Goal: Transaction & Acquisition: Download file/media

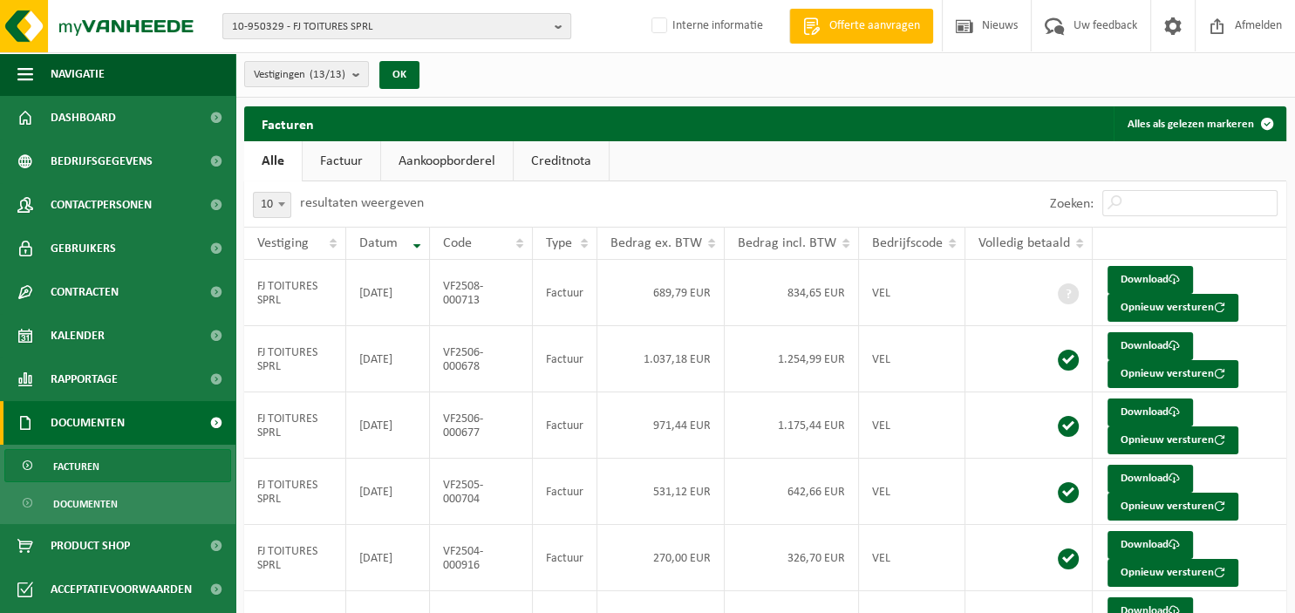
click at [558, 31] on b "button" at bounding box center [563, 26] width 16 height 24
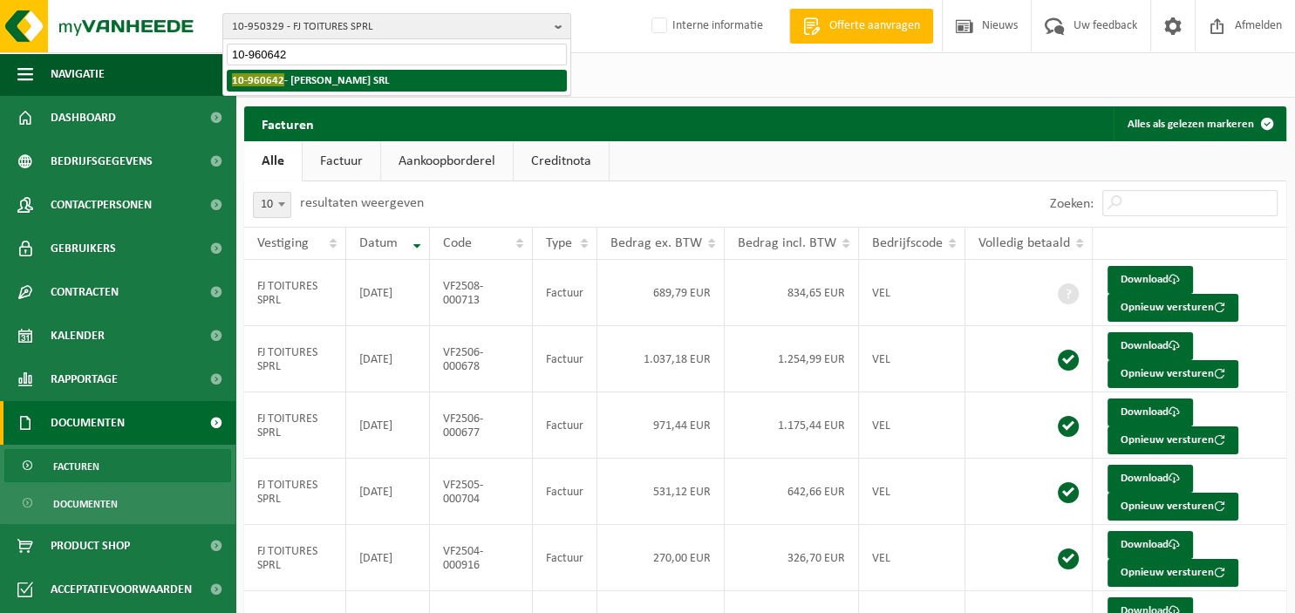
type input "10-960642"
click at [450, 80] on li "10-960642 - EMILIEN DRON SRL" at bounding box center [397, 81] width 340 height 22
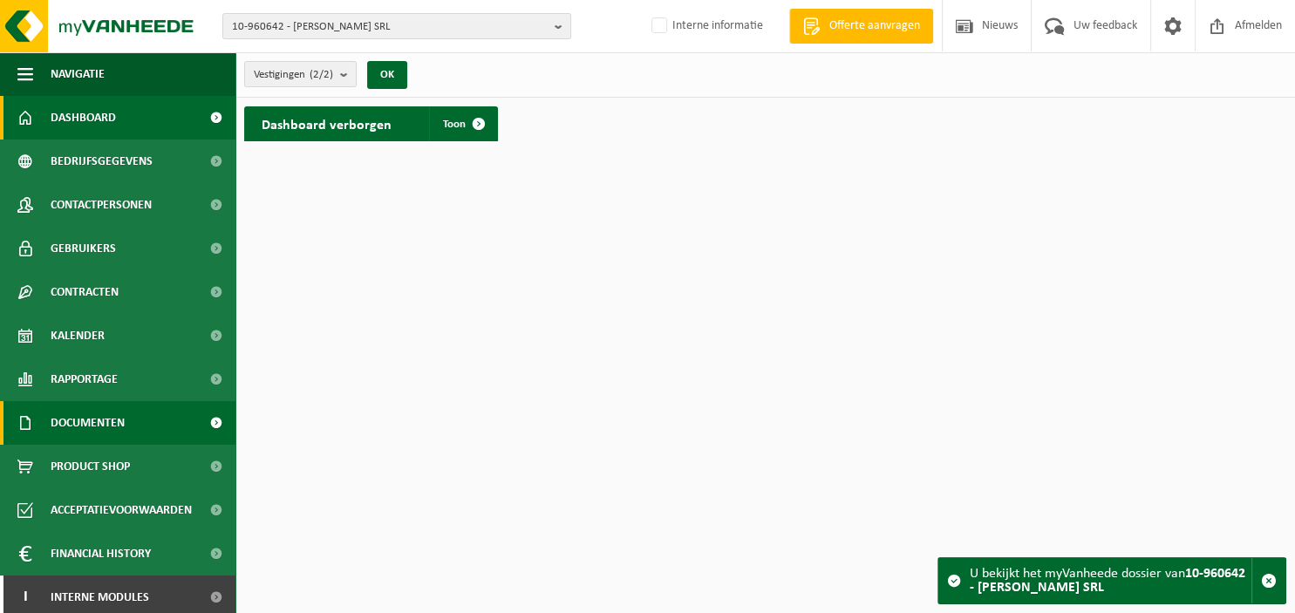
click at [113, 428] on span "Documenten" at bounding box center [88, 423] width 74 height 44
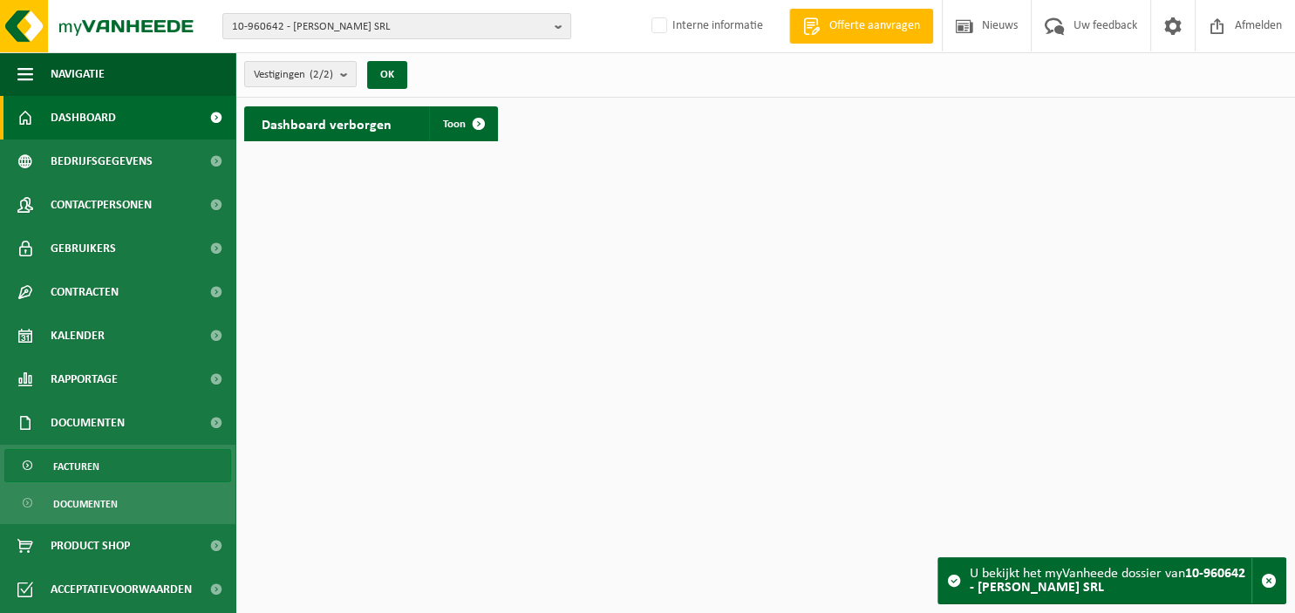
click at [122, 466] on link "Facturen" at bounding box center [117, 465] width 227 height 33
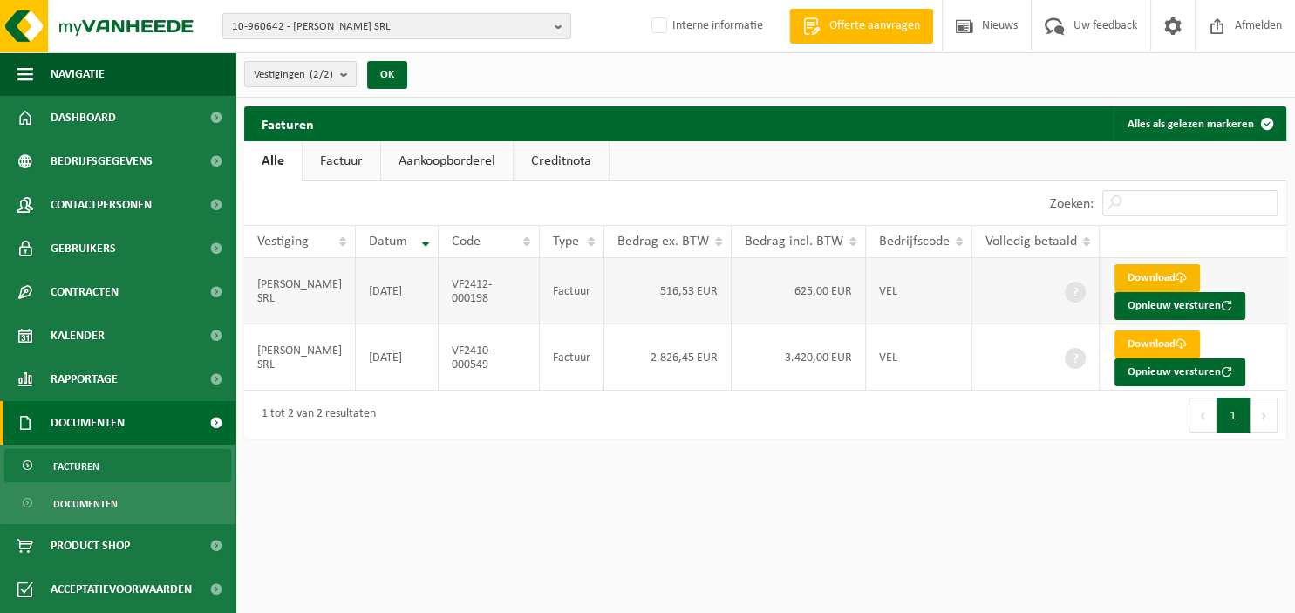
click at [1149, 282] on link "Download" at bounding box center [1157, 278] width 85 height 28
click at [1159, 341] on link "Download" at bounding box center [1157, 345] width 85 height 28
click at [1136, 340] on link "Download" at bounding box center [1157, 345] width 85 height 28
click at [1153, 340] on link "Download" at bounding box center [1157, 345] width 85 height 28
click at [567, 30] on b "button" at bounding box center [563, 26] width 16 height 24
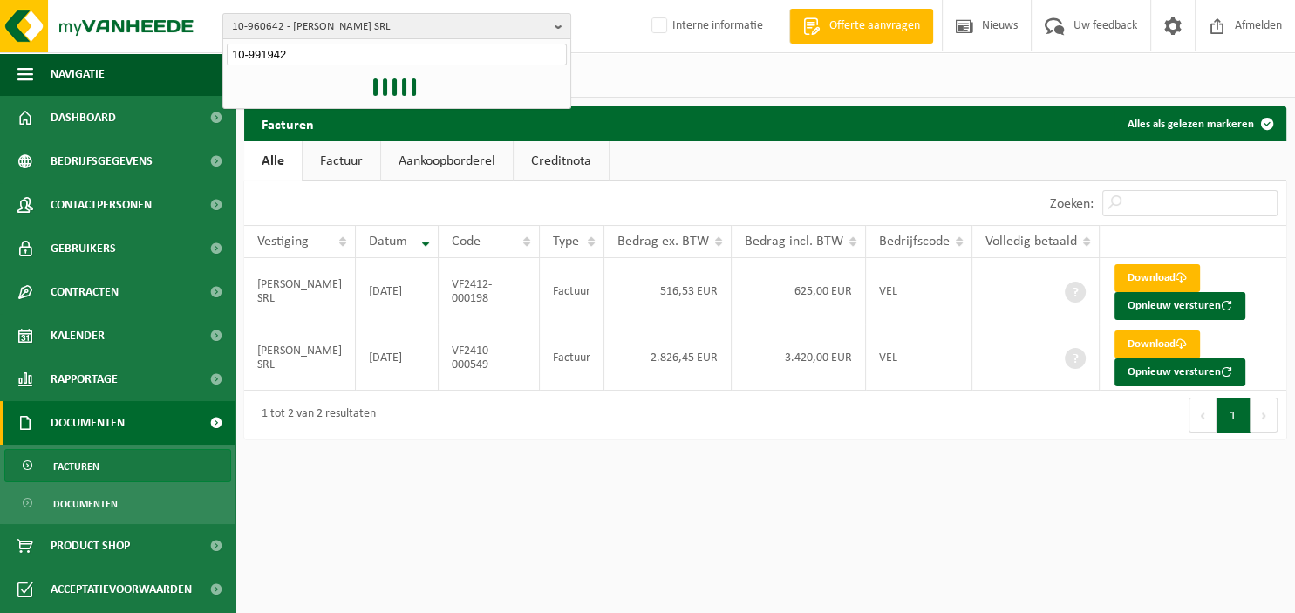
type input "10-991942"
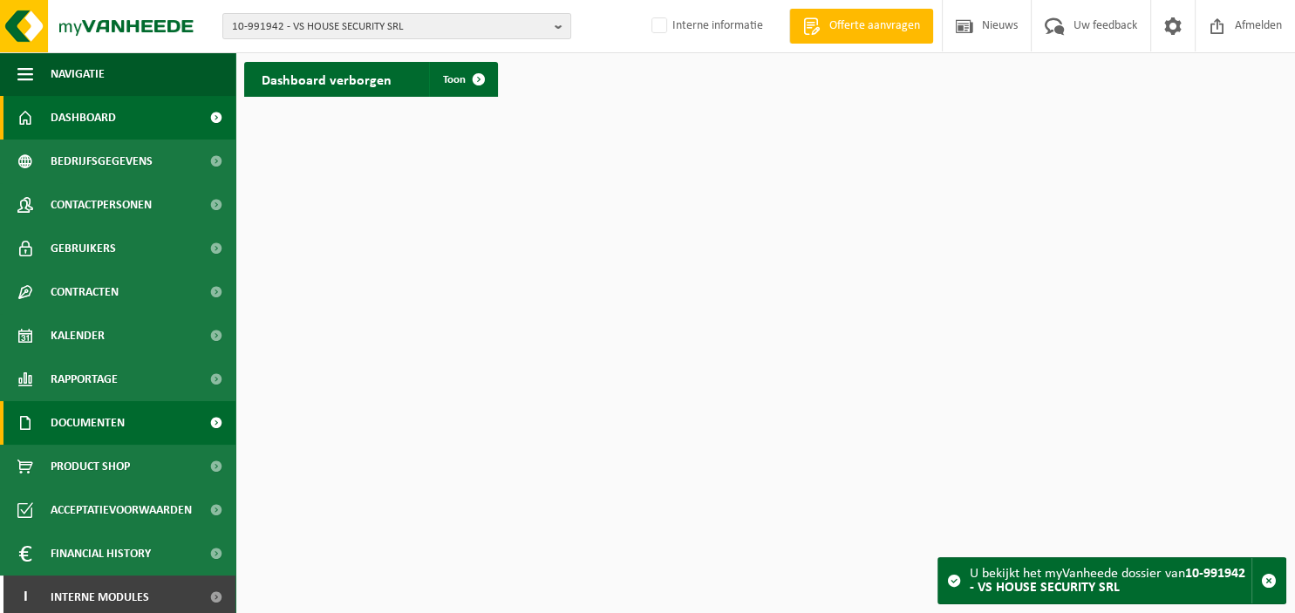
click at [80, 431] on span "Documenten" at bounding box center [88, 423] width 74 height 44
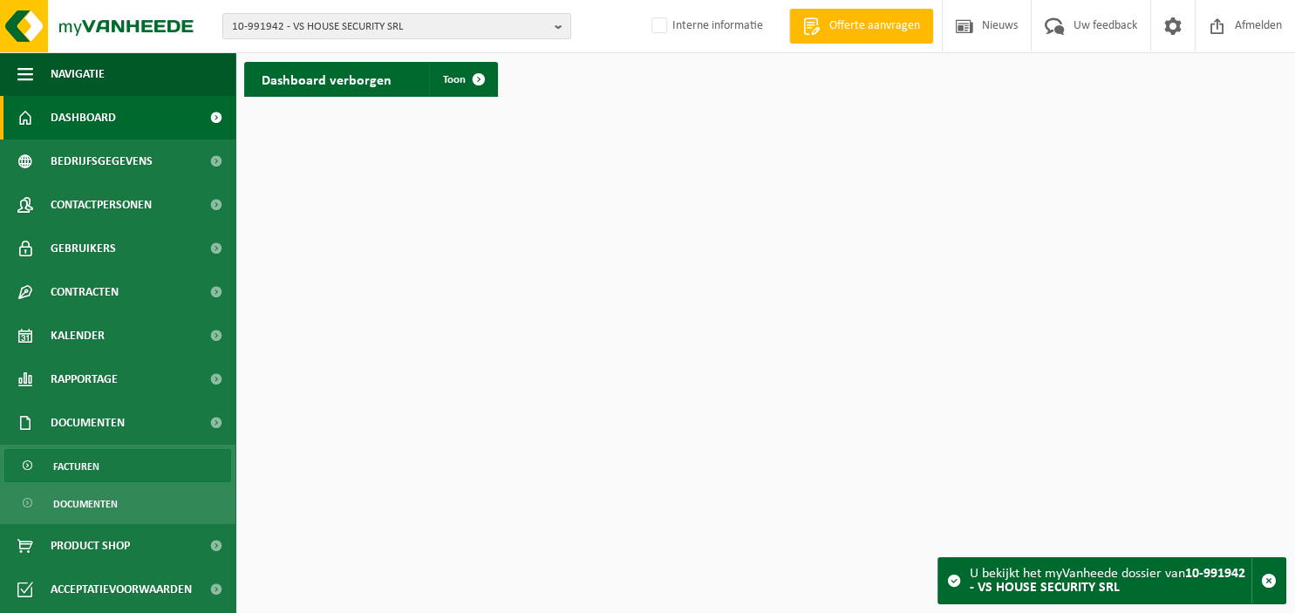
click at [83, 462] on span "Facturen" at bounding box center [76, 466] width 46 height 33
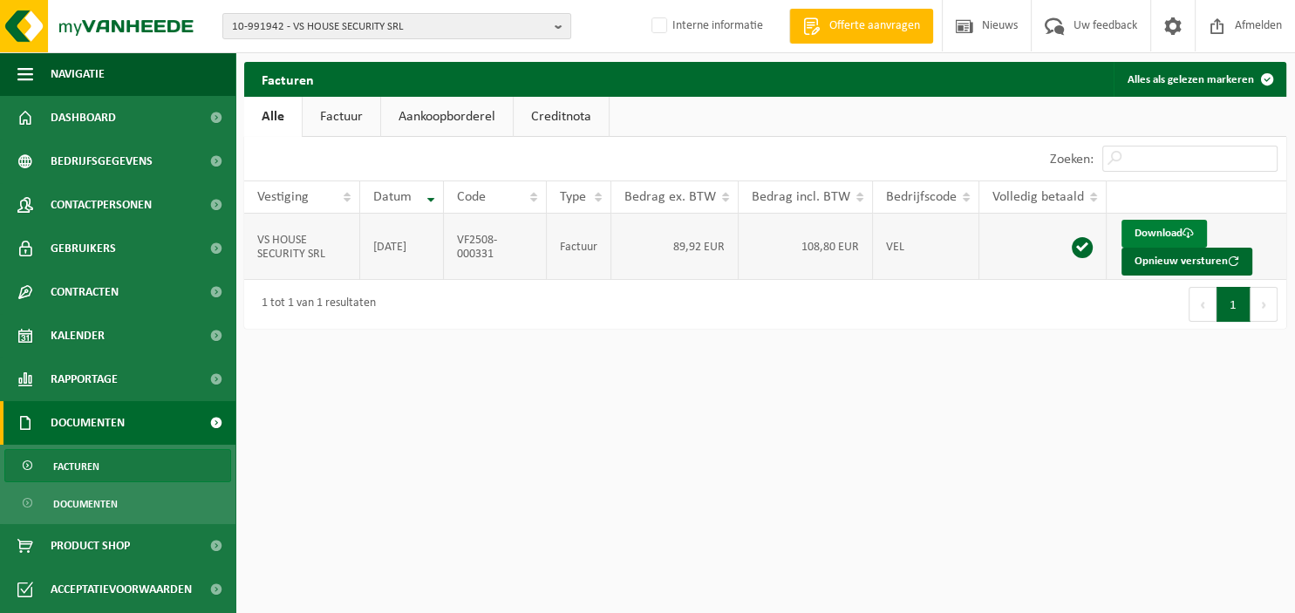
click at [1162, 235] on link "Download" at bounding box center [1164, 234] width 85 height 28
click at [559, 29] on b "button" at bounding box center [563, 26] width 16 height 24
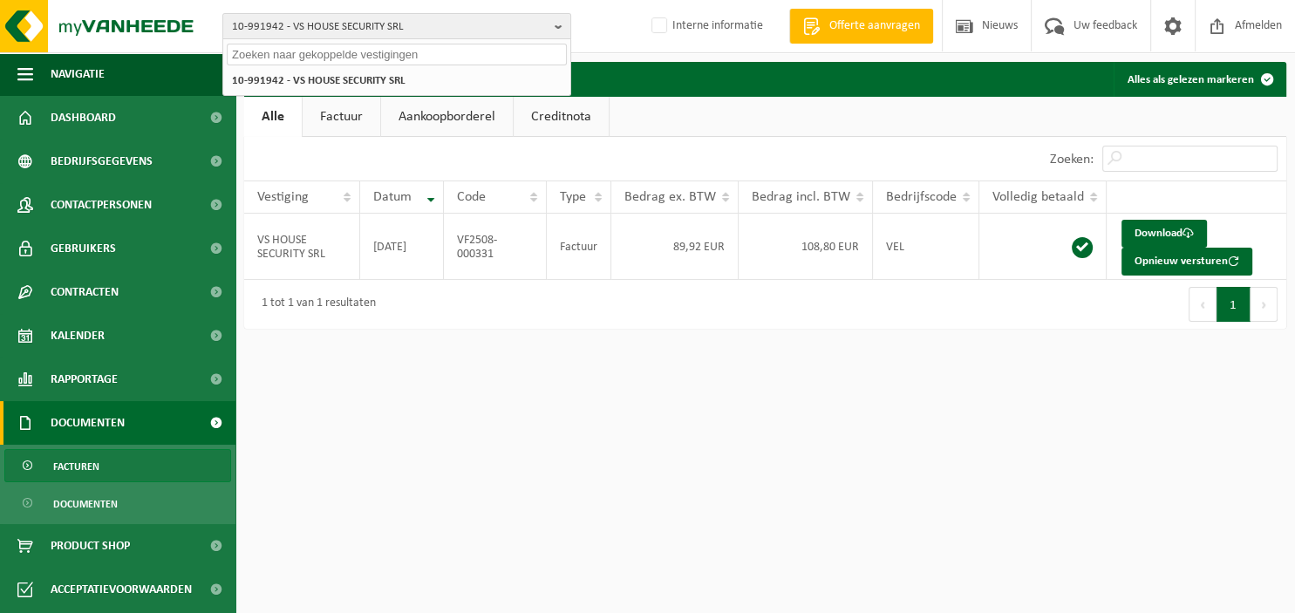
click at [484, 58] on input "text" at bounding box center [397, 55] width 340 height 22
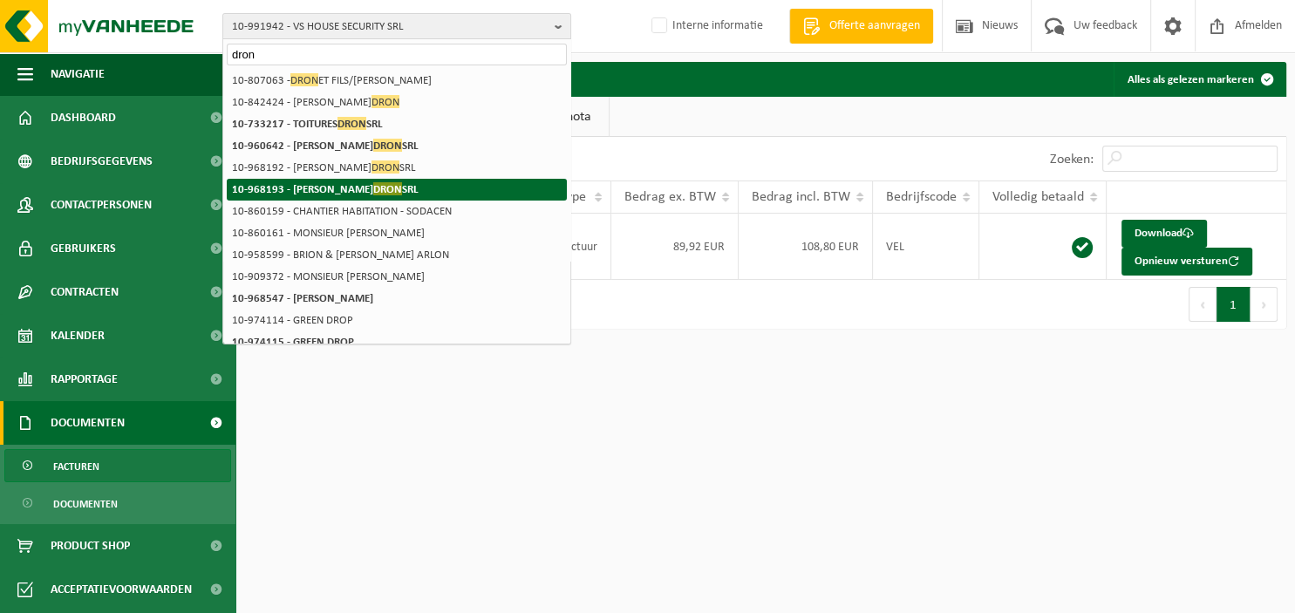
type input "dron"
click at [323, 189] on strong "10-968193 - EMILIEN DRON SRL" at bounding box center [325, 188] width 187 height 13
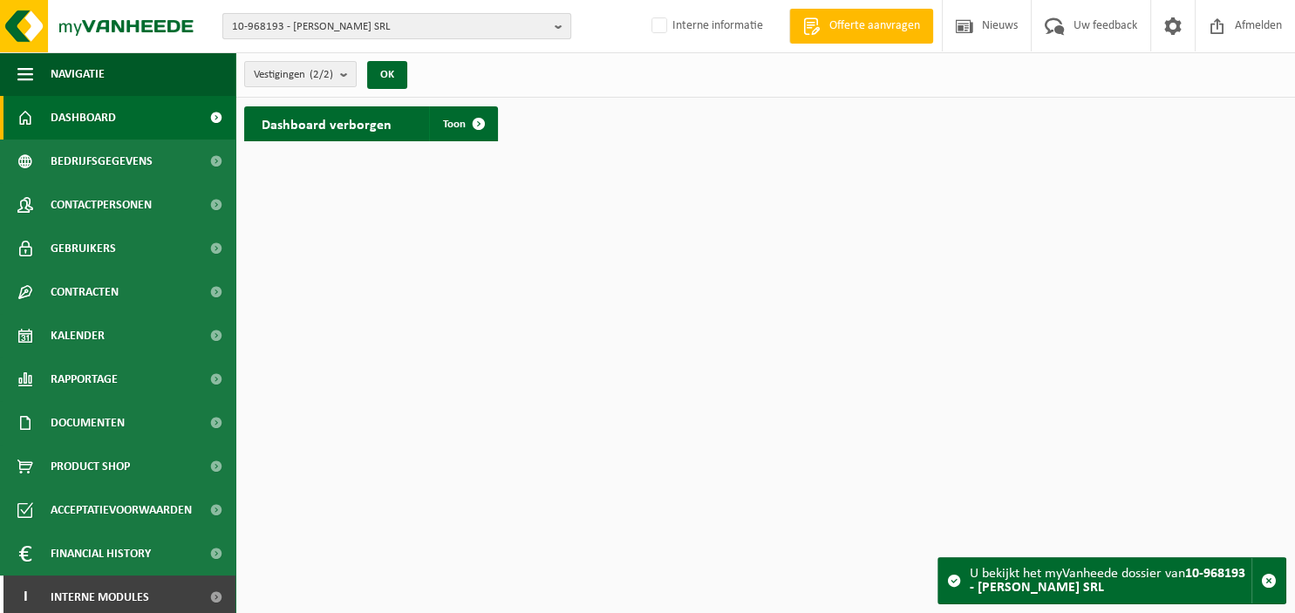
click at [564, 31] on b "button" at bounding box center [563, 26] width 16 height 24
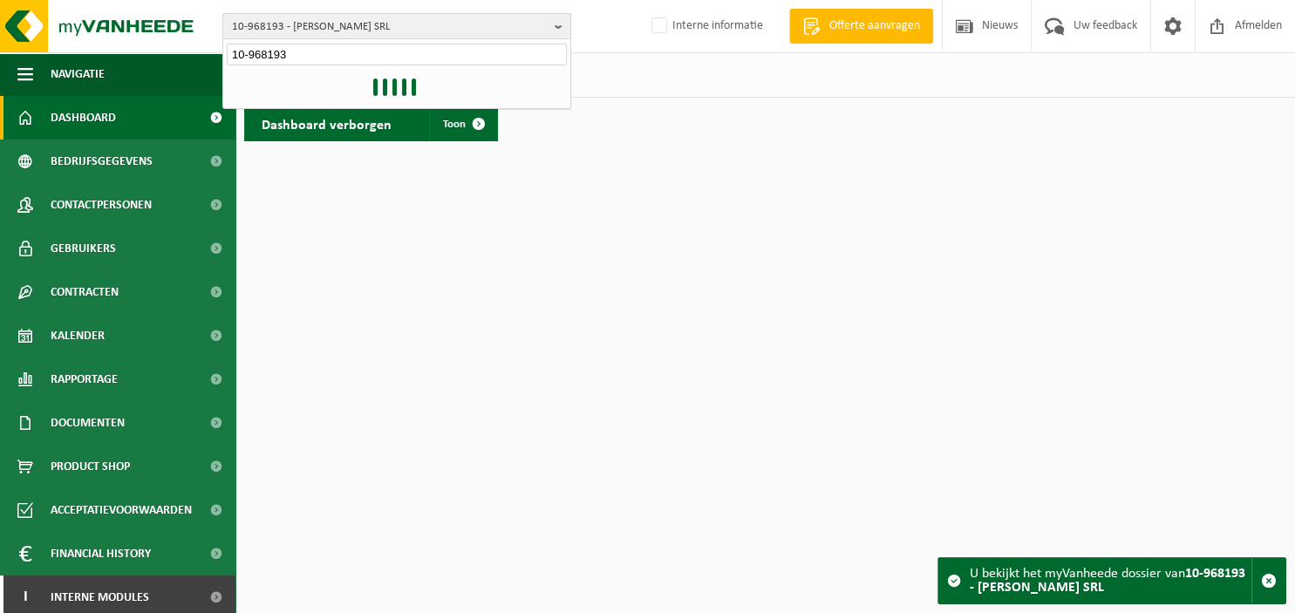
type input "10-968193"
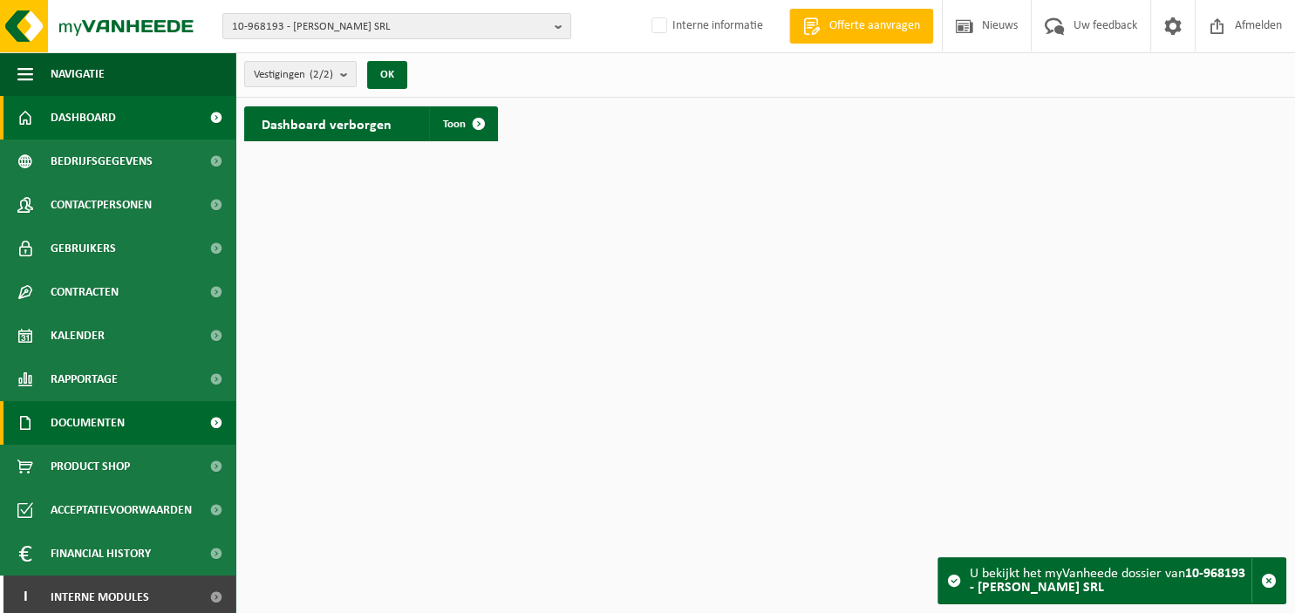
click at [118, 427] on span "Documenten" at bounding box center [88, 423] width 74 height 44
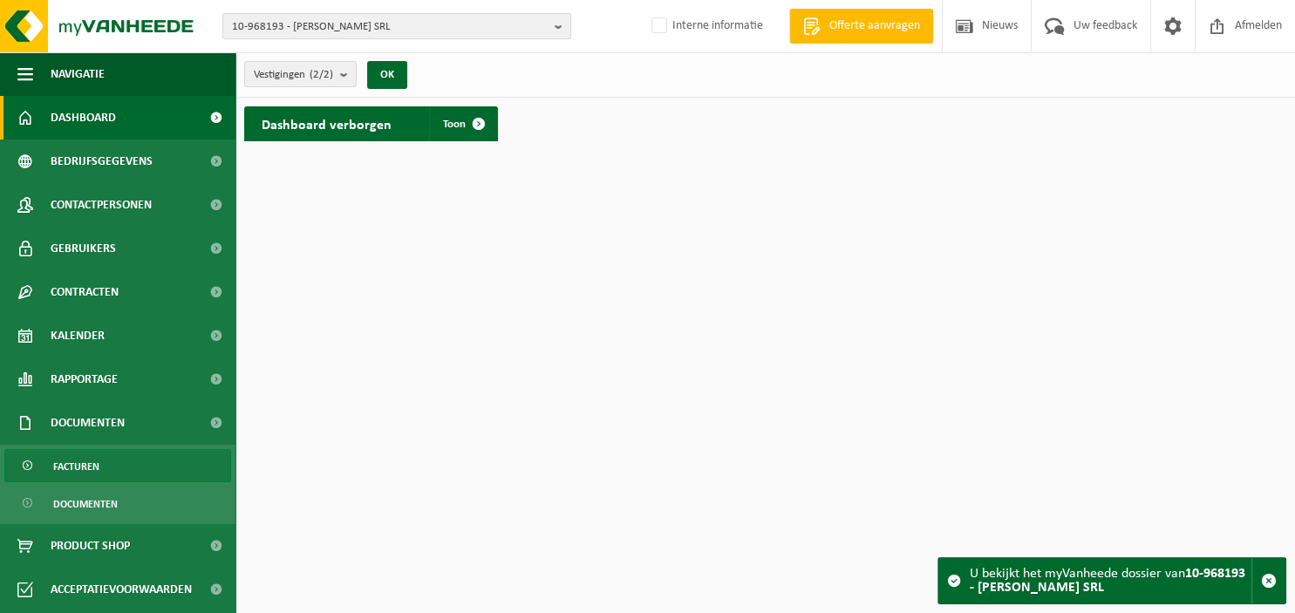
click at [113, 464] on link "Facturen" at bounding box center [117, 465] width 227 height 33
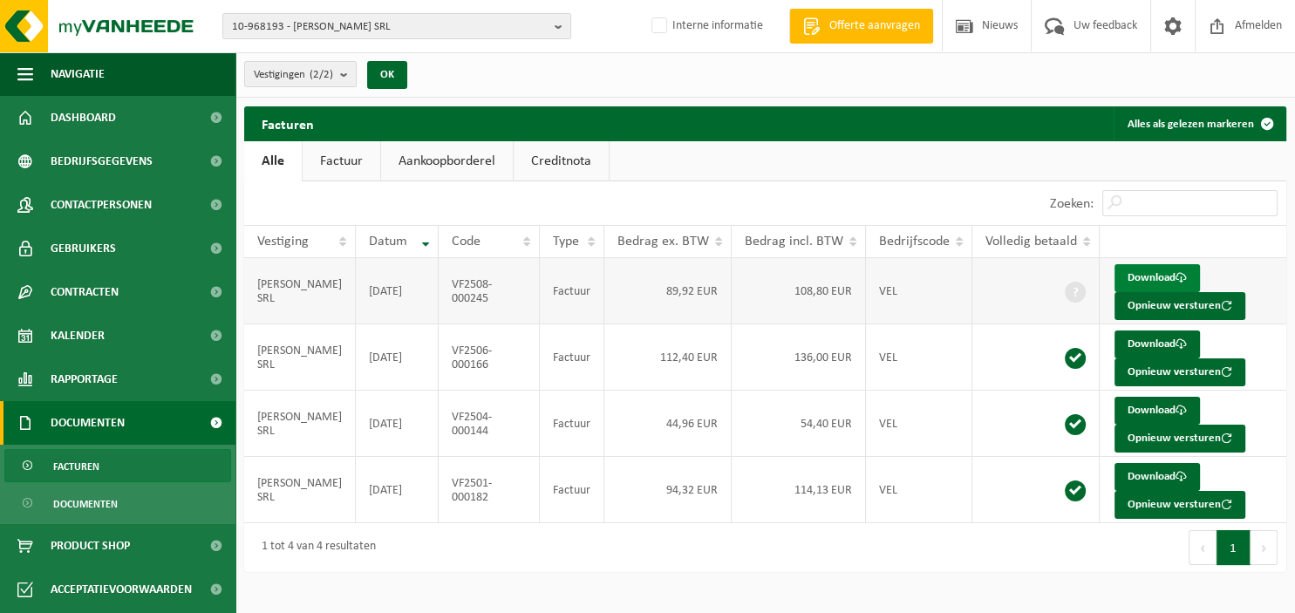
click at [1151, 284] on link "Download" at bounding box center [1157, 278] width 85 height 28
click at [461, 33] on span "10-968193 - [PERSON_NAME] SRL" at bounding box center [390, 27] width 316 height 26
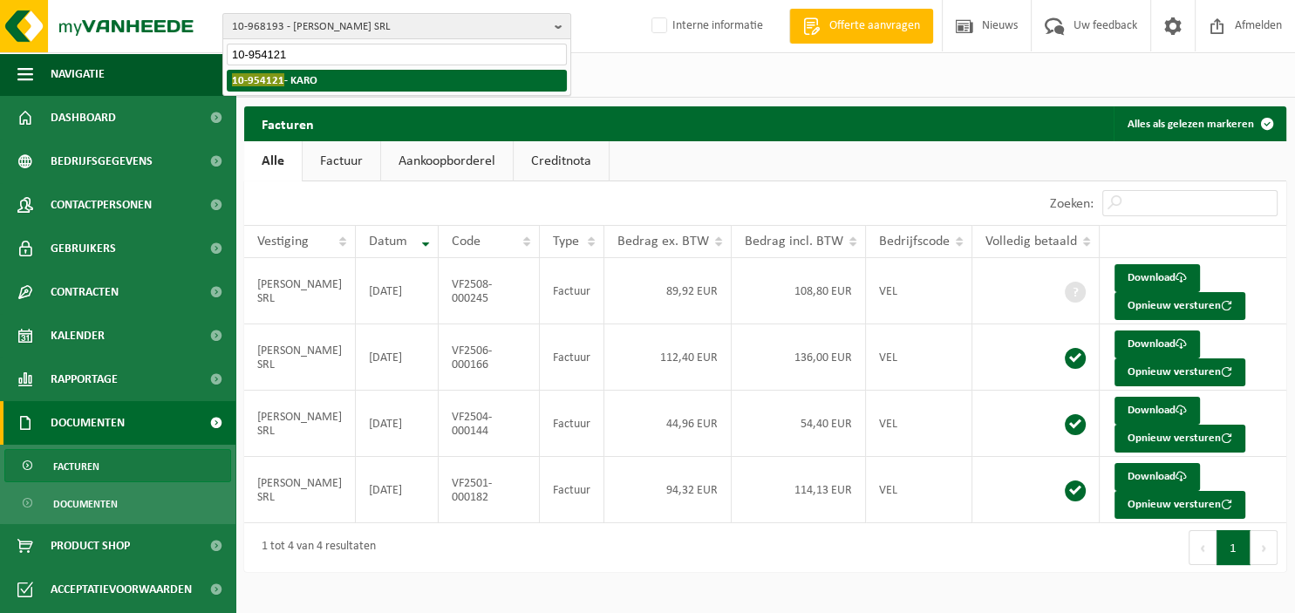
type input "10-954121"
click at [354, 80] on li "10-954121 - KARO" at bounding box center [397, 81] width 340 height 22
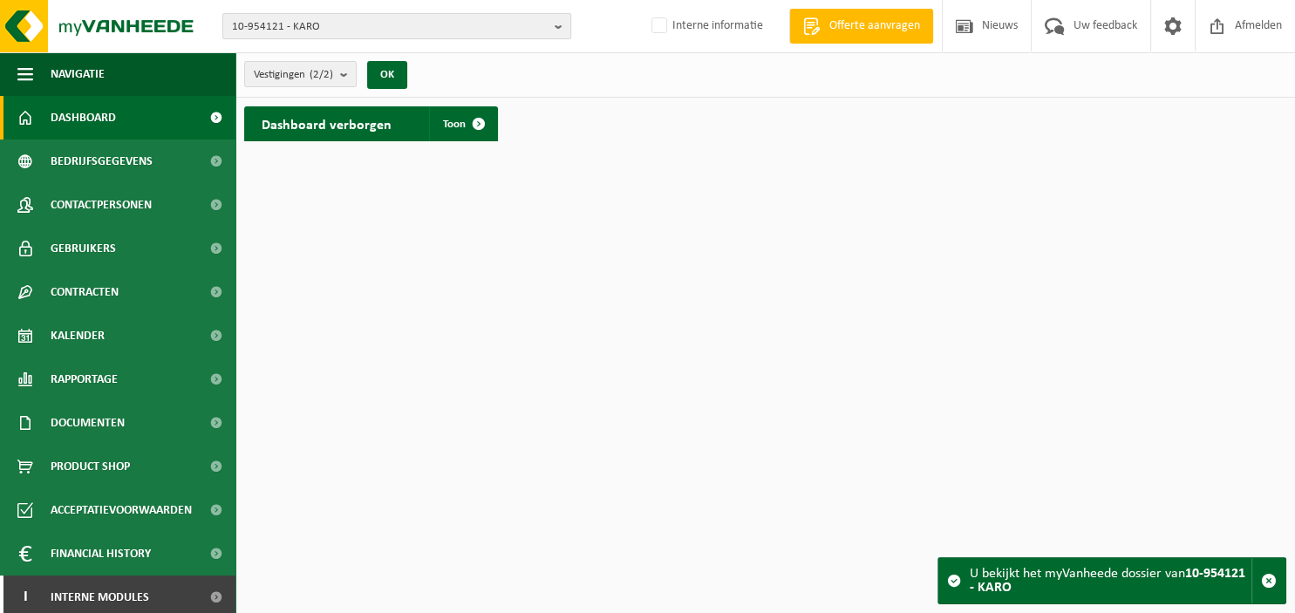
click at [559, 25] on b "button" at bounding box center [563, 26] width 16 height 24
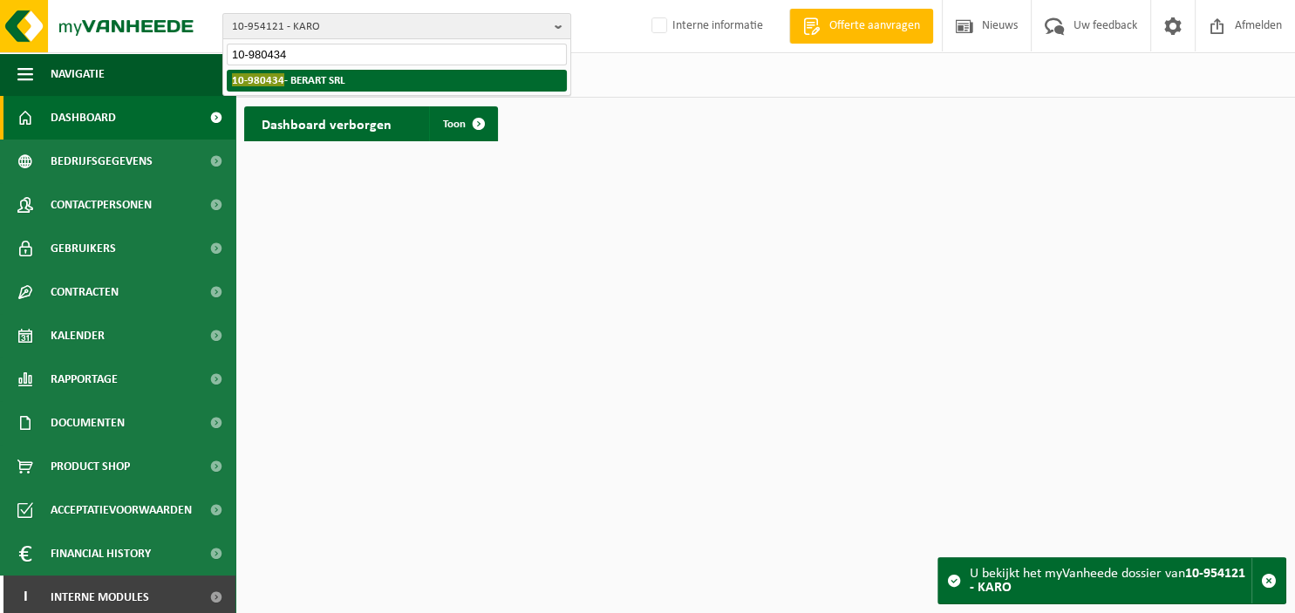
type input "10-980434"
click at [480, 78] on li "10-980434 - BERART SRL" at bounding box center [397, 81] width 340 height 22
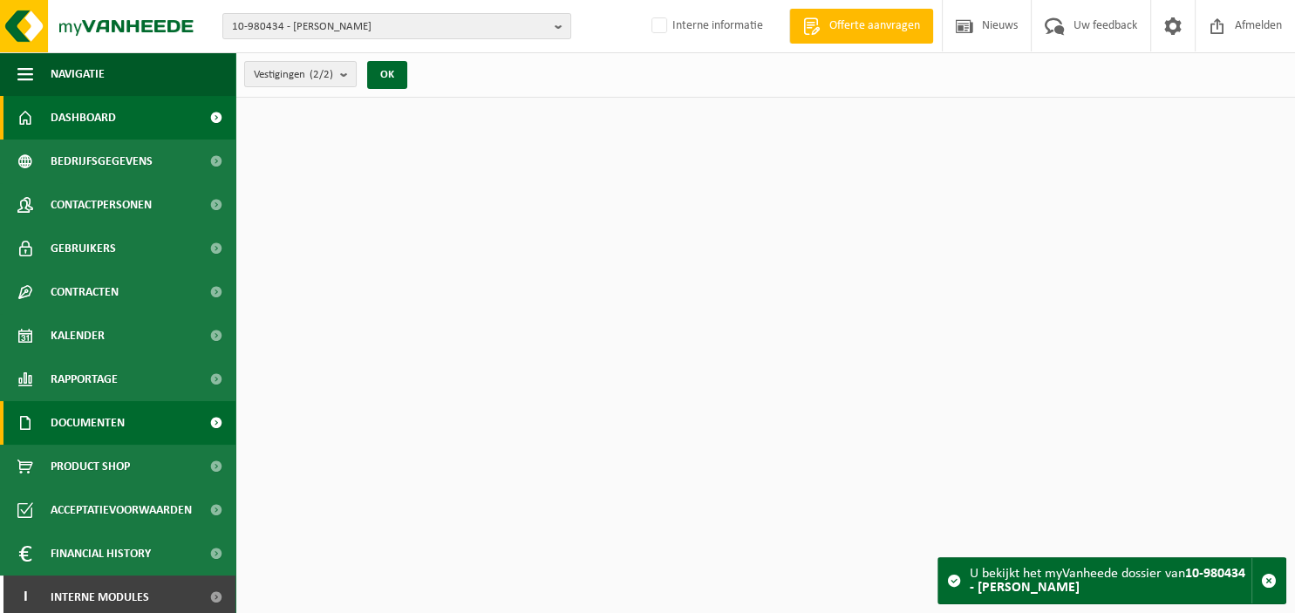
click at [87, 421] on span "Documenten" at bounding box center [88, 423] width 74 height 44
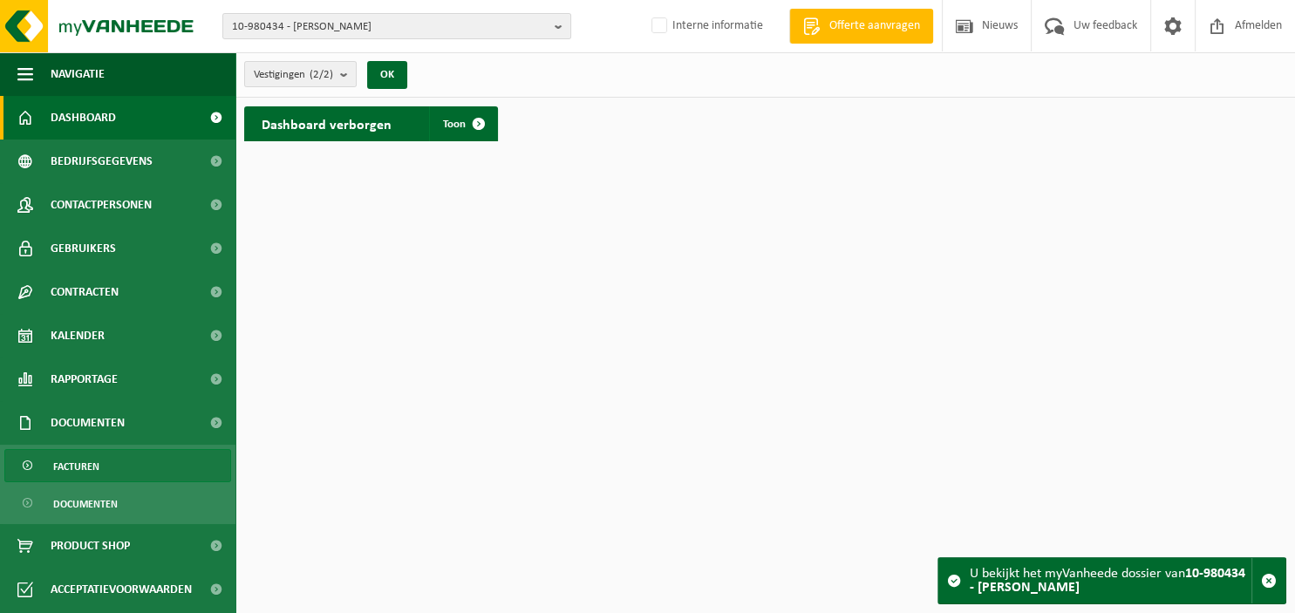
click at [85, 468] on span "Facturen" at bounding box center [76, 466] width 46 height 33
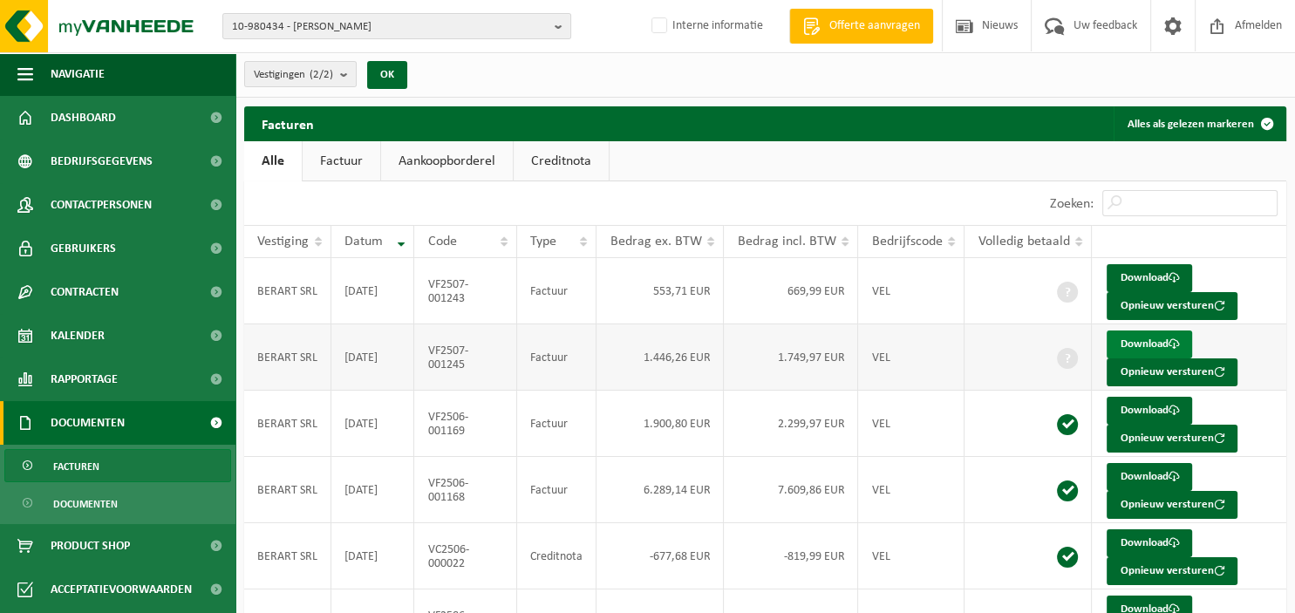
click at [1152, 345] on link "Download" at bounding box center [1149, 345] width 85 height 28
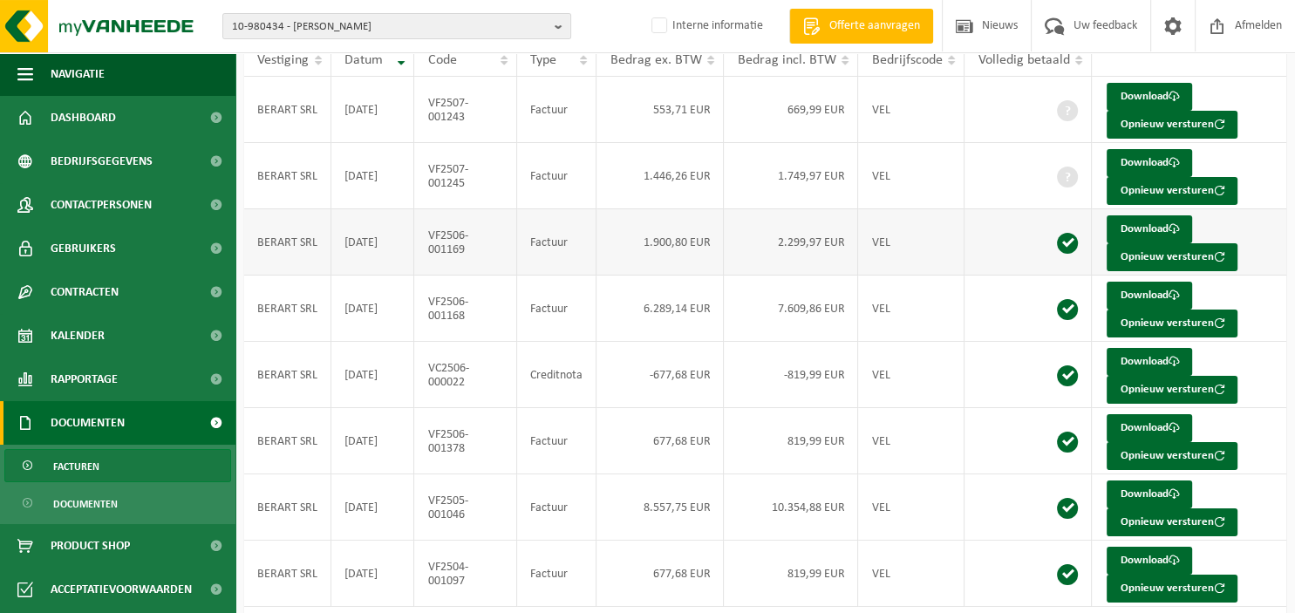
scroll to position [184, 0]
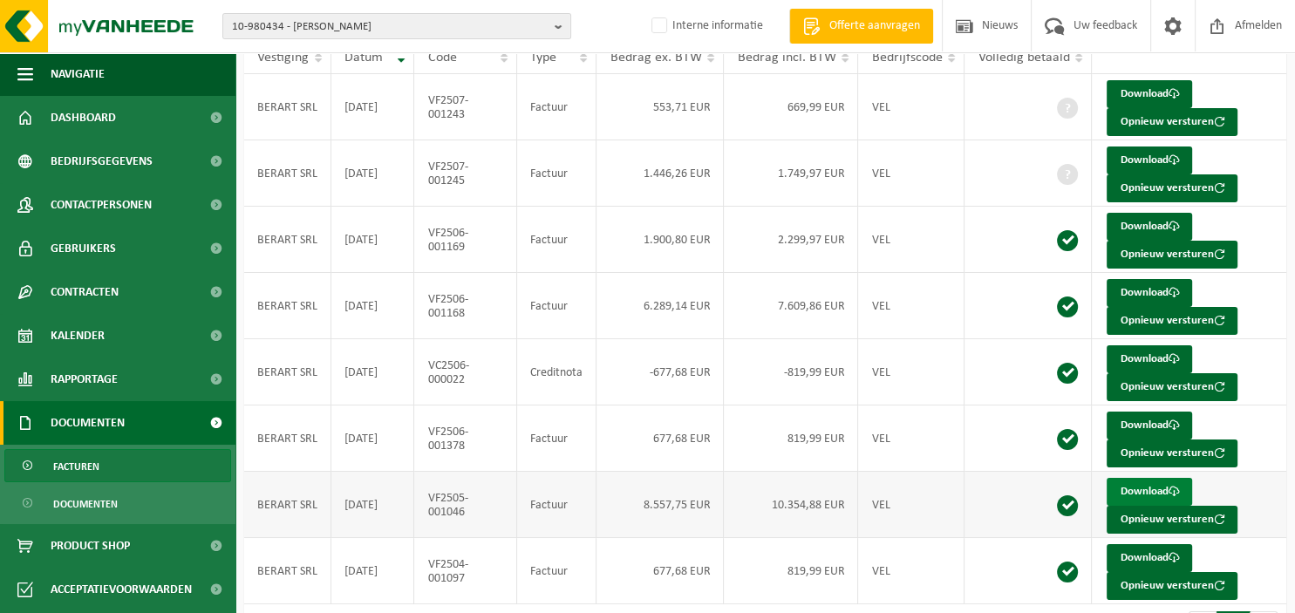
click at [1136, 485] on link "Download" at bounding box center [1149, 492] width 85 height 28
click at [562, 29] on b "button" at bounding box center [563, 26] width 16 height 24
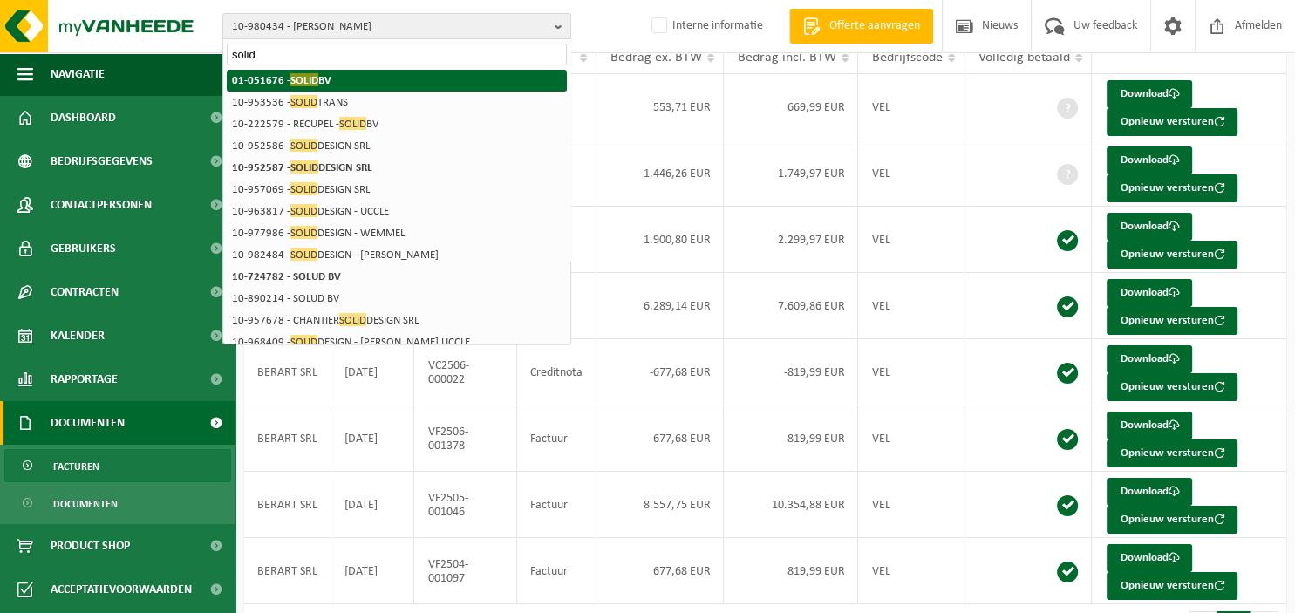
type input "solid"
click at [420, 77] on li "01-051676 - SOLID BV" at bounding box center [397, 81] width 340 height 22
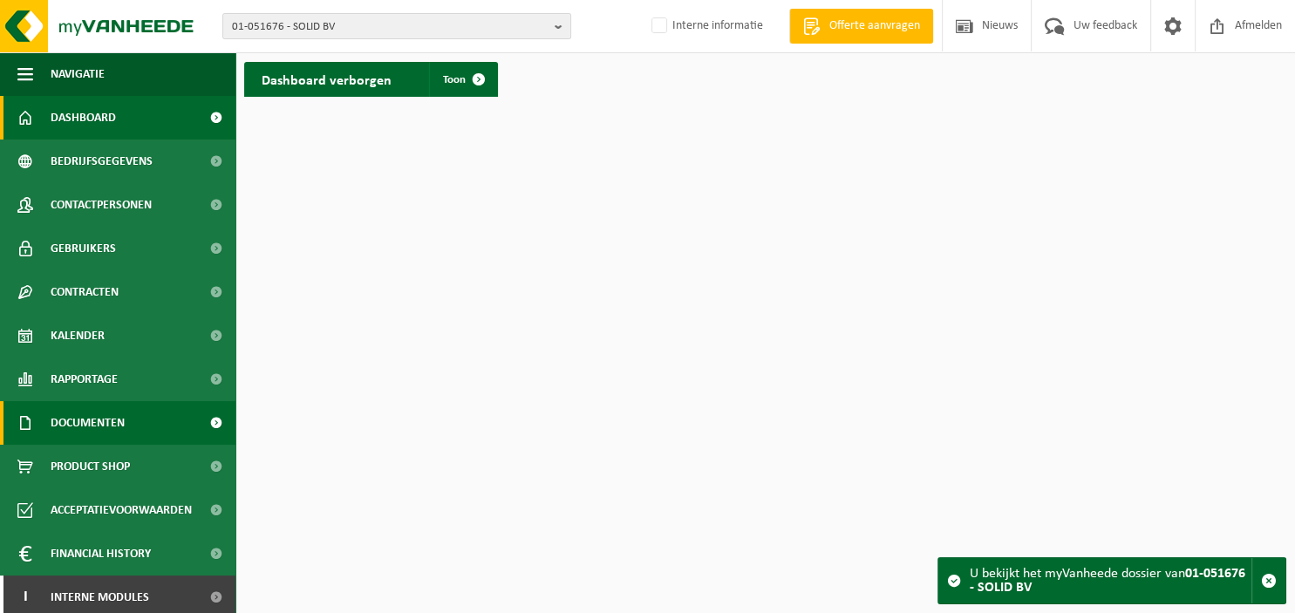
click at [106, 423] on span "Documenten" at bounding box center [88, 423] width 74 height 44
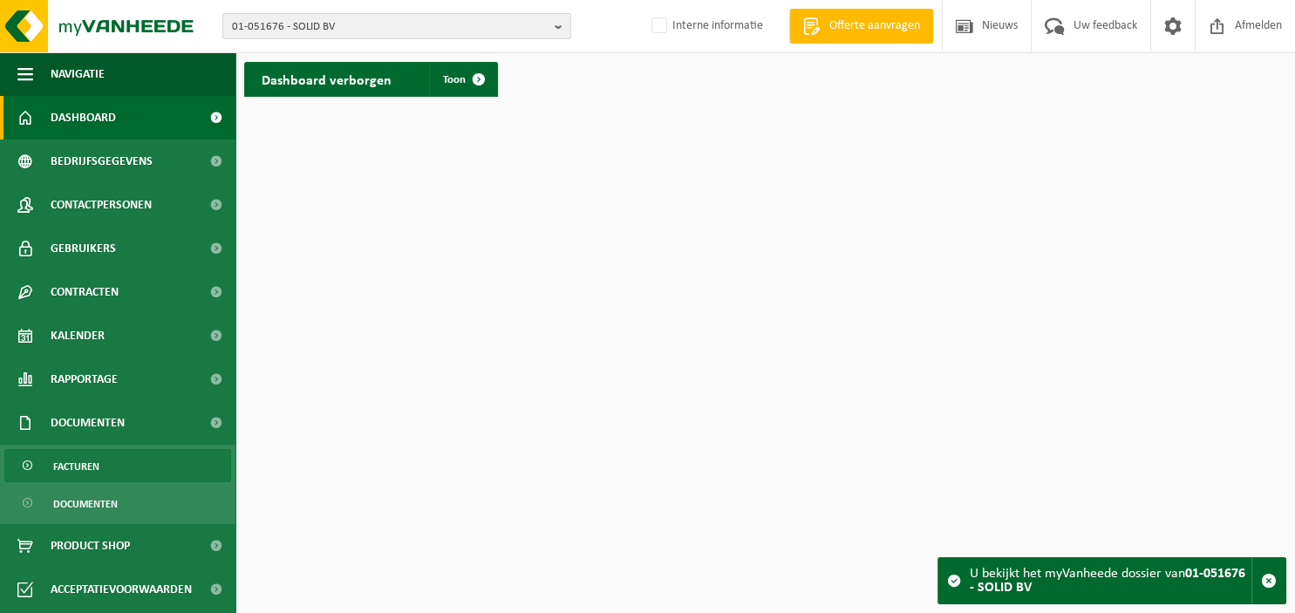
click at [101, 473] on link "Facturen" at bounding box center [117, 465] width 227 height 33
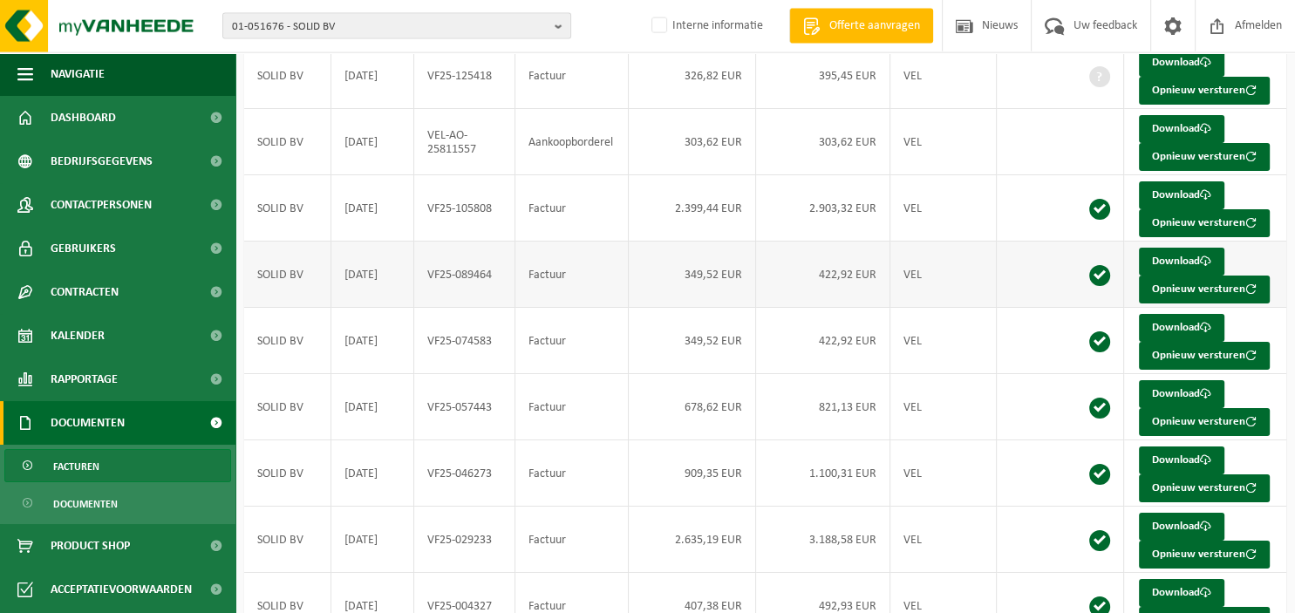
scroll to position [317, 0]
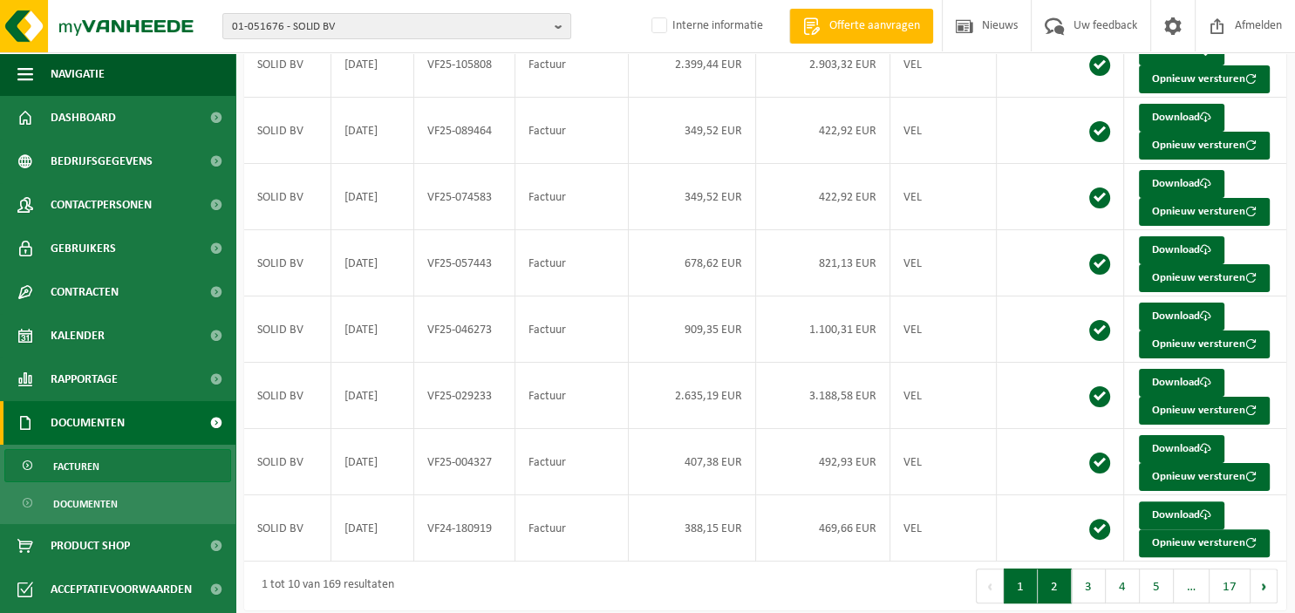
click at [1064, 593] on button "2" at bounding box center [1055, 586] width 34 height 35
click at [1116, 583] on button "4" at bounding box center [1123, 586] width 34 height 35
click at [1152, 587] on button "5" at bounding box center [1157, 586] width 34 height 35
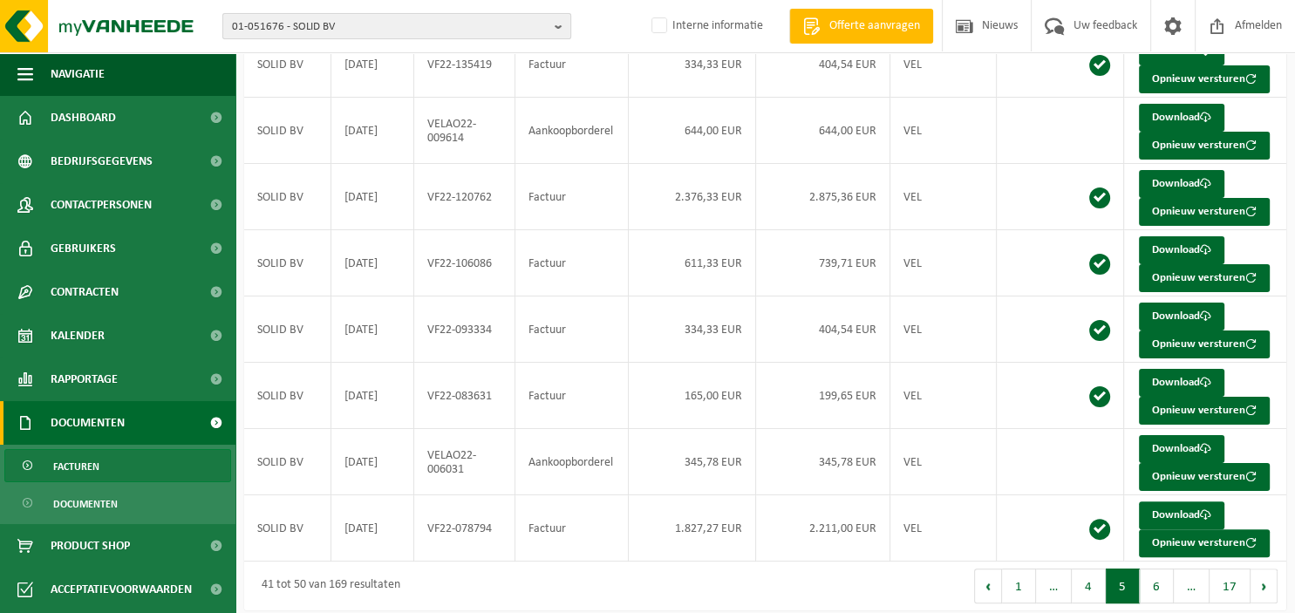
click at [553, 24] on button "01-051676 - SOLID BV" at bounding box center [396, 26] width 349 height 26
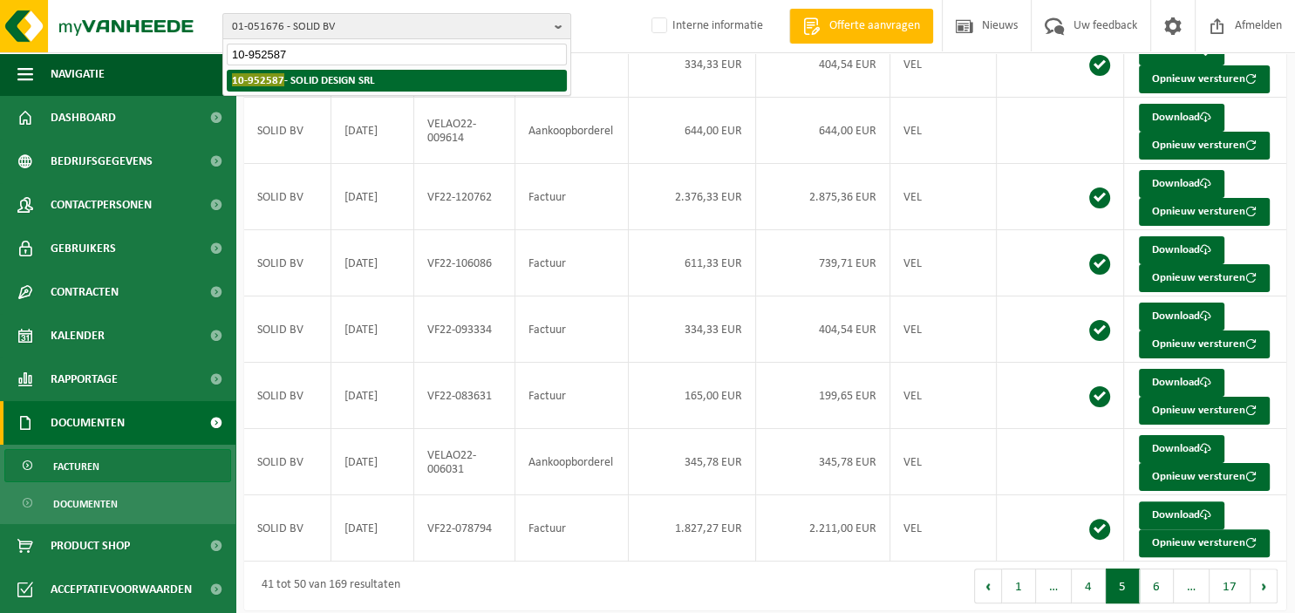
type input "10-952587"
click at [351, 82] on strong "10-952587 - SOLID DESIGN SRL" at bounding box center [303, 79] width 143 height 13
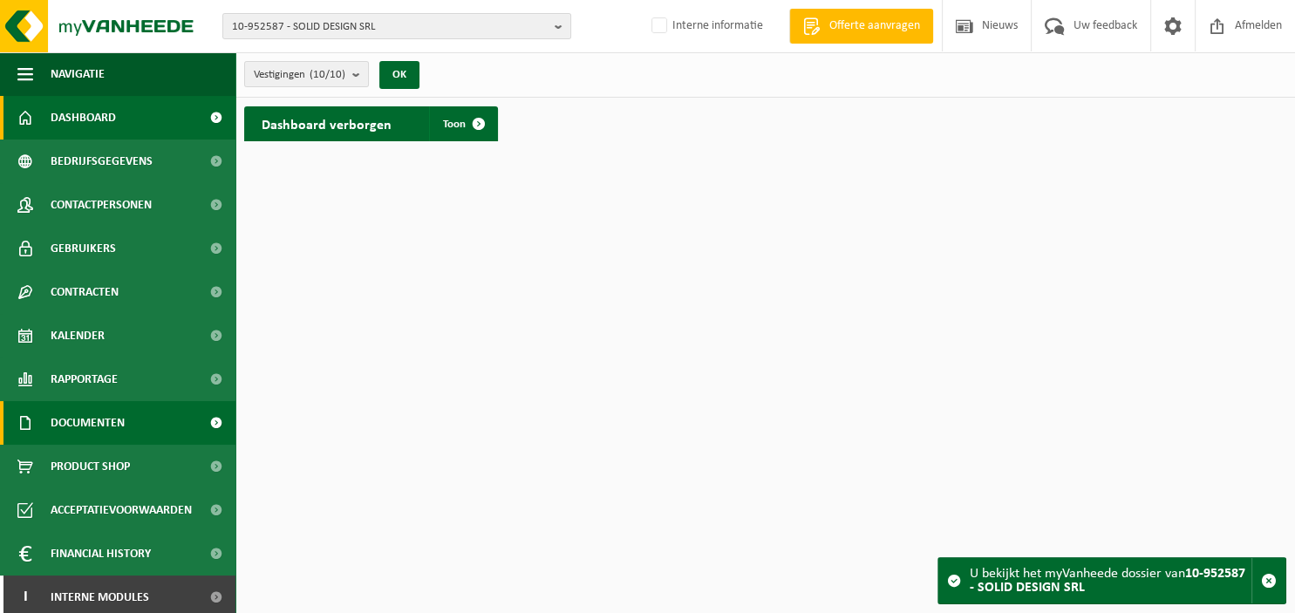
click at [133, 430] on link "Documenten" at bounding box center [118, 423] width 236 height 44
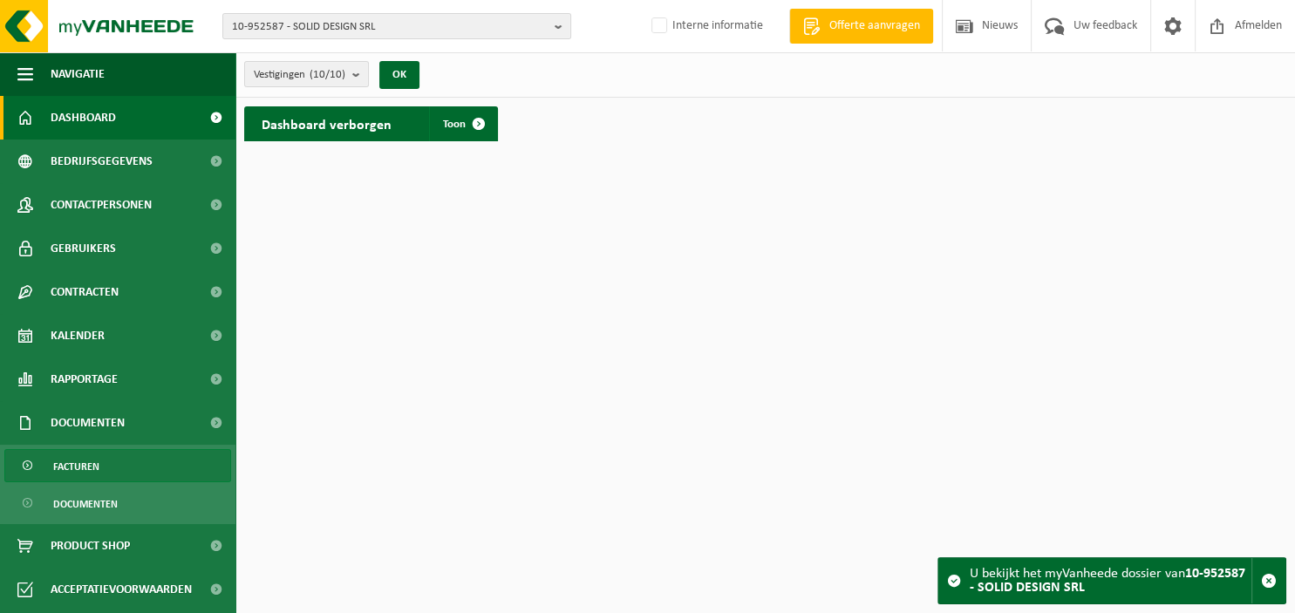
click at [127, 466] on link "Facturen" at bounding box center [117, 465] width 227 height 33
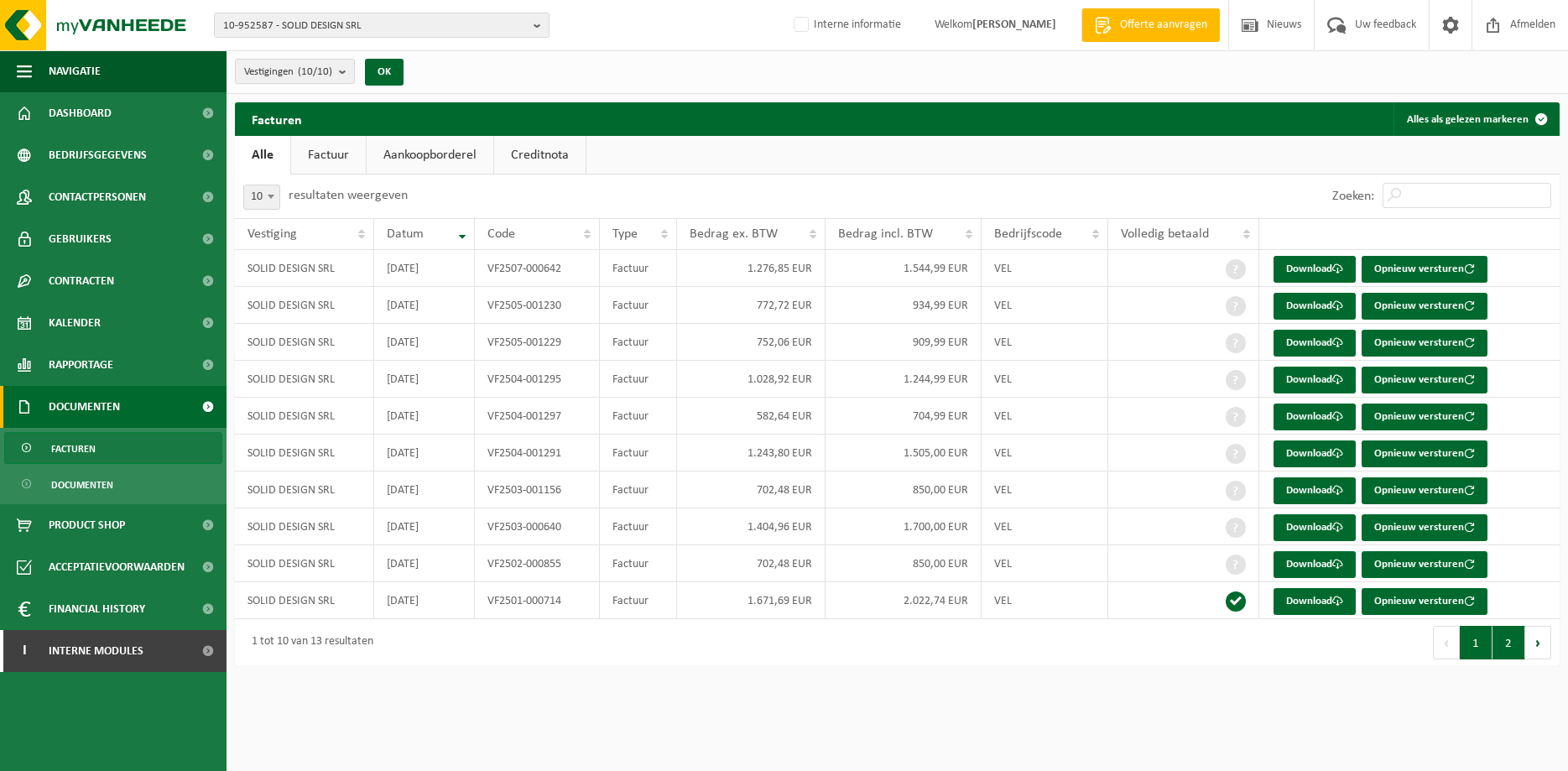
click at [1246, 588] on button "2" at bounding box center [1509, 642] width 33 height 34
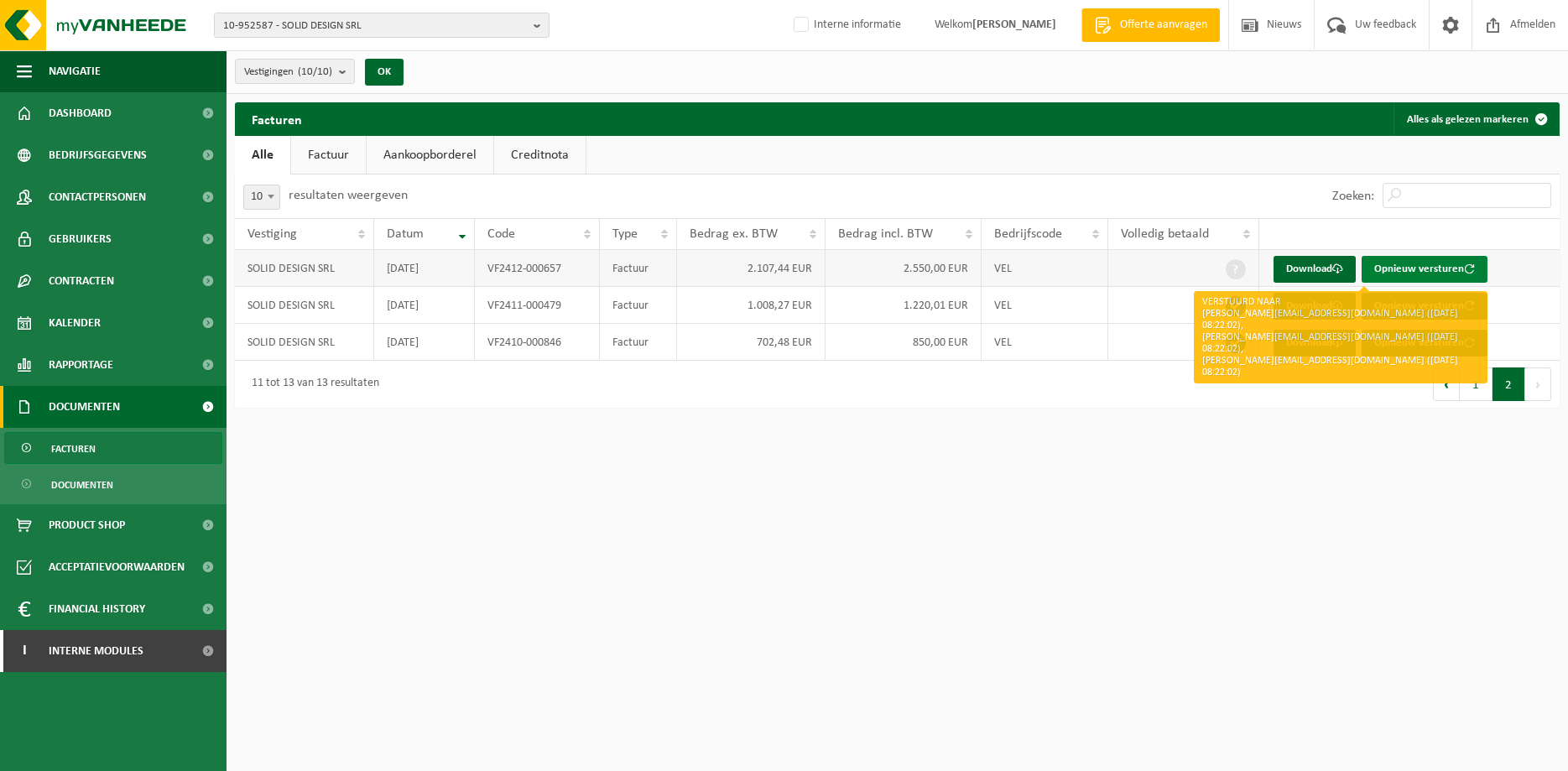
click at [1246, 267] on button "Opnieuw versturen" at bounding box center [1425, 269] width 126 height 27
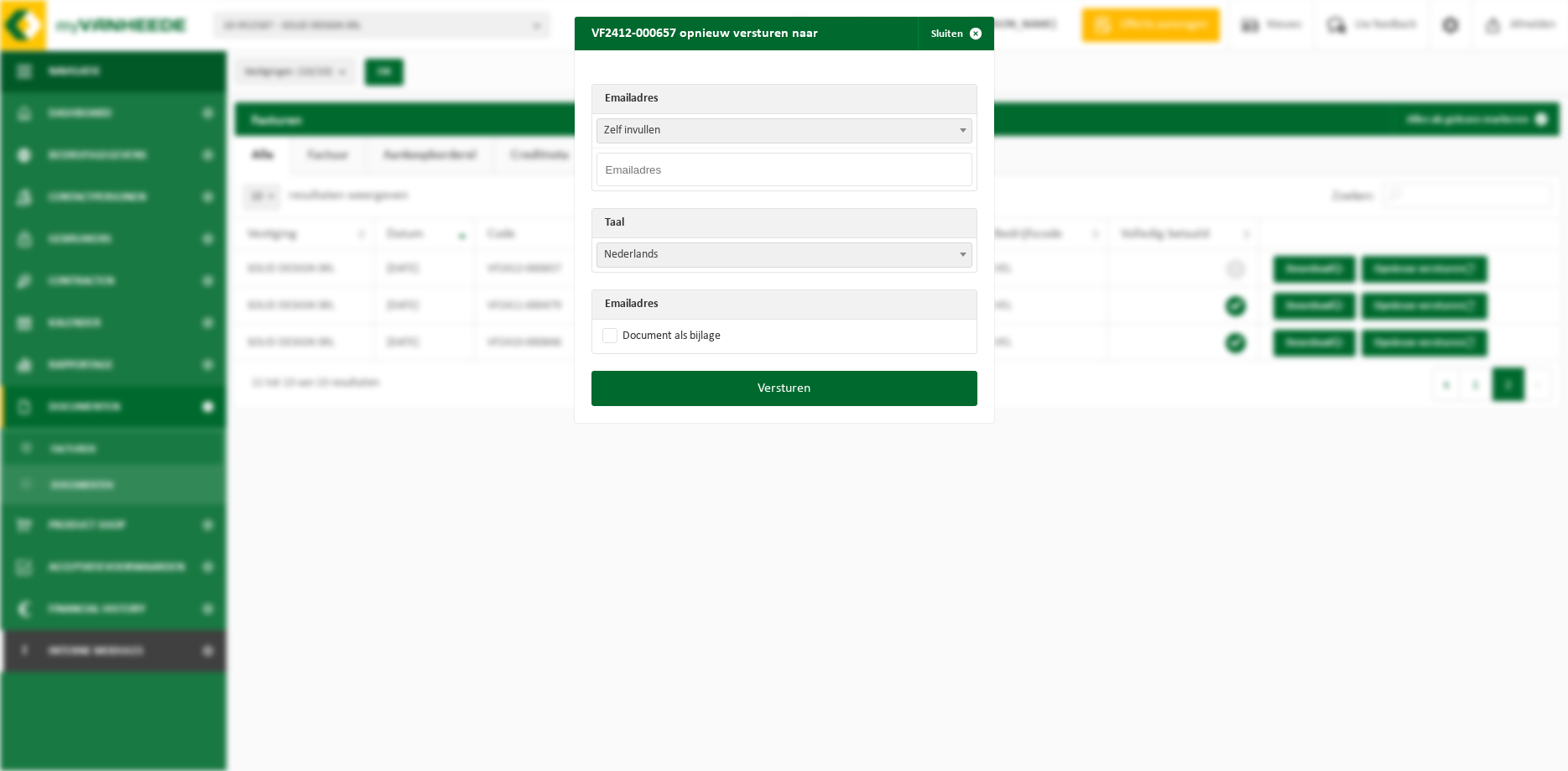
click at [963, 135] on span at bounding box center [963, 130] width 16 height 22
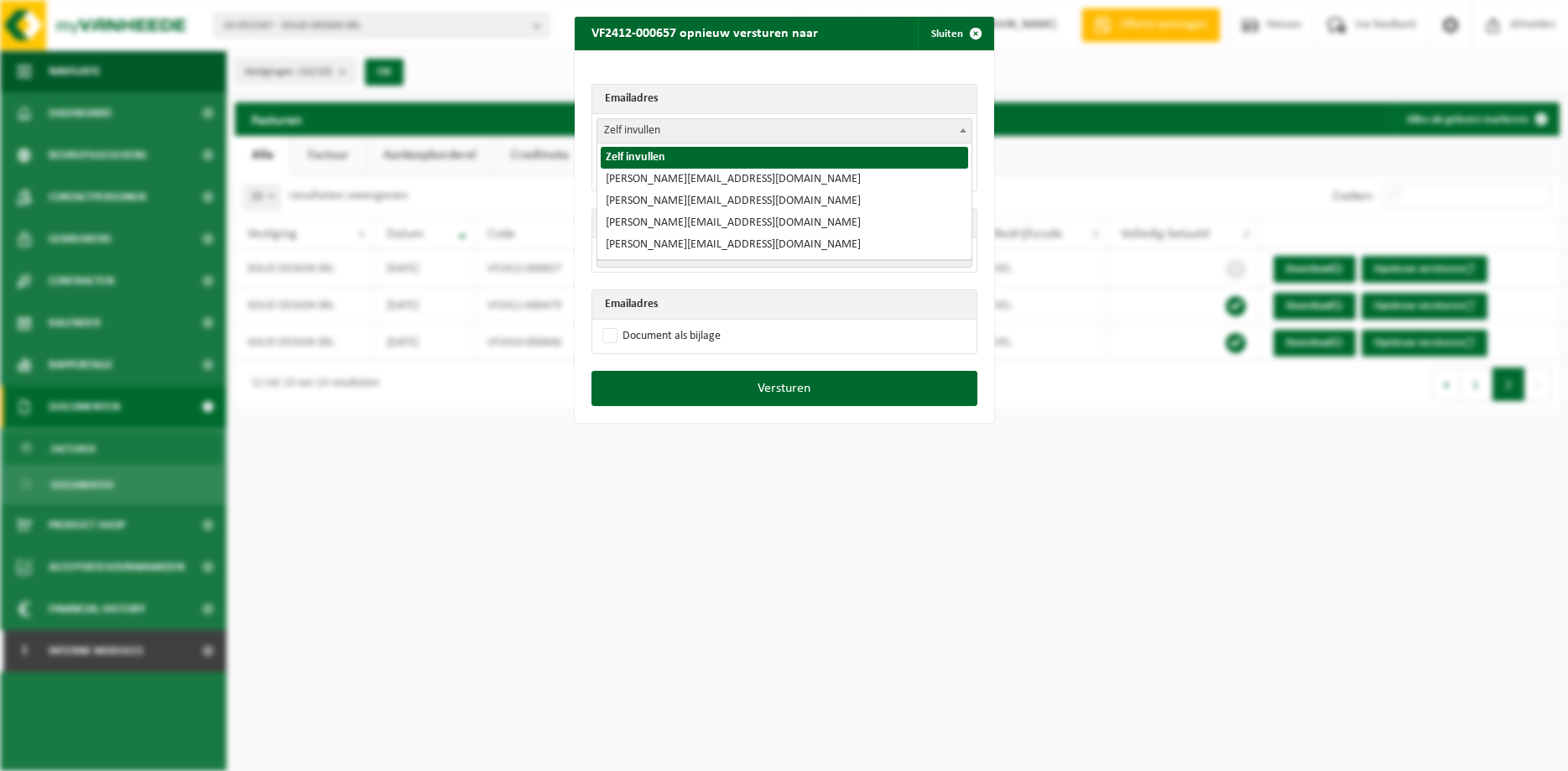
click at [963, 135] on span at bounding box center [963, 130] width 16 height 22
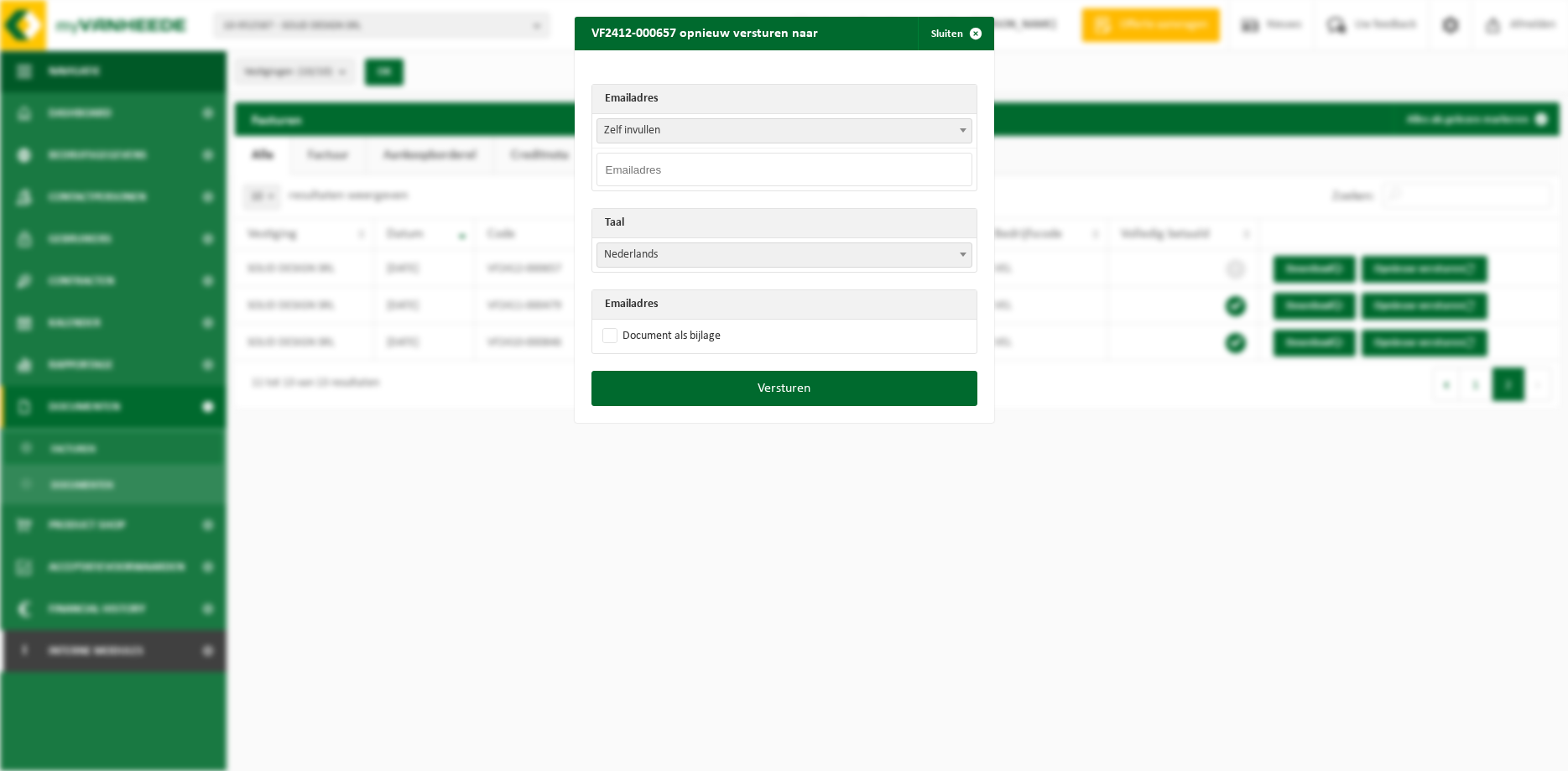
click at [873, 161] on input "email" at bounding box center [784, 169] width 376 height 34
paste input "mathieu@solid-design.be"
type input "mathieu@solid-design.be"
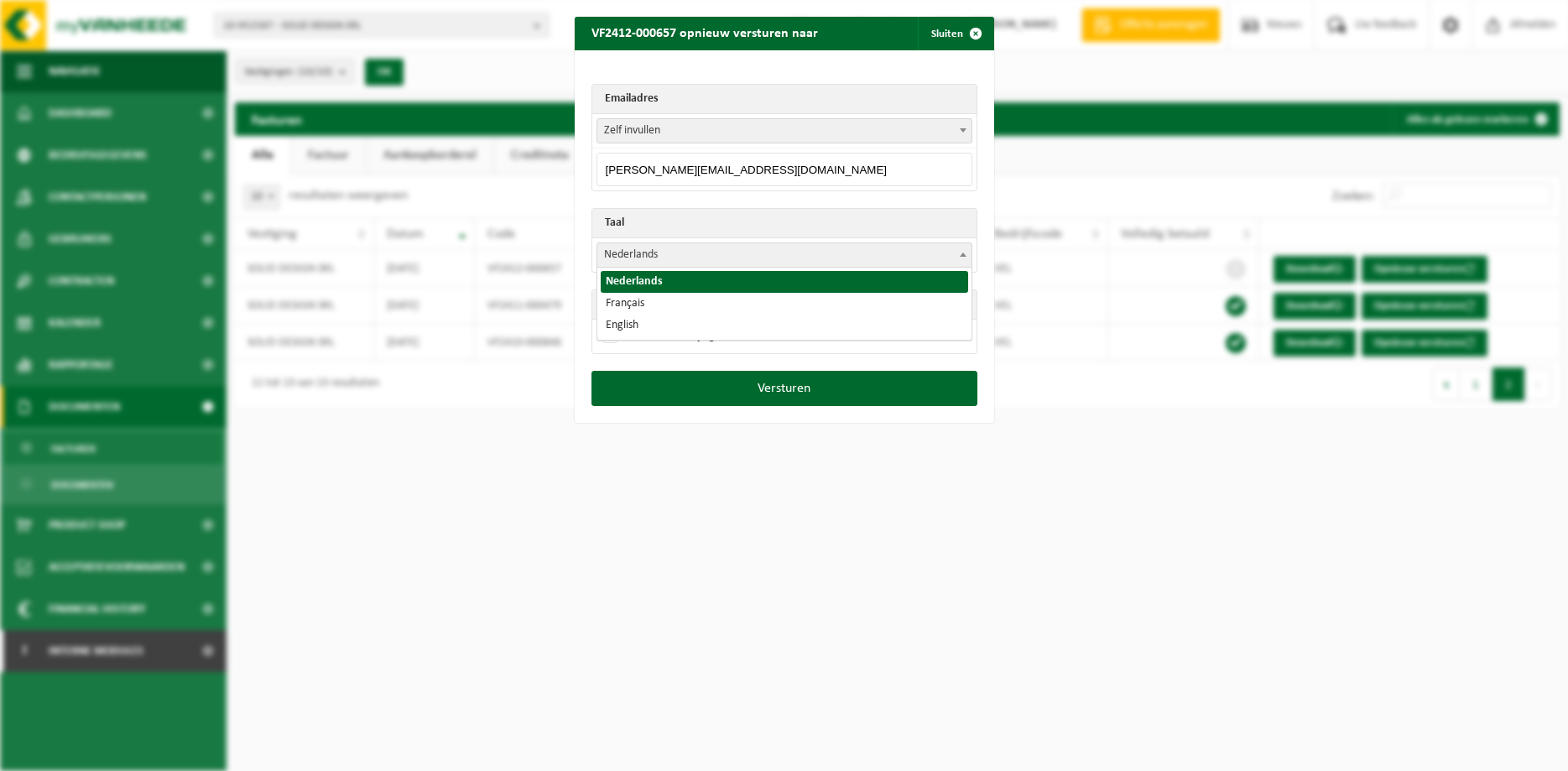
click at [966, 253] on b at bounding box center [963, 255] width 7 height 4
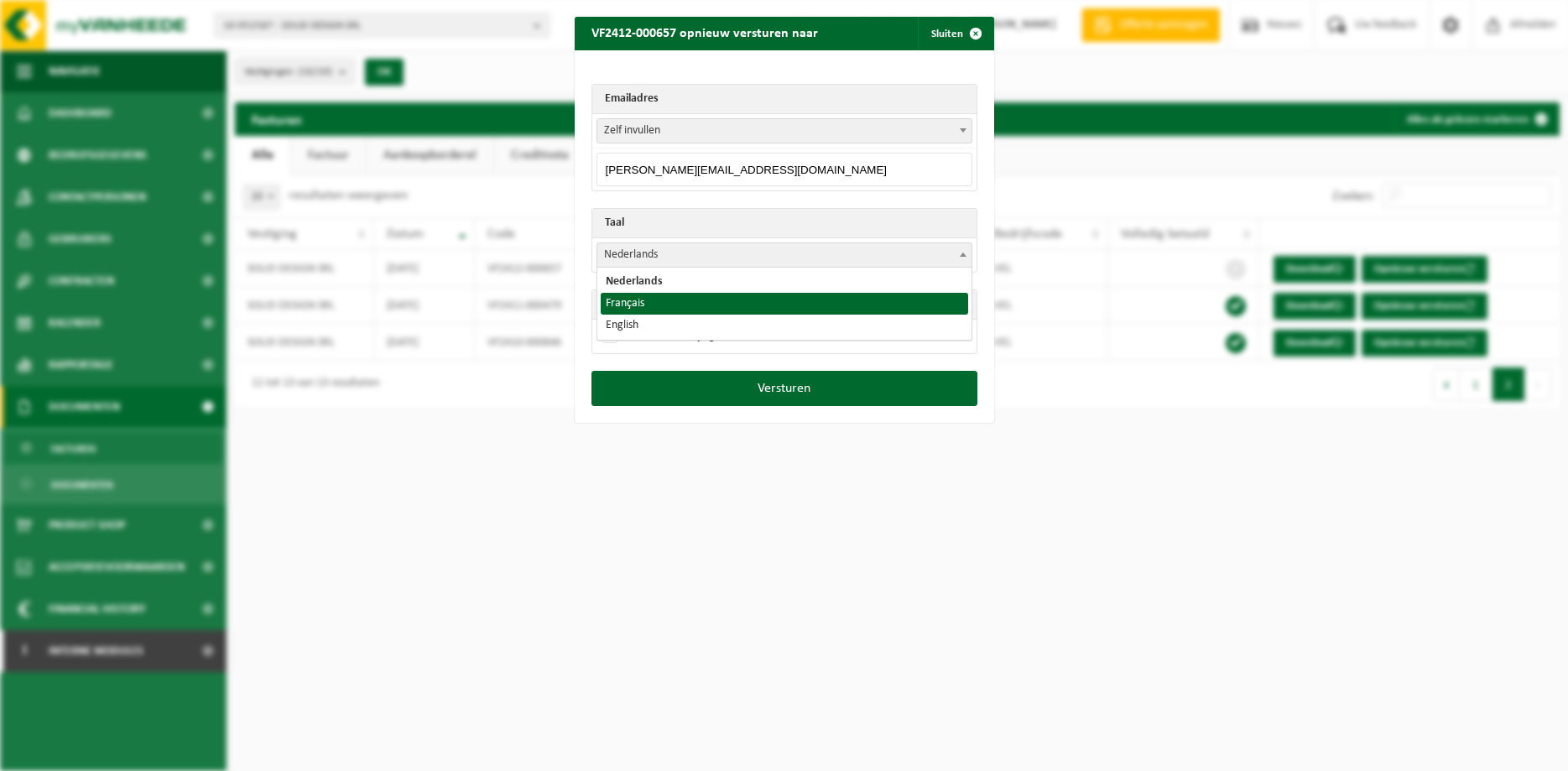
select select "fr"
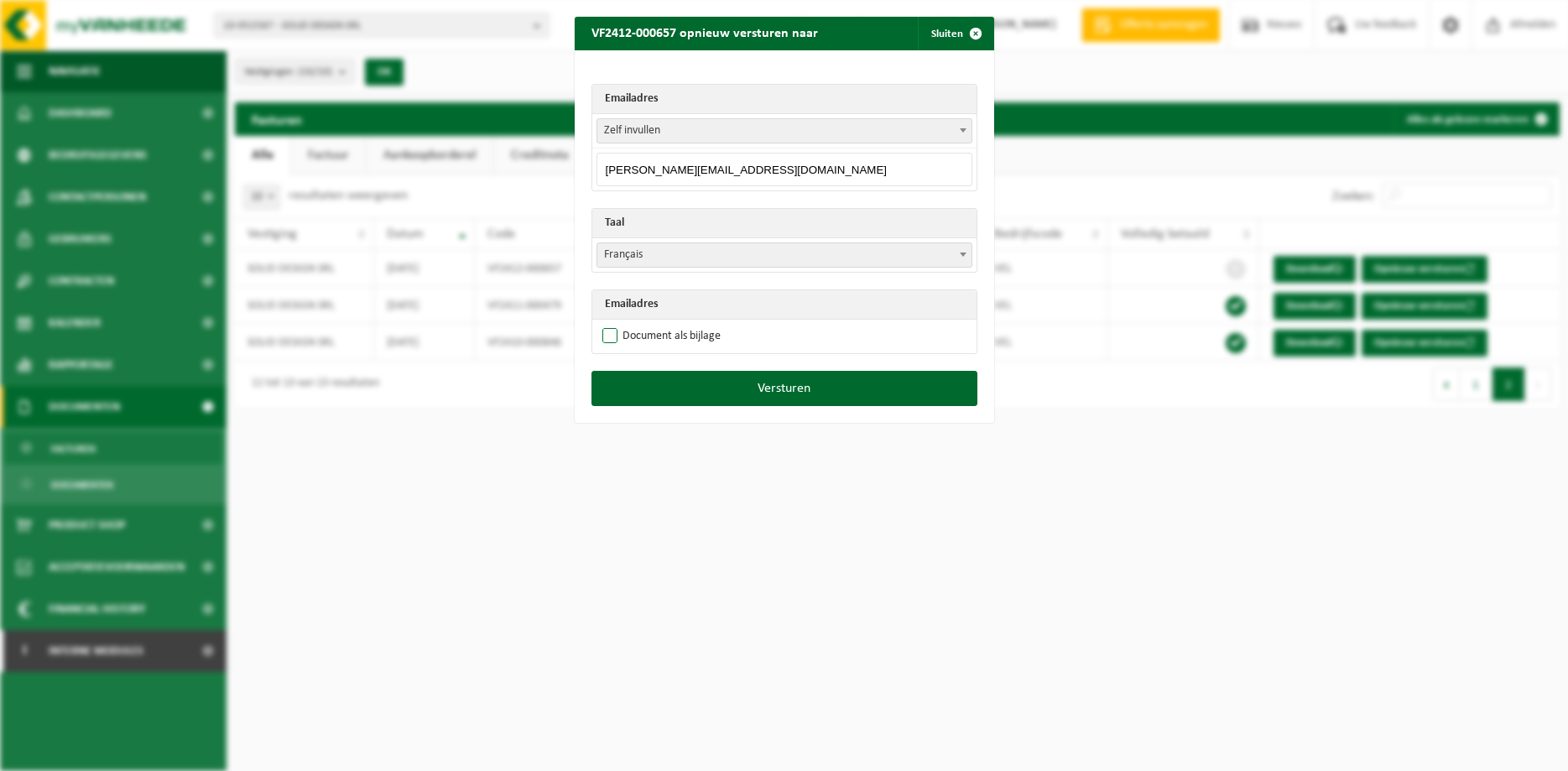
click at [676, 336] on label "Document als bijlage" at bounding box center [660, 336] width 121 height 25
click at [676, 324] on input "Document als bijlage" at bounding box center [805, 323] width 419 height 1
checkbox input "true"
click at [709, 380] on button "Versturen" at bounding box center [784, 388] width 386 height 36
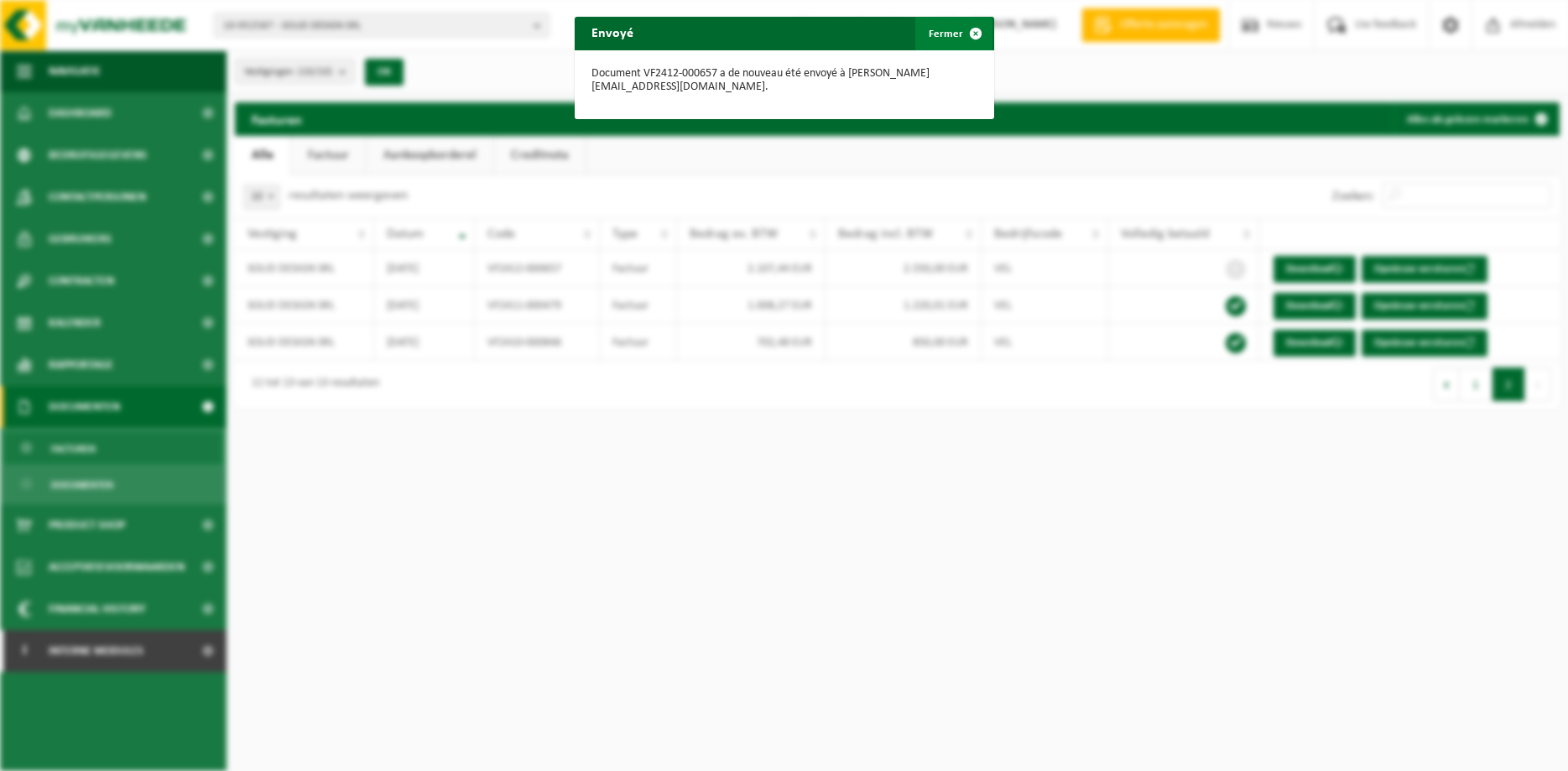
click at [972, 28] on span "button" at bounding box center [975, 33] width 34 height 34
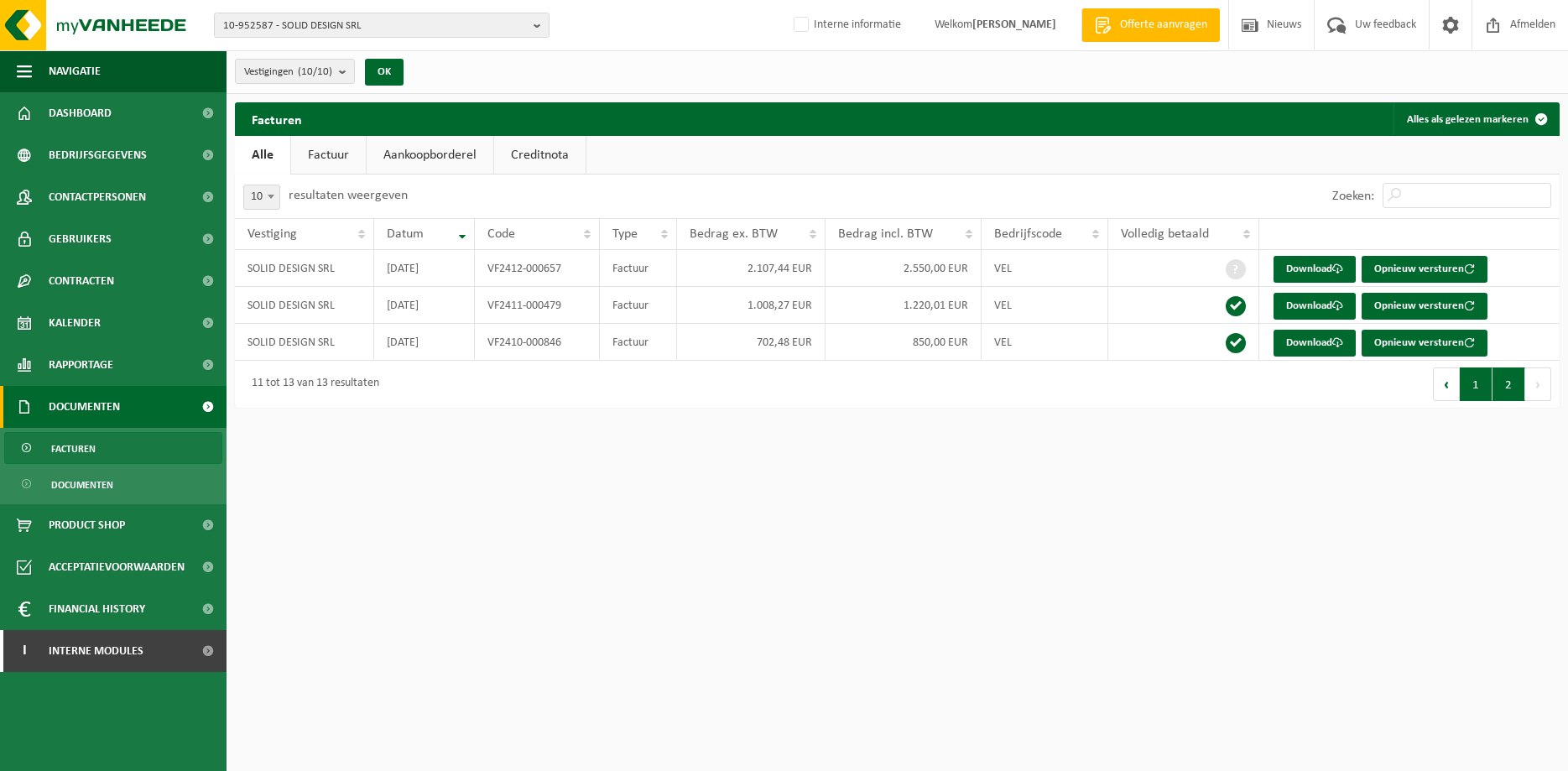
click at [1246, 389] on button "1" at bounding box center [1477, 384] width 33 height 34
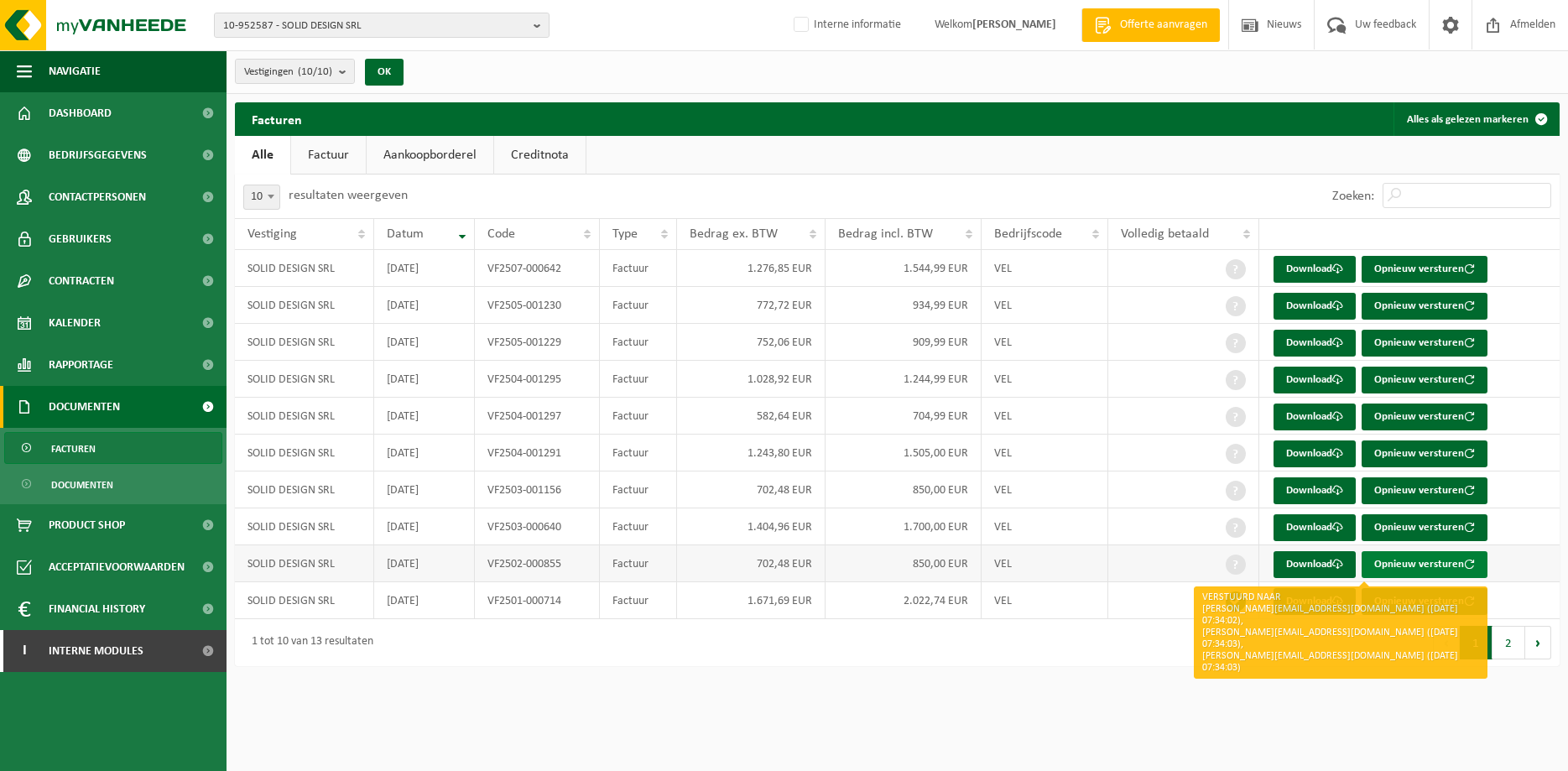
click at [1246, 560] on button "Opnieuw versturen" at bounding box center [1425, 564] width 126 height 27
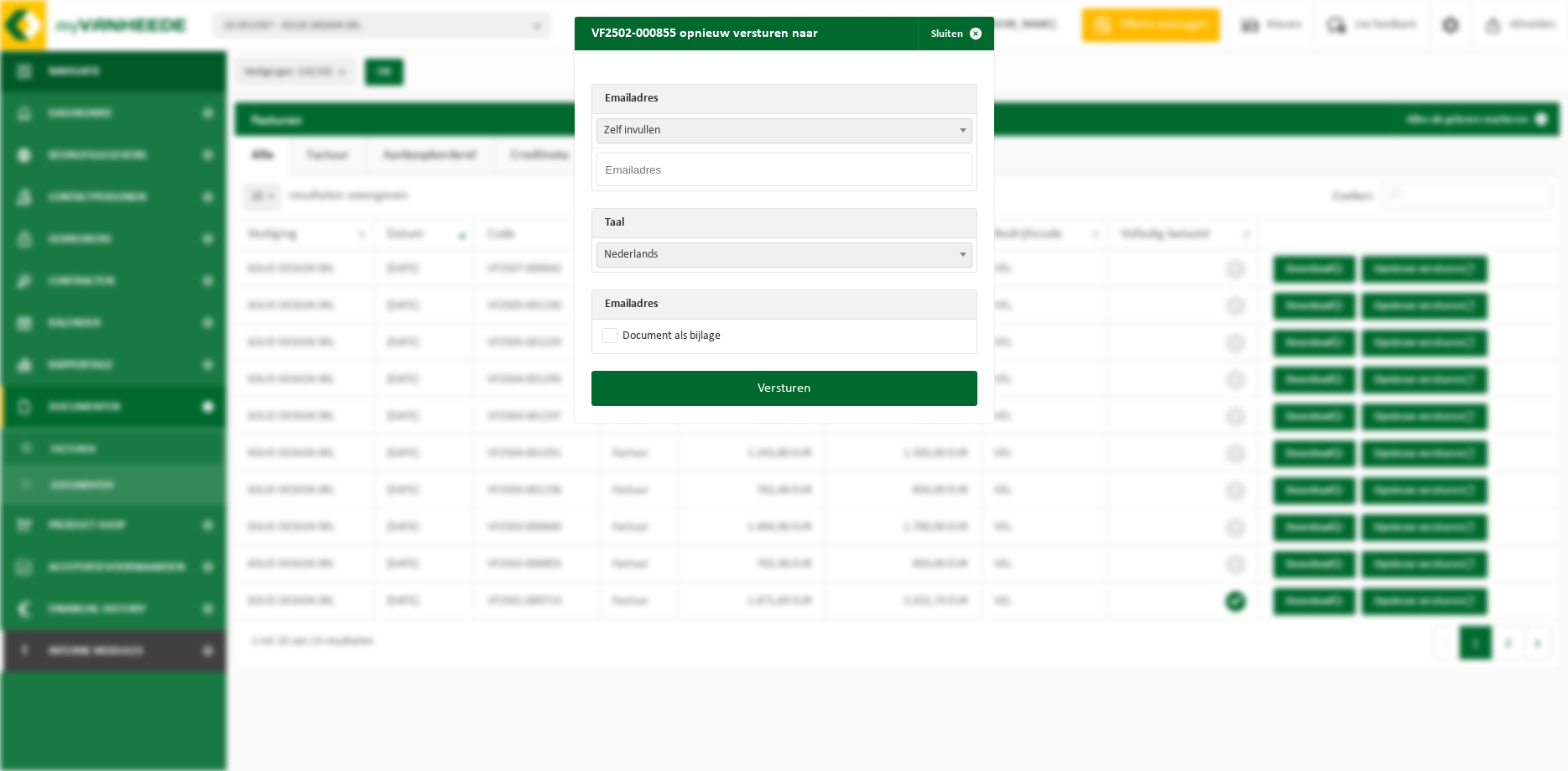
click at [798, 166] on input "email" at bounding box center [784, 169] width 376 height 34
paste input "mathieu@solid-design.be"
type input "mathieu@solid-design.be"
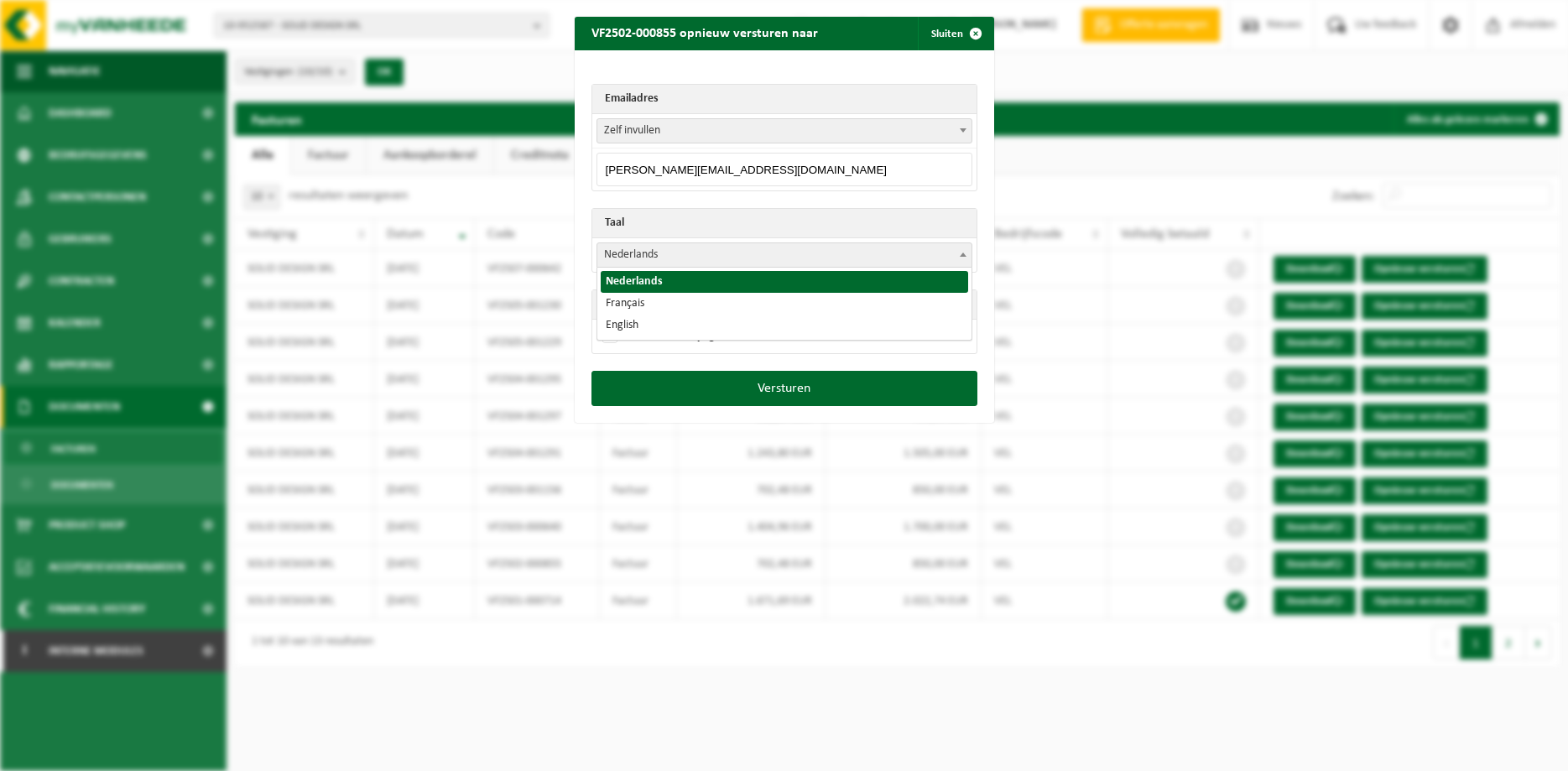
click at [960, 246] on span at bounding box center [963, 254] width 16 height 22
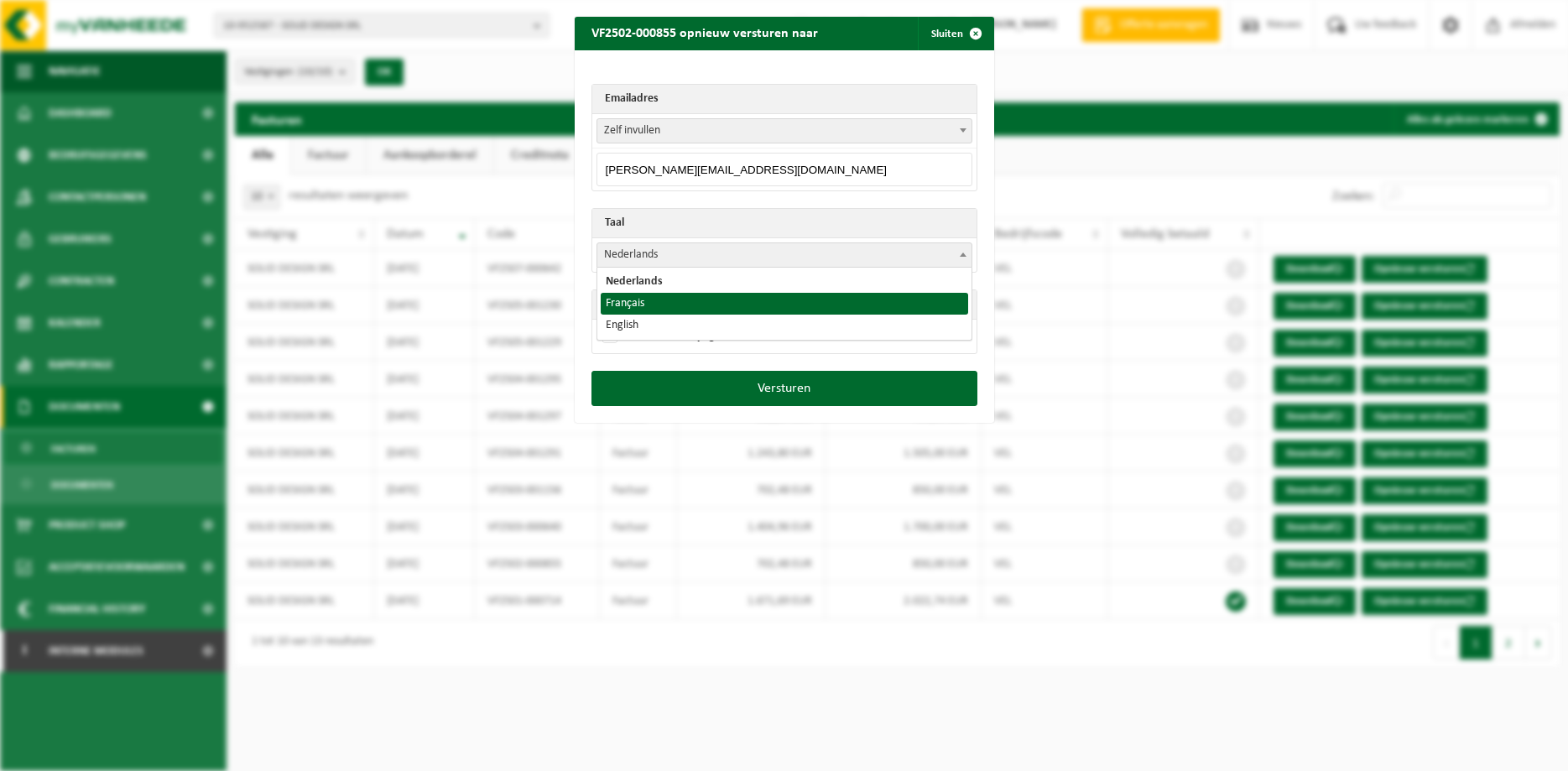
select select "fr"
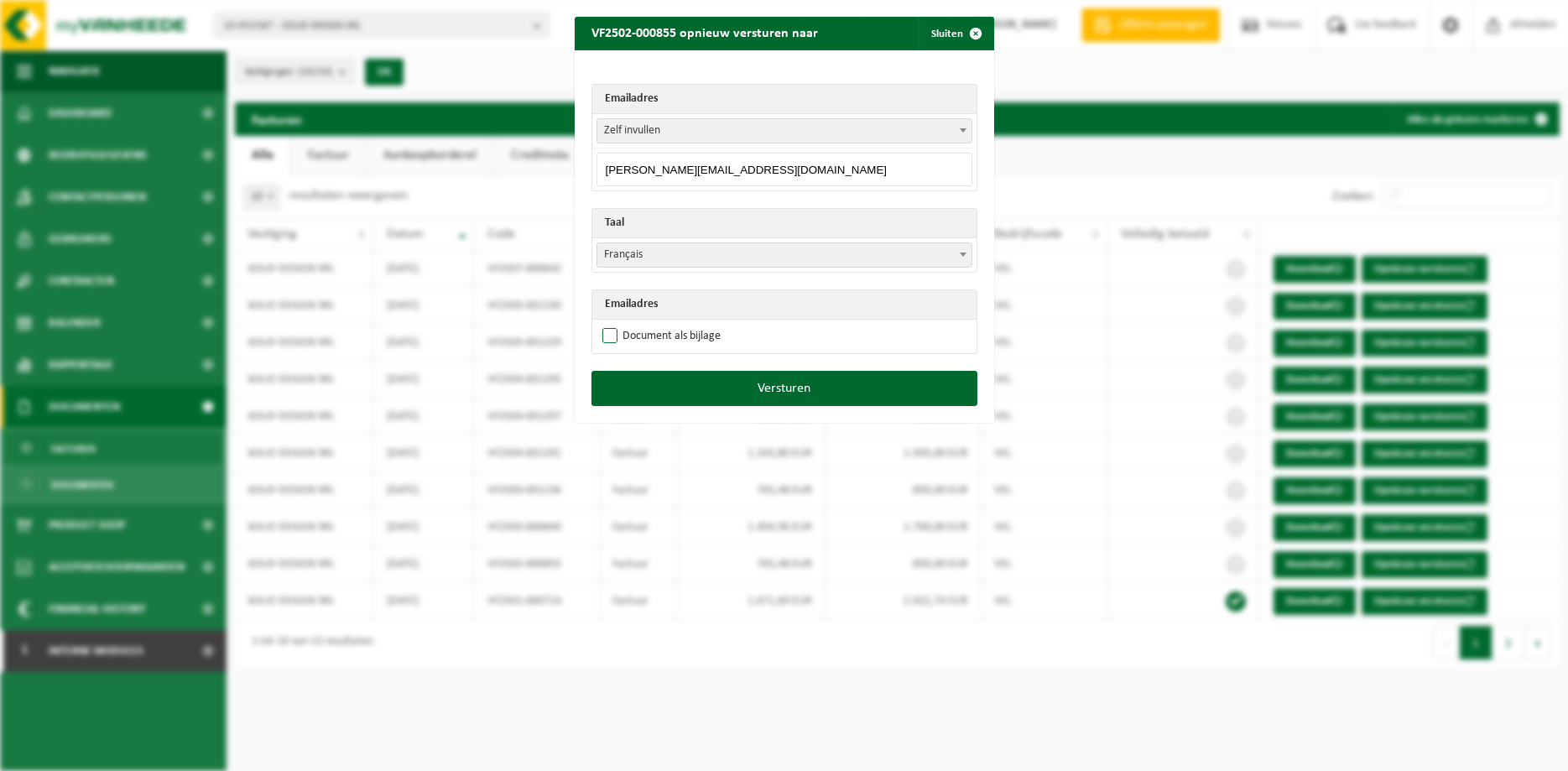
click at [687, 333] on label "Document als bijlage" at bounding box center [660, 336] width 121 height 25
click at [687, 324] on input "Document als bijlage" at bounding box center [805, 323] width 419 height 1
checkbox input "true"
click at [707, 376] on button "Versturen" at bounding box center [784, 388] width 386 height 36
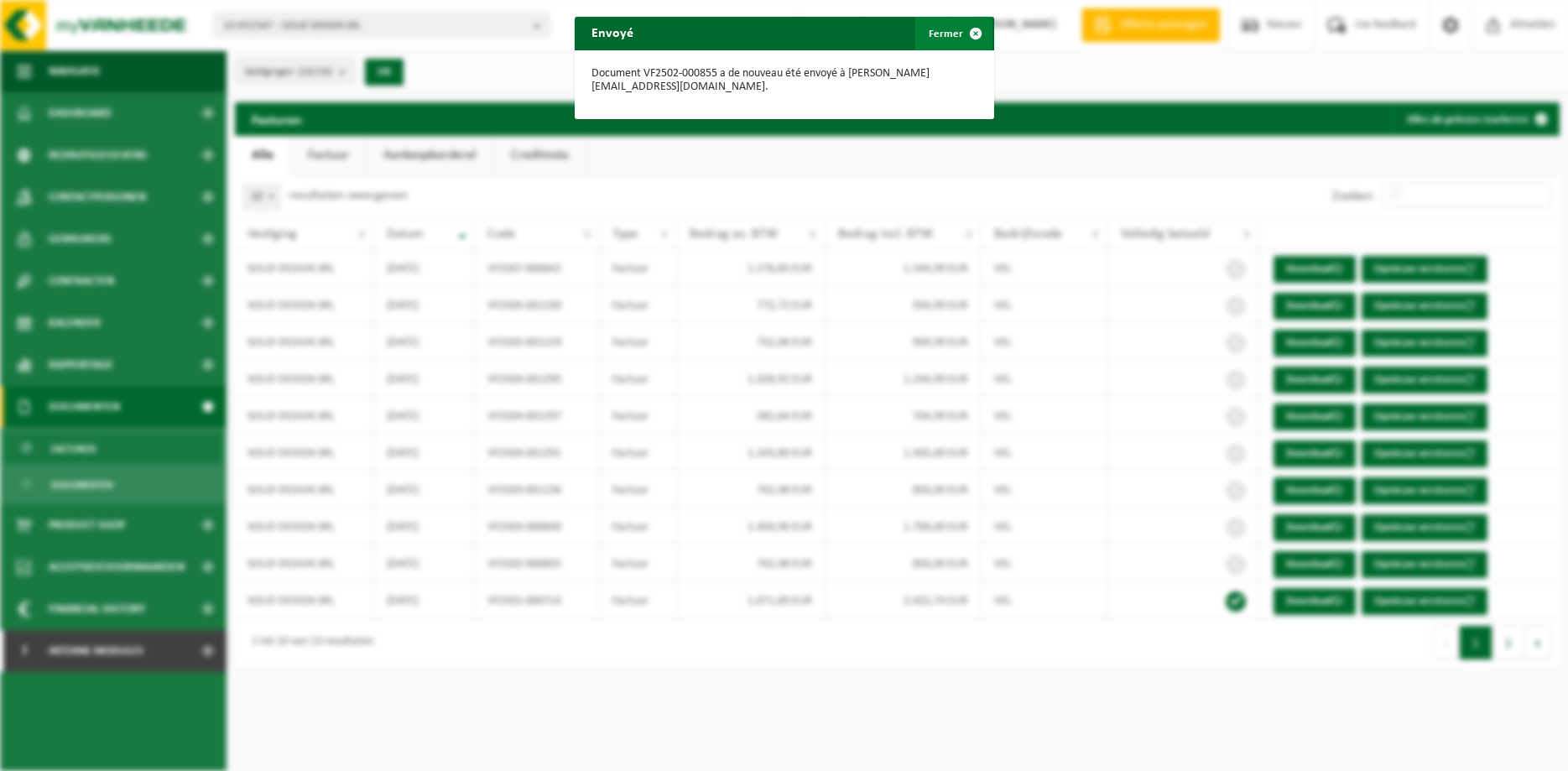
click at [971, 36] on span "button" at bounding box center [975, 33] width 34 height 34
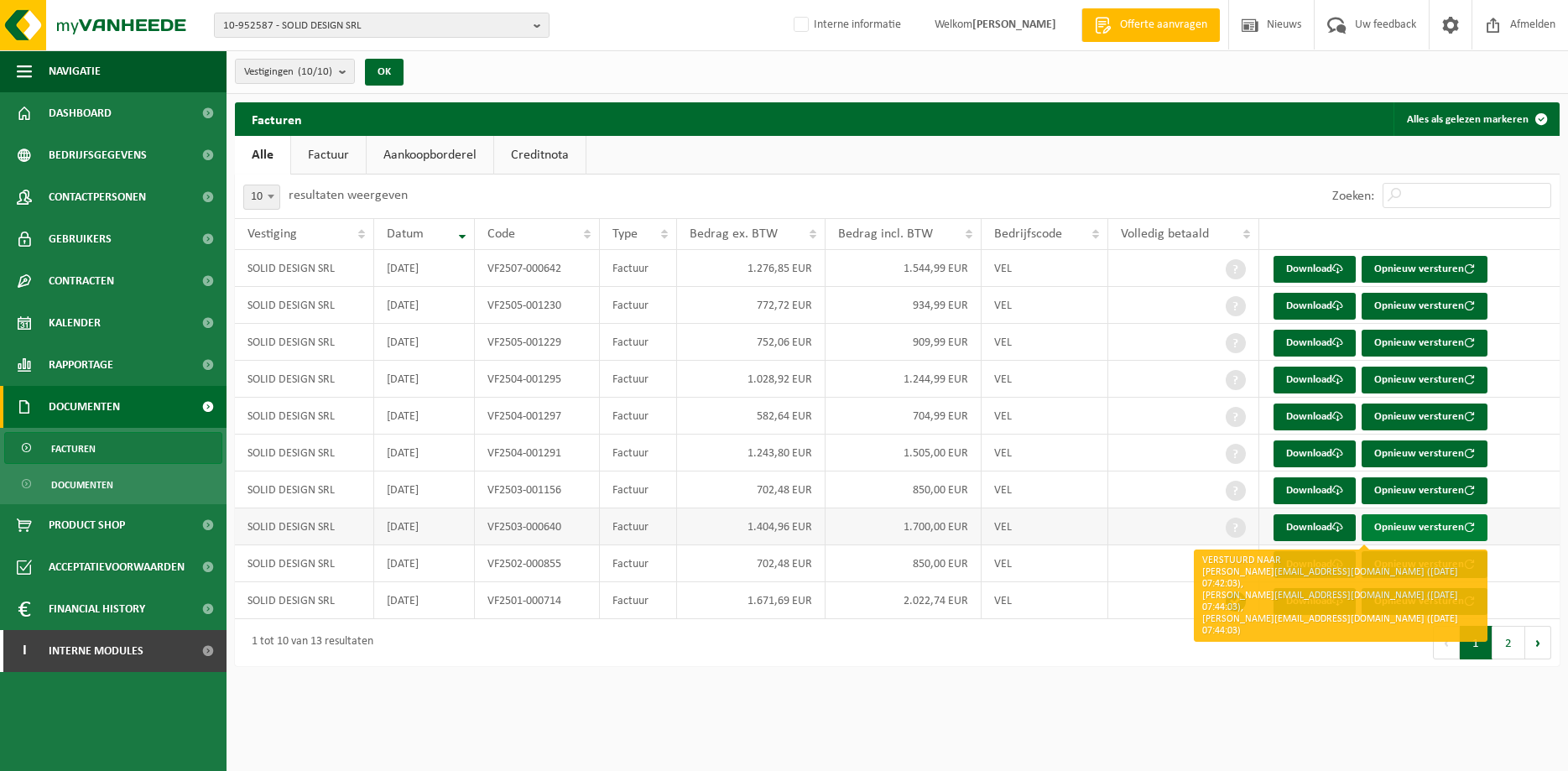
click at [1246, 524] on button "Opnieuw versturen" at bounding box center [1425, 528] width 126 height 27
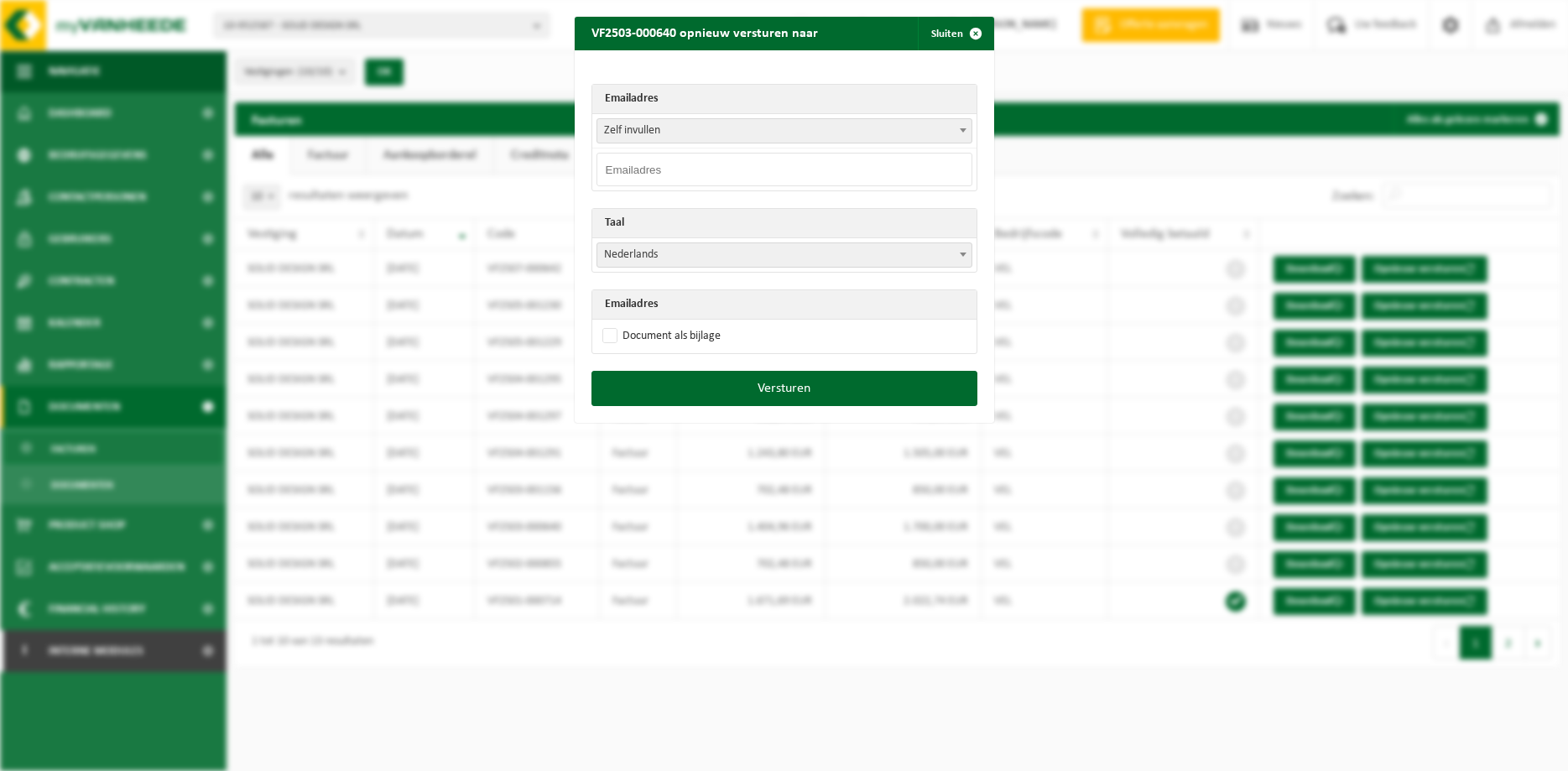
click at [777, 167] on input "email" at bounding box center [784, 169] width 376 height 34
paste input "mathieu@solid-design.be"
type input "mathieu@solid-design.be"
click at [968, 250] on span at bounding box center [963, 254] width 16 height 22
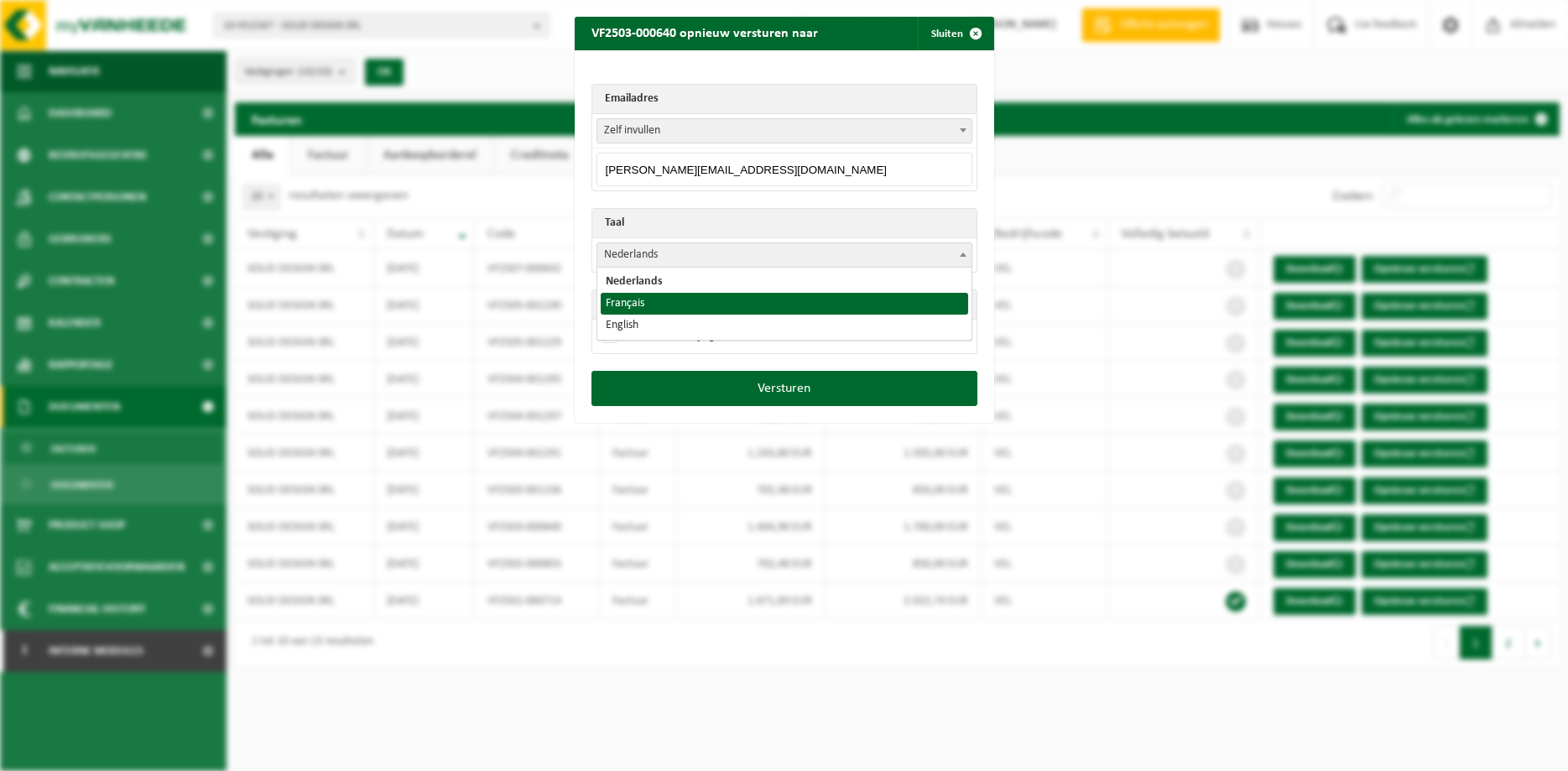
select select "fr"
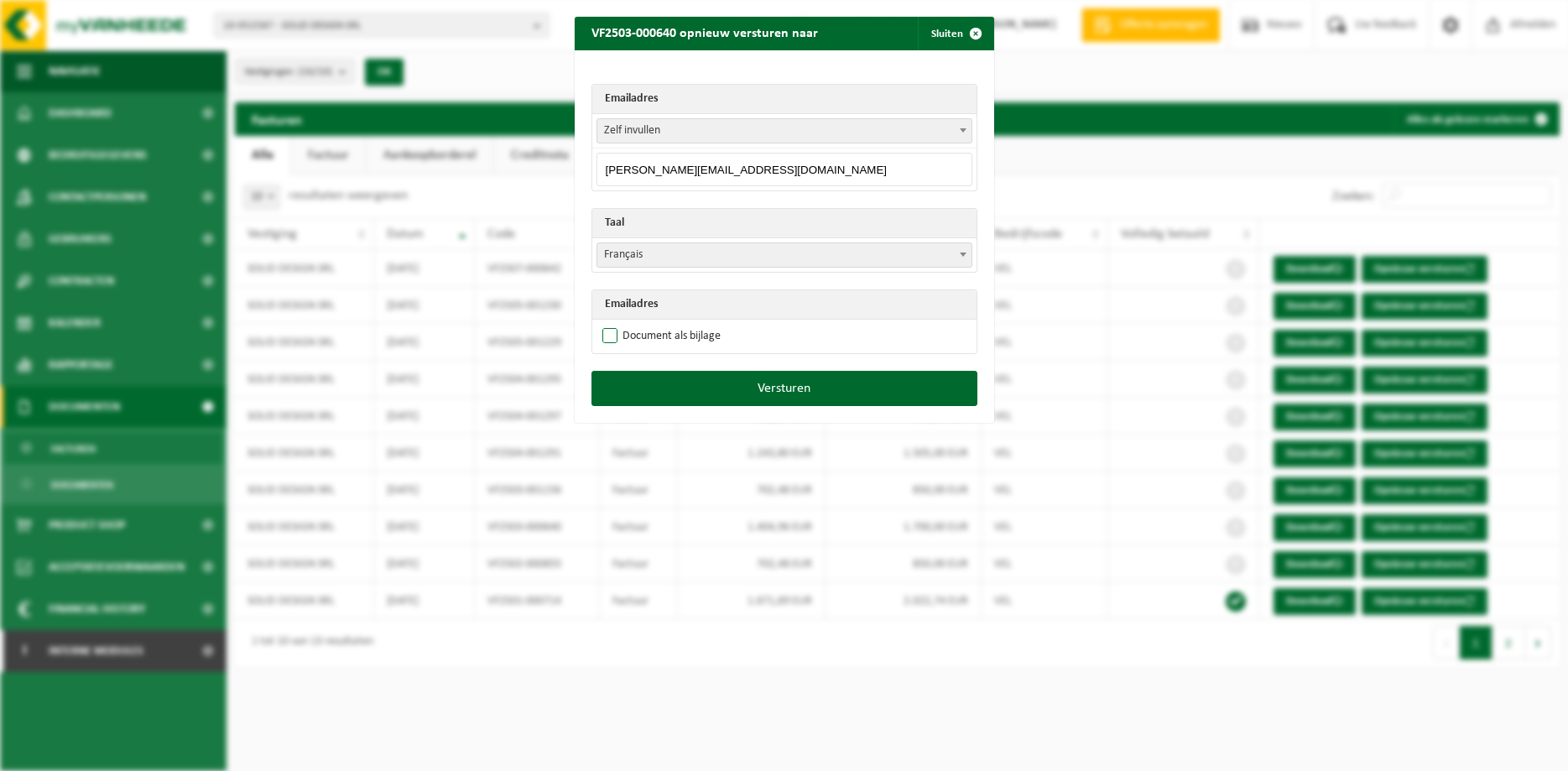
click at [658, 328] on label "Document als bijlage" at bounding box center [660, 336] width 121 height 25
click at [658, 324] on input "Document als bijlage" at bounding box center [805, 323] width 419 height 1
checkbox input "true"
click at [679, 371] on button "Versturen" at bounding box center [784, 388] width 386 height 36
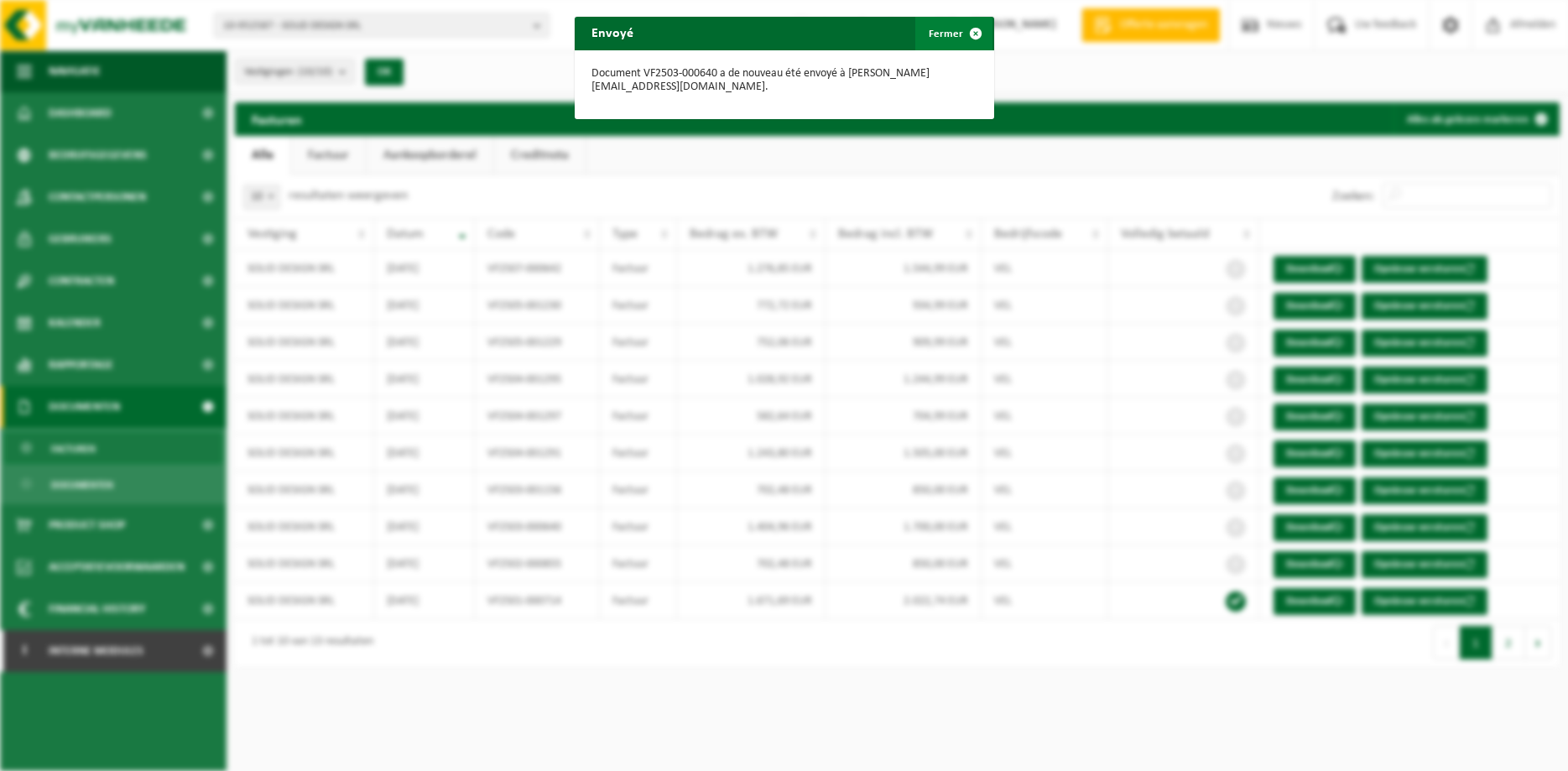
click at [965, 32] on span "button" at bounding box center [975, 33] width 34 height 34
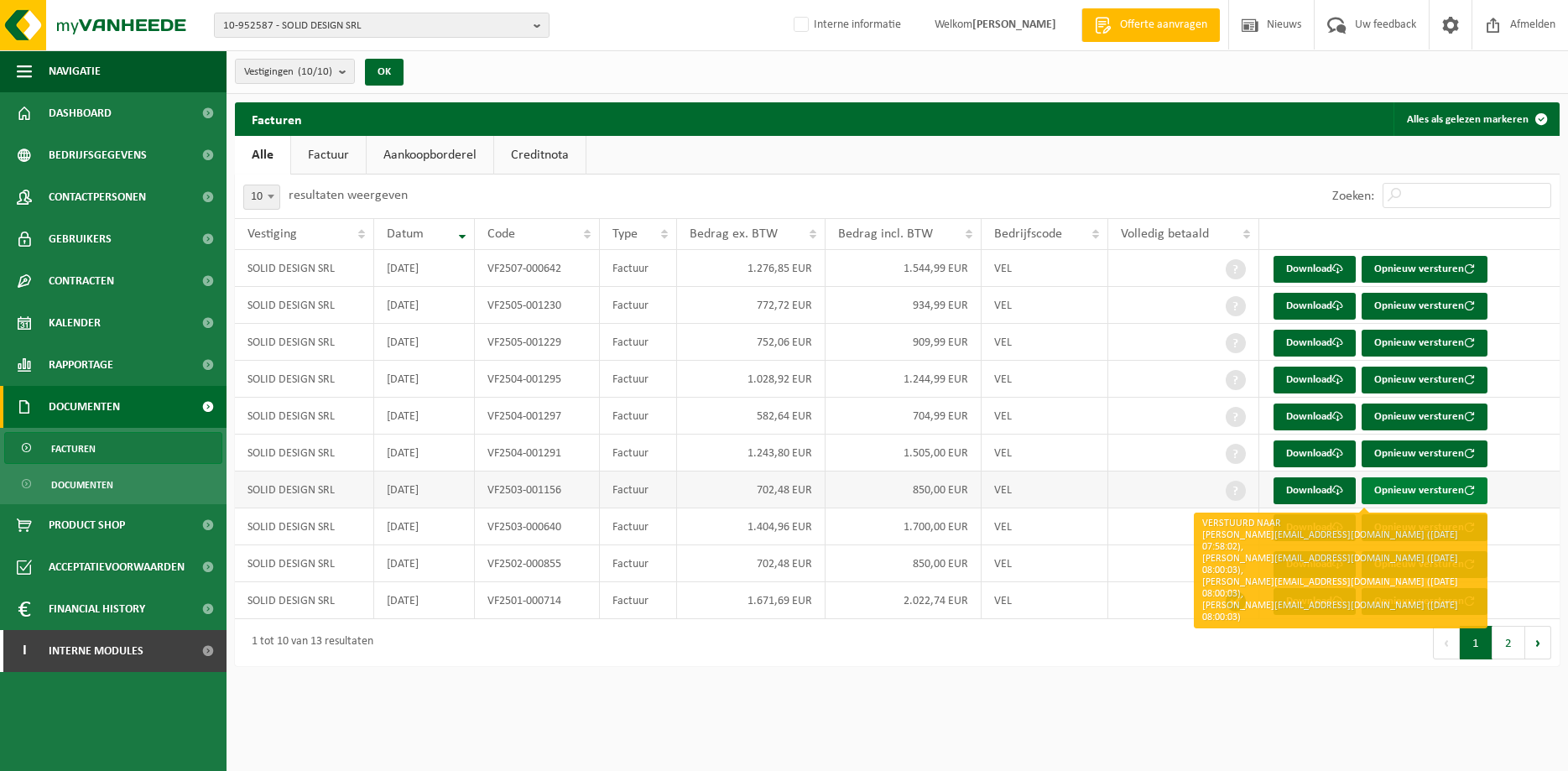
click at [1246, 493] on button "Opnieuw versturen" at bounding box center [1425, 490] width 126 height 27
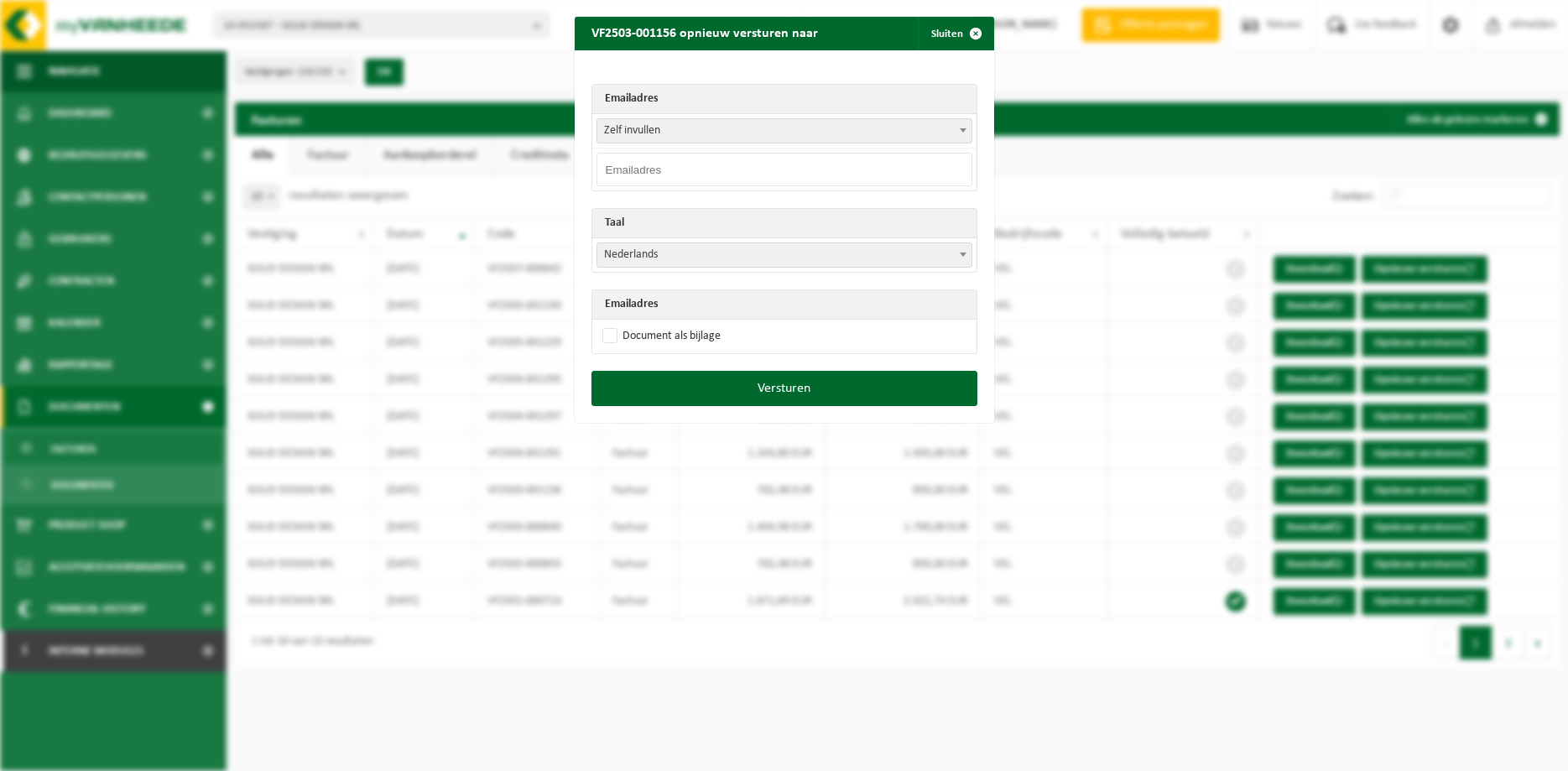
click at [853, 172] on input "email" at bounding box center [784, 169] width 376 height 34
paste input "mathieu@solid-design.be"
type input "mathieu@solid-design.be"
click at [959, 256] on span at bounding box center [963, 254] width 16 height 22
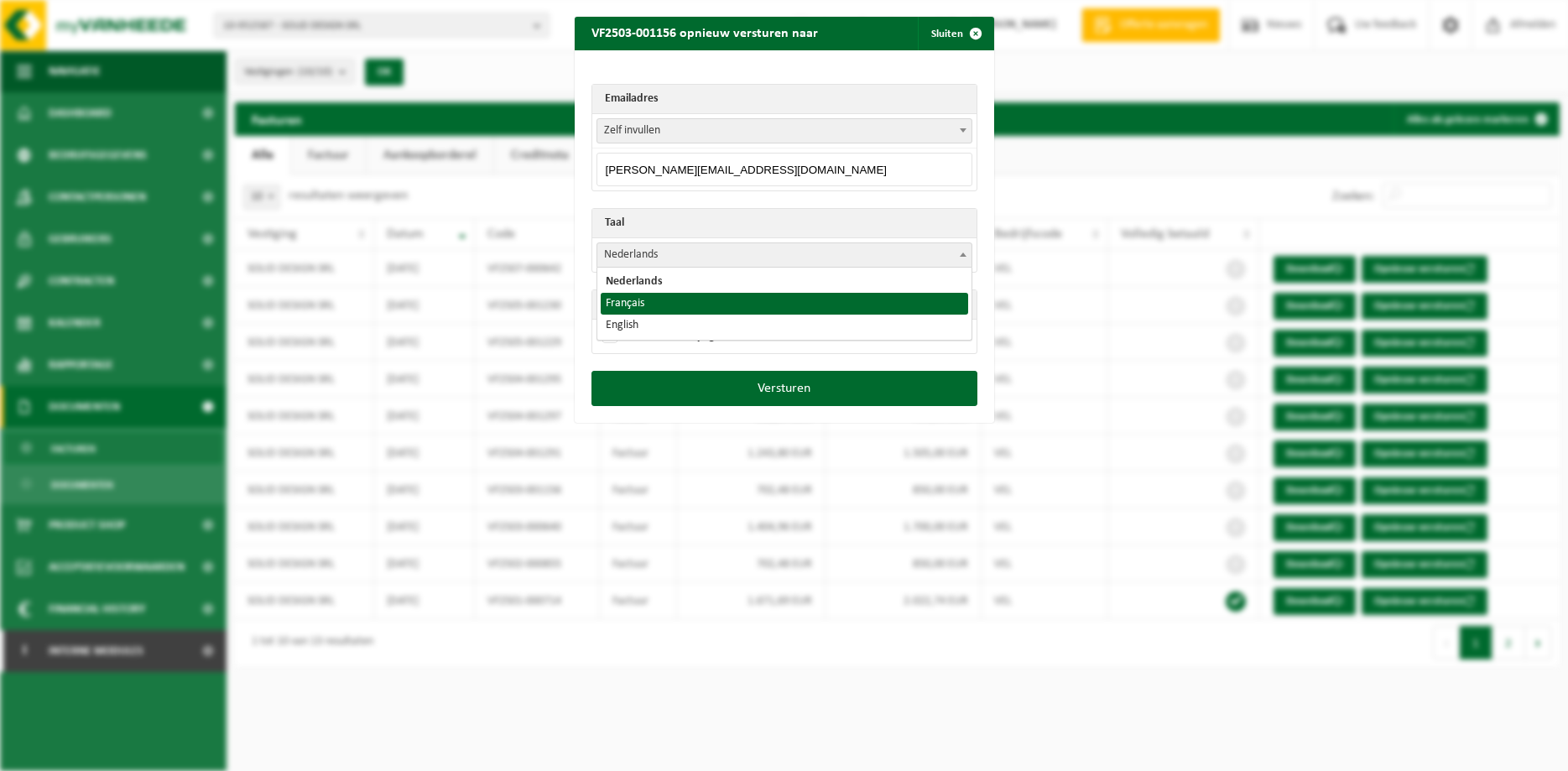
select select "fr"
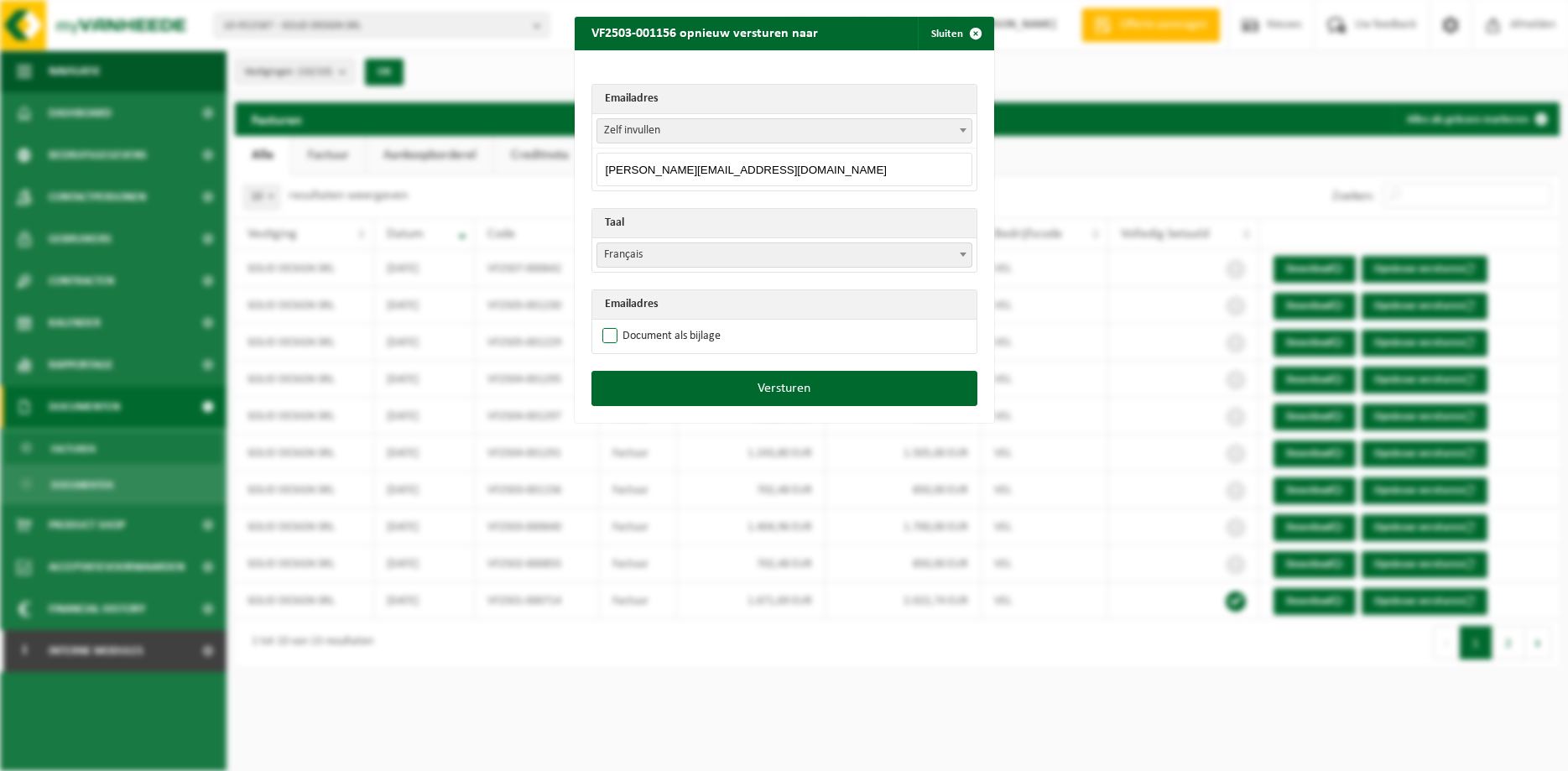
click at [668, 338] on label "Document als bijlage" at bounding box center [660, 336] width 121 height 25
click at [668, 324] on input "Document als bijlage" at bounding box center [805, 323] width 419 height 1
checkbox input "true"
click at [720, 378] on button "Versturen" at bounding box center [784, 388] width 386 height 36
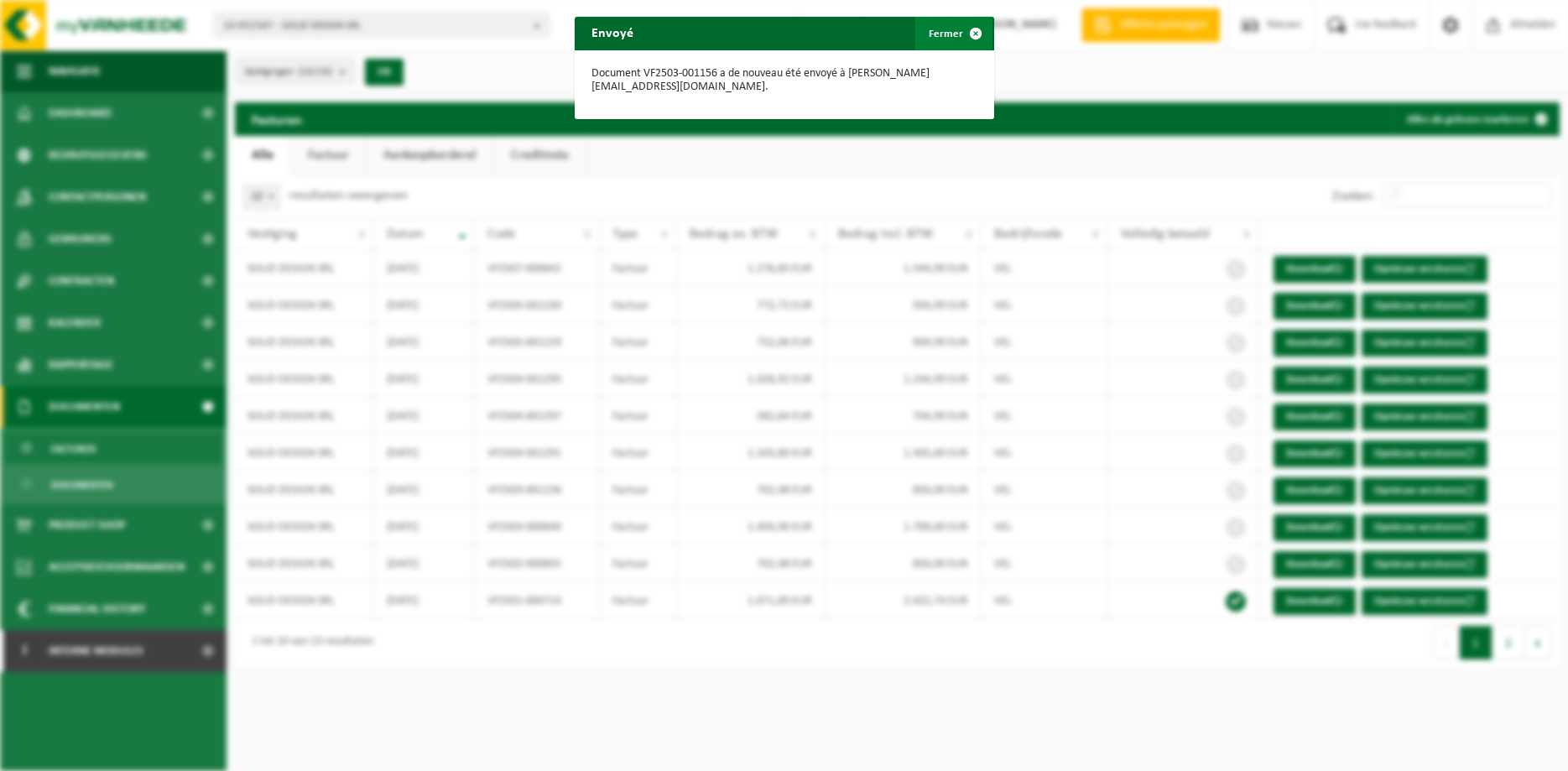
click at [965, 36] on span "button" at bounding box center [975, 33] width 34 height 34
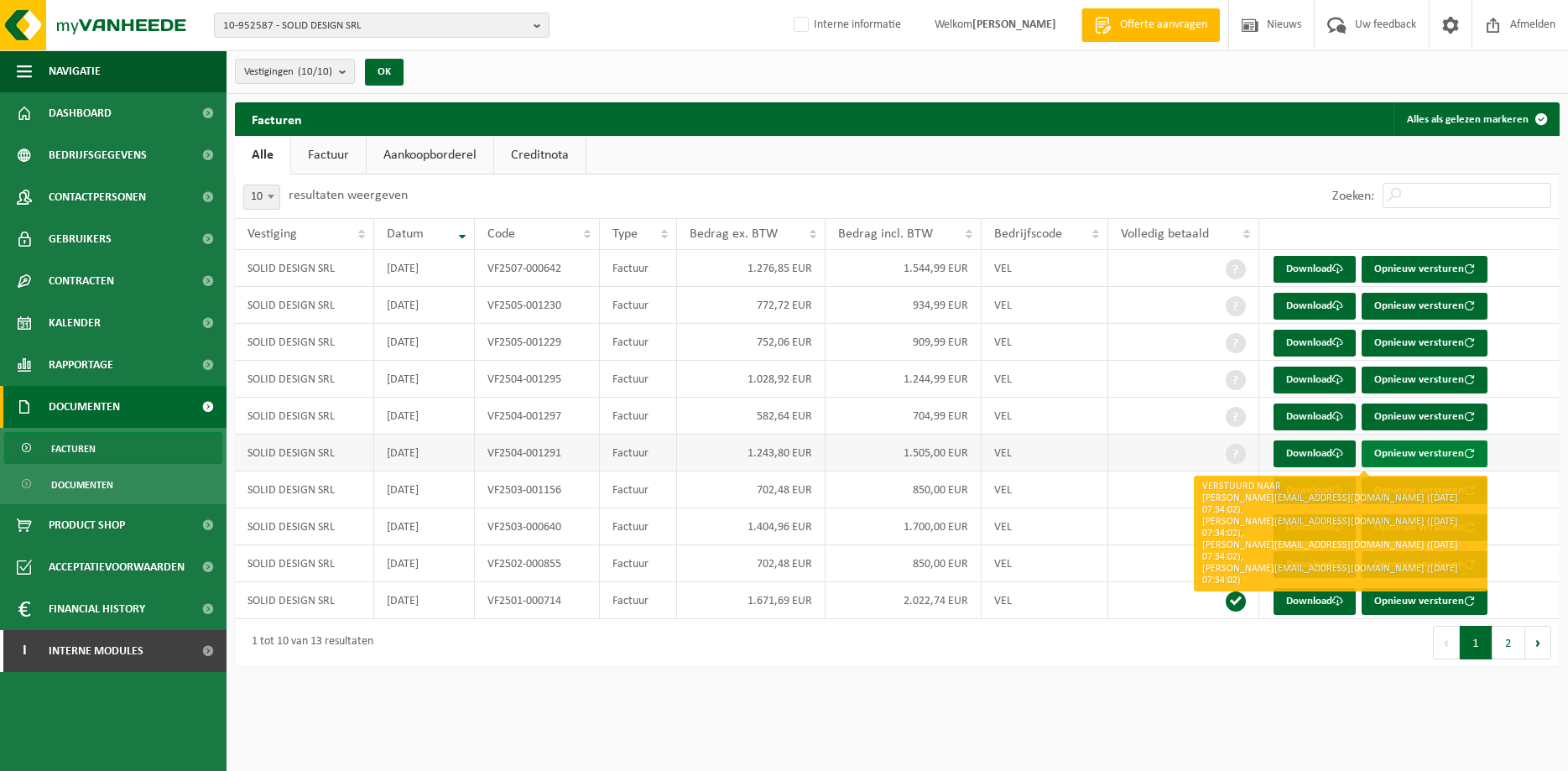
click at [1246, 449] on button "Opnieuw versturen" at bounding box center [1425, 454] width 126 height 27
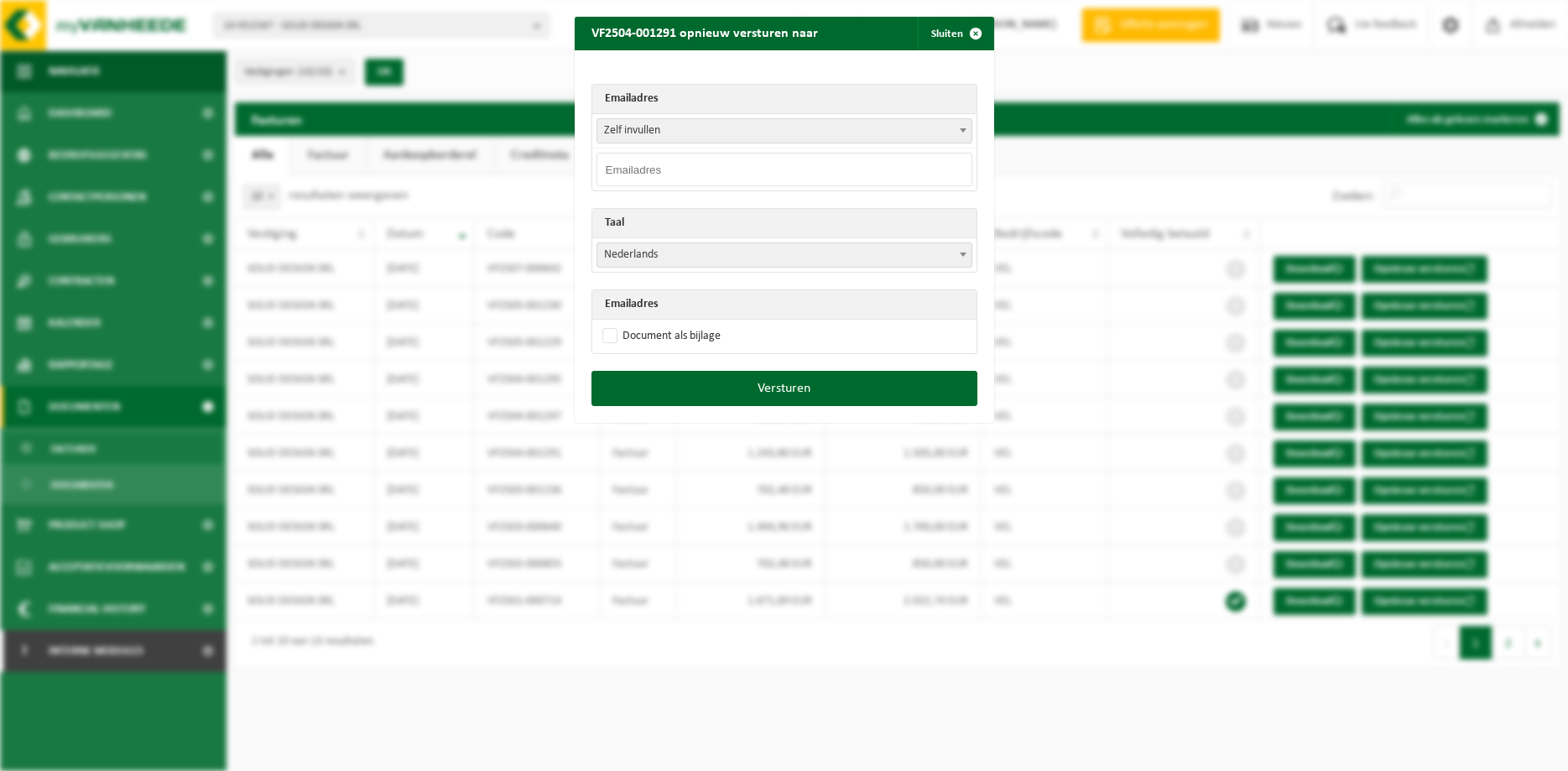
click at [719, 167] on input "email" at bounding box center [784, 169] width 376 height 34
paste input "mathieu@solid-design.be"
type input "mathieu@solid-design.be"
click at [969, 256] on span at bounding box center [963, 254] width 16 height 22
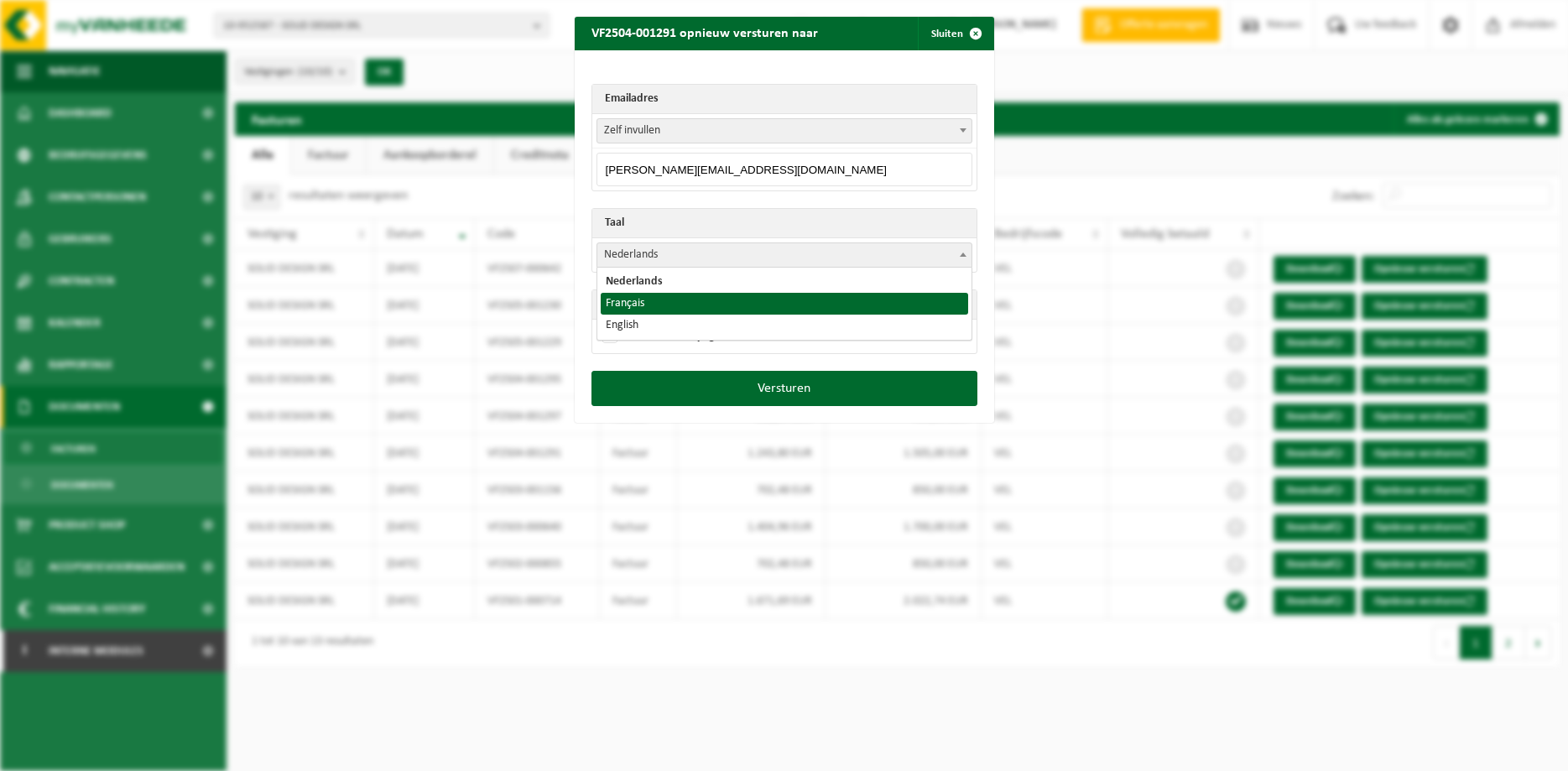
select select "fr"
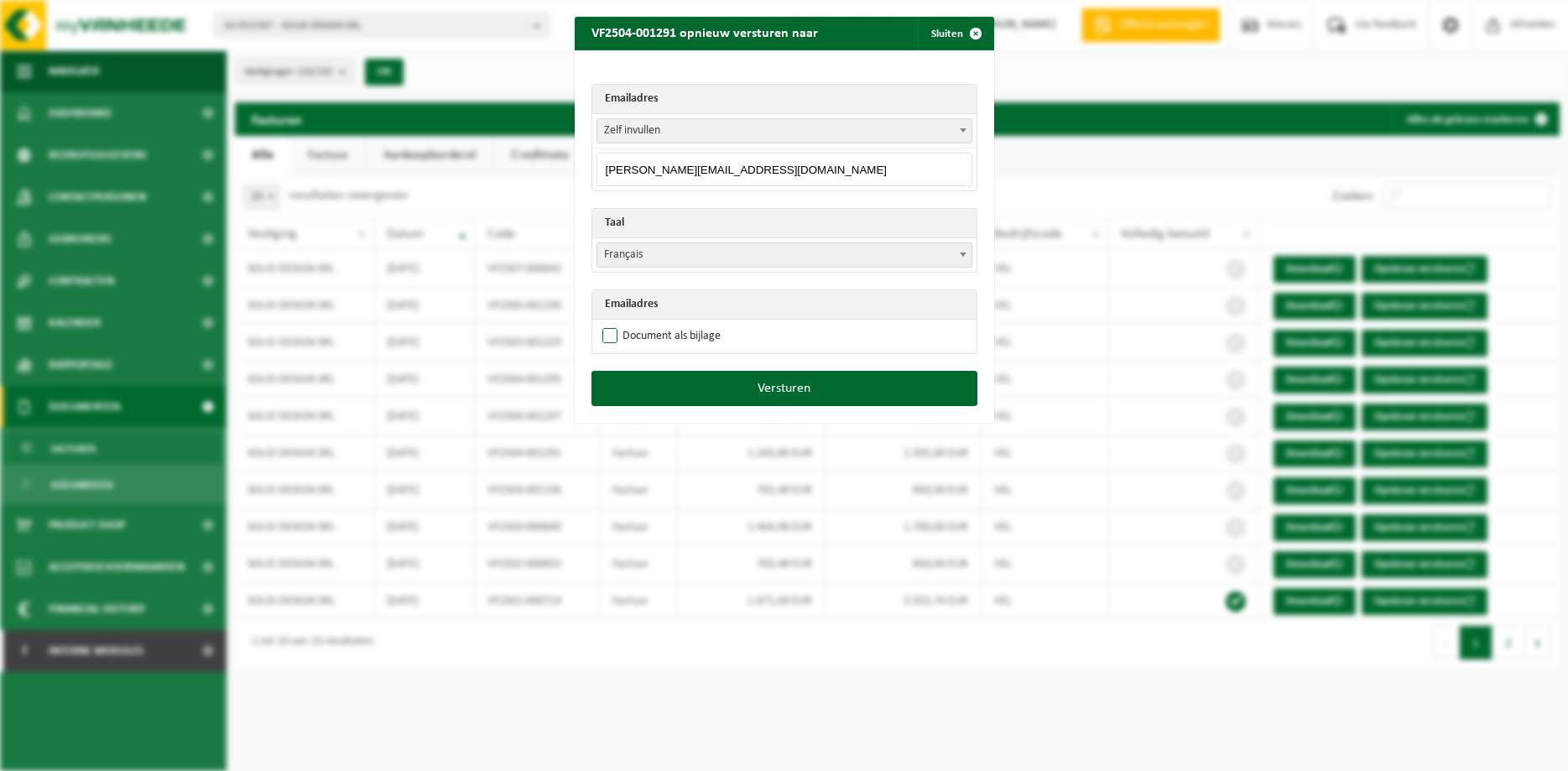
click at [645, 336] on label "Document als bijlage" at bounding box center [660, 336] width 121 height 25
click at [645, 324] on input "Document als bijlage" at bounding box center [805, 323] width 419 height 1
checkbox input "true"
click at [720, 380] on button "Versturen" at bounding box center [784, 388] width 386 height 36
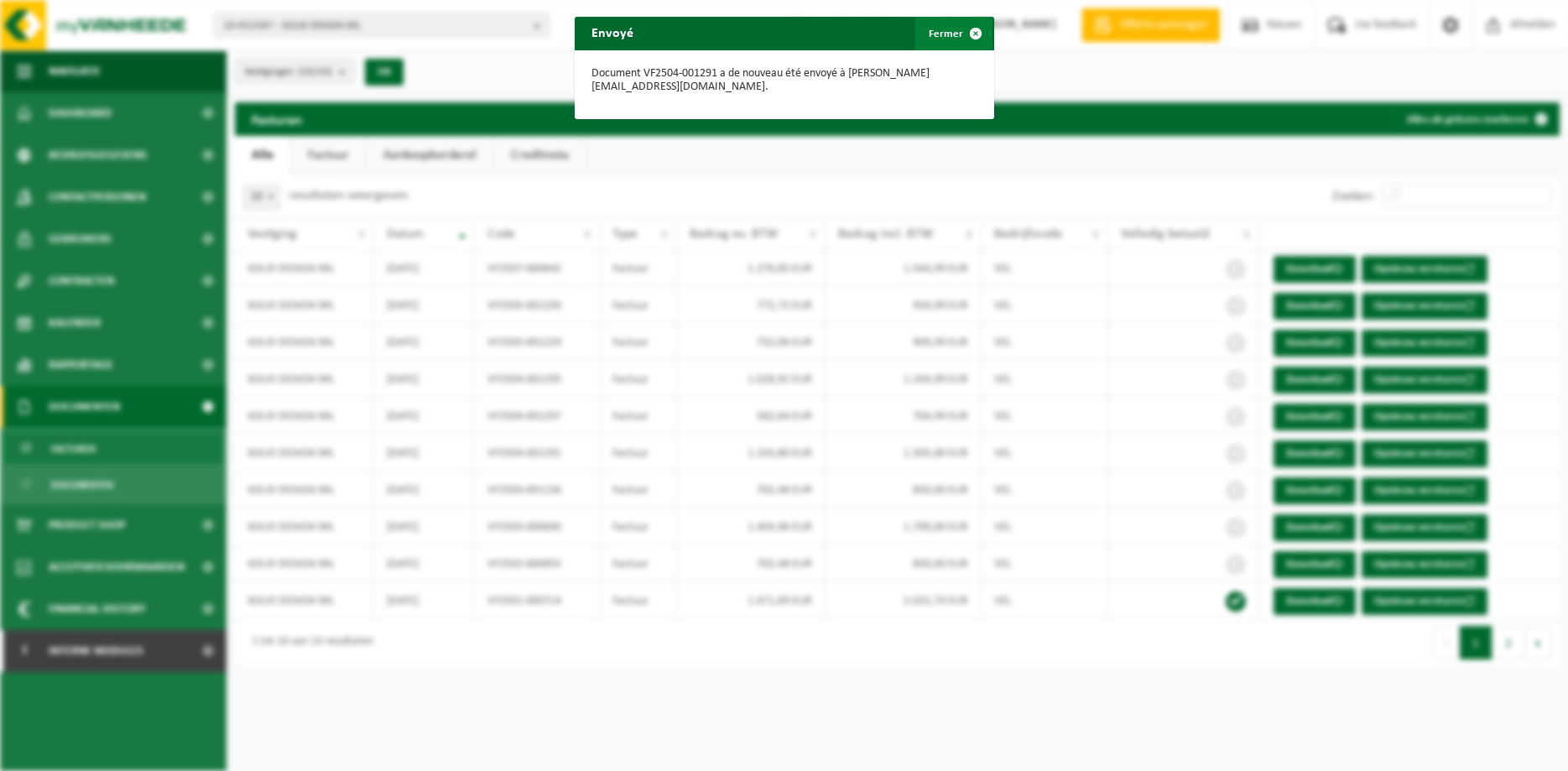
click at [970, 28] on span "button" at bounding box center [975, 33] width 34 height 34
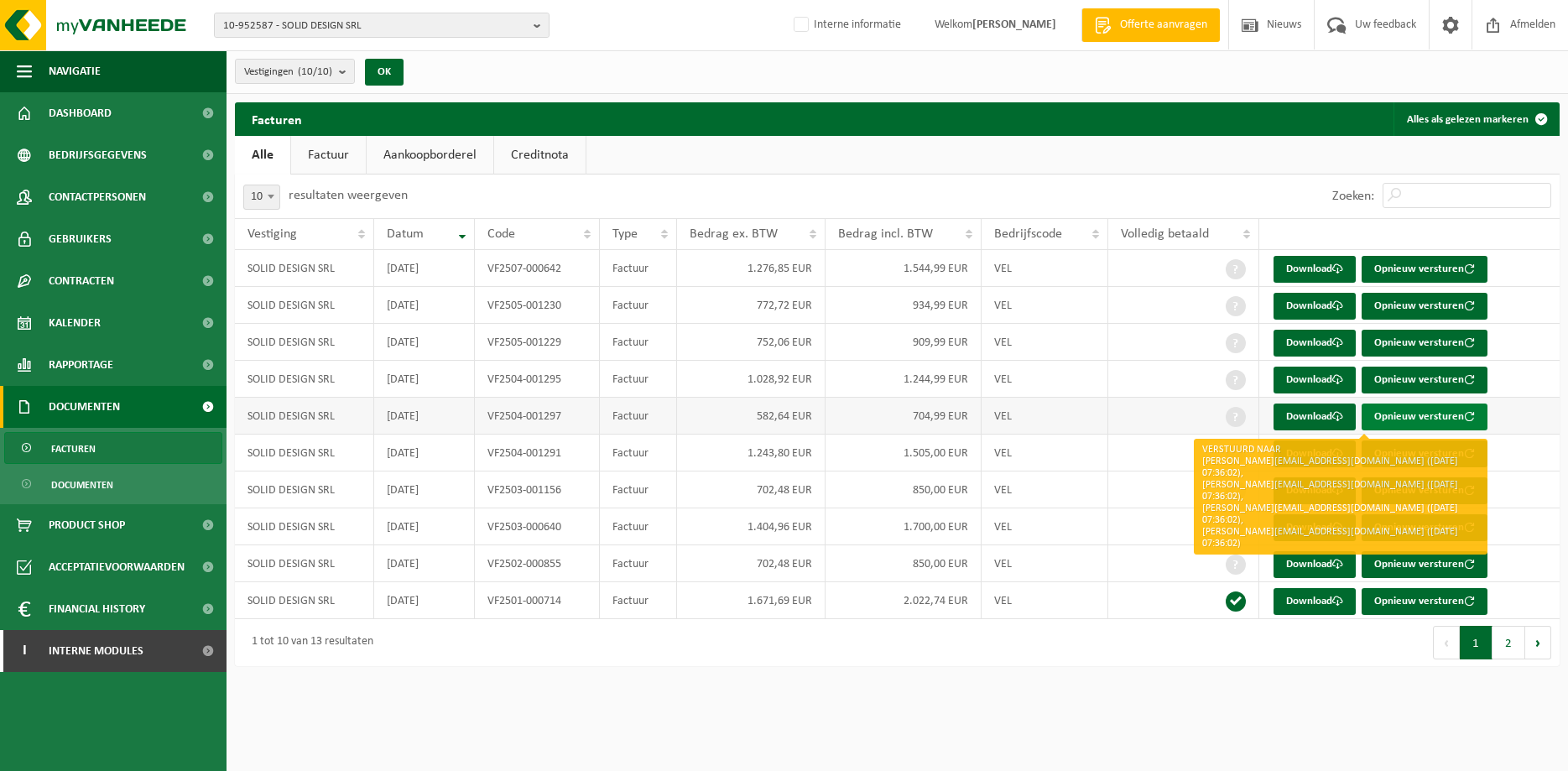
click at [1246, 417] on button "Opnieuw versturen" at bounding box center [1425, 417] width 126 height 27
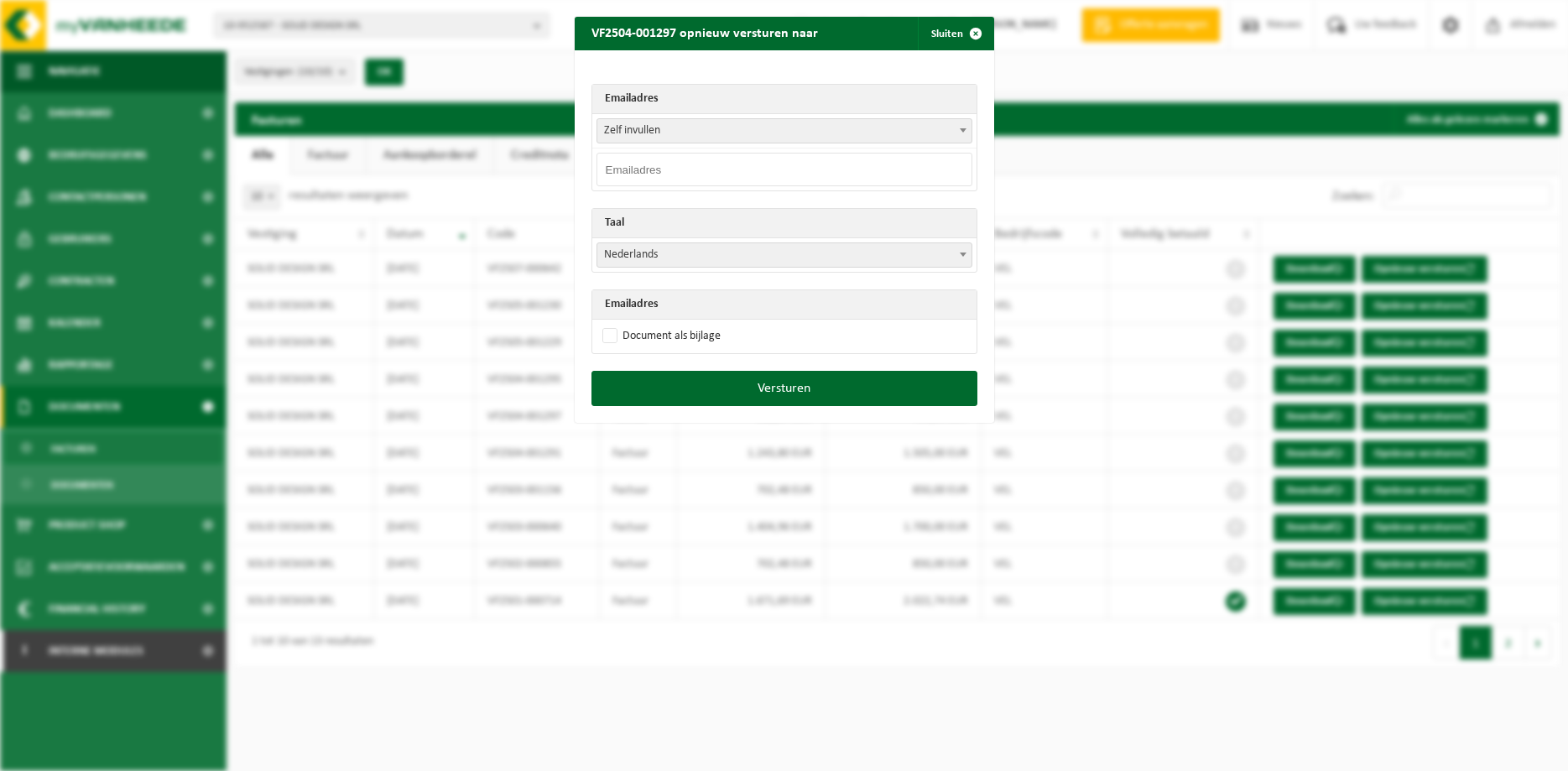
click at [785, 169] on input "email" at bounding box center [784, 169] width 376 height 34
paste input "mathieu@solid-design.be"
type input "mathieu@solid-design.be"
click at [967, 255] on span at bounding box center [963, 254] width 16 height 22
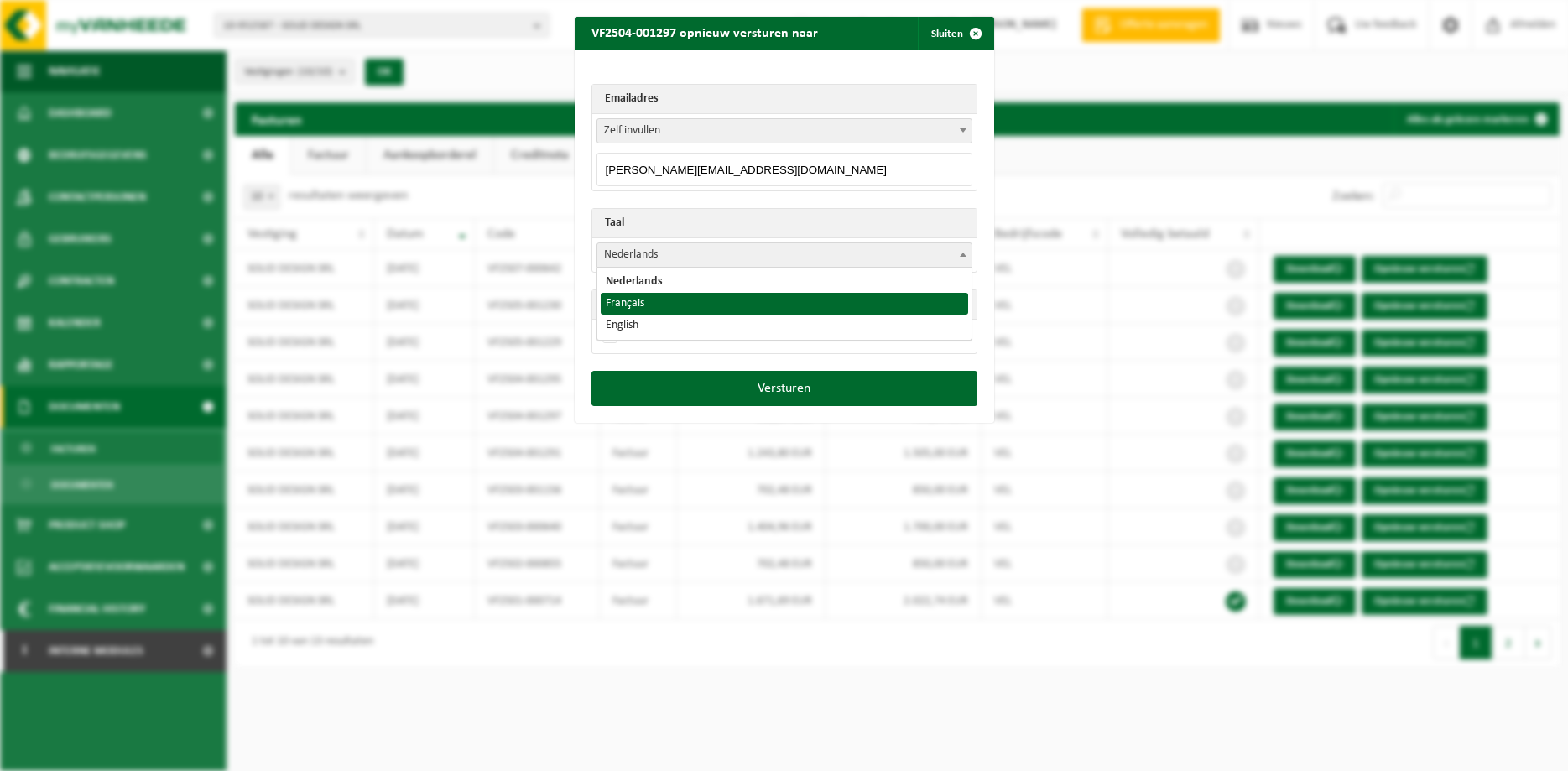
drag, startPoint x: 771, startPoint y: 315, endPoint x: 772, endPoint y: 306, distance: 9.1
select select "fr"
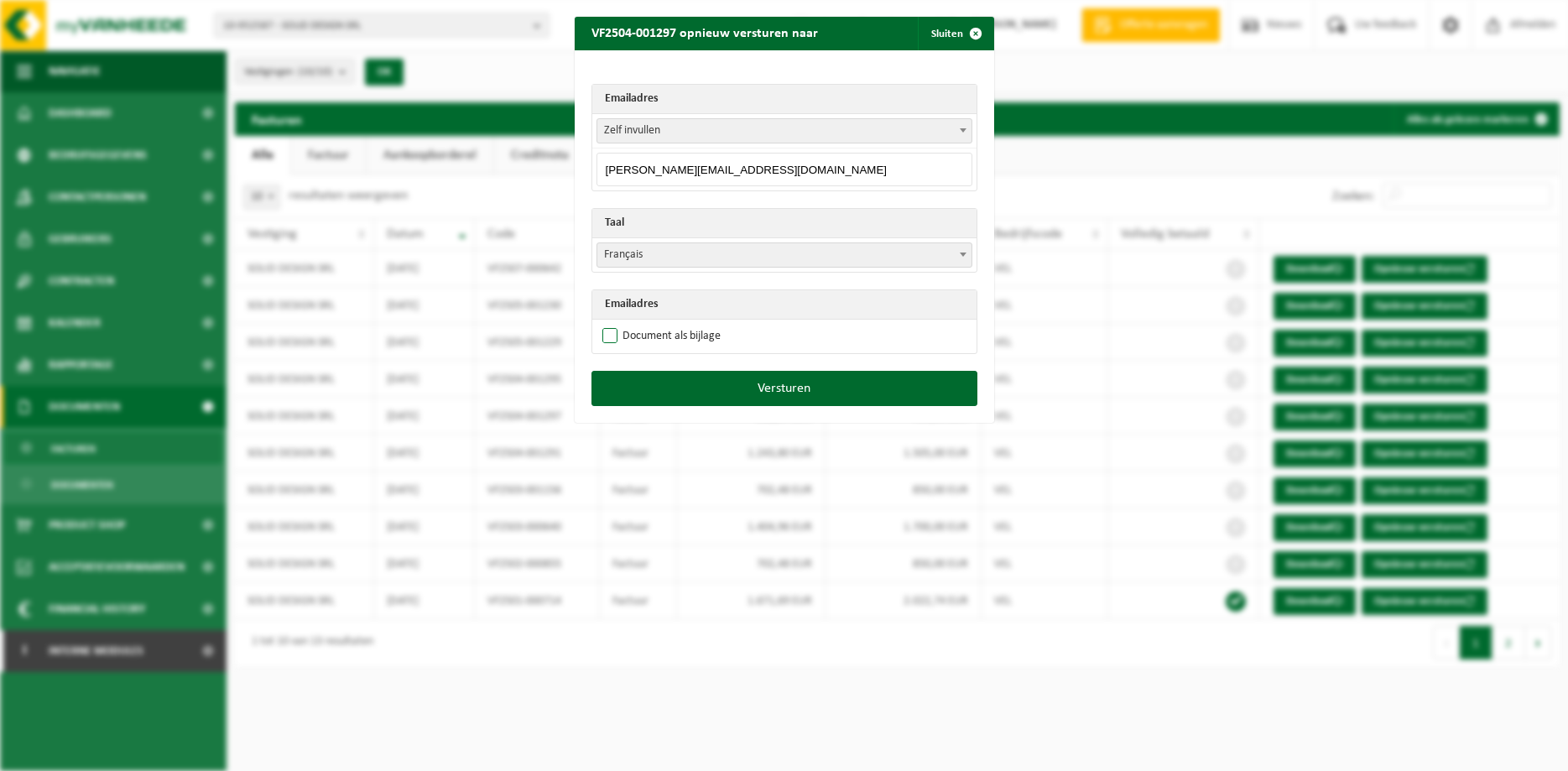
click at [668, 336] on label "Document als bijlage" at bounding box center [660, 336] width 121 height 25
click at [668, 324] on input "Document als bijlage" at bounding box center [805, 323] width 419 height 1
checkbox input "true"
click at [714, 387] on button "Versturen" at bounding box center [784, 388] width 386 height 36
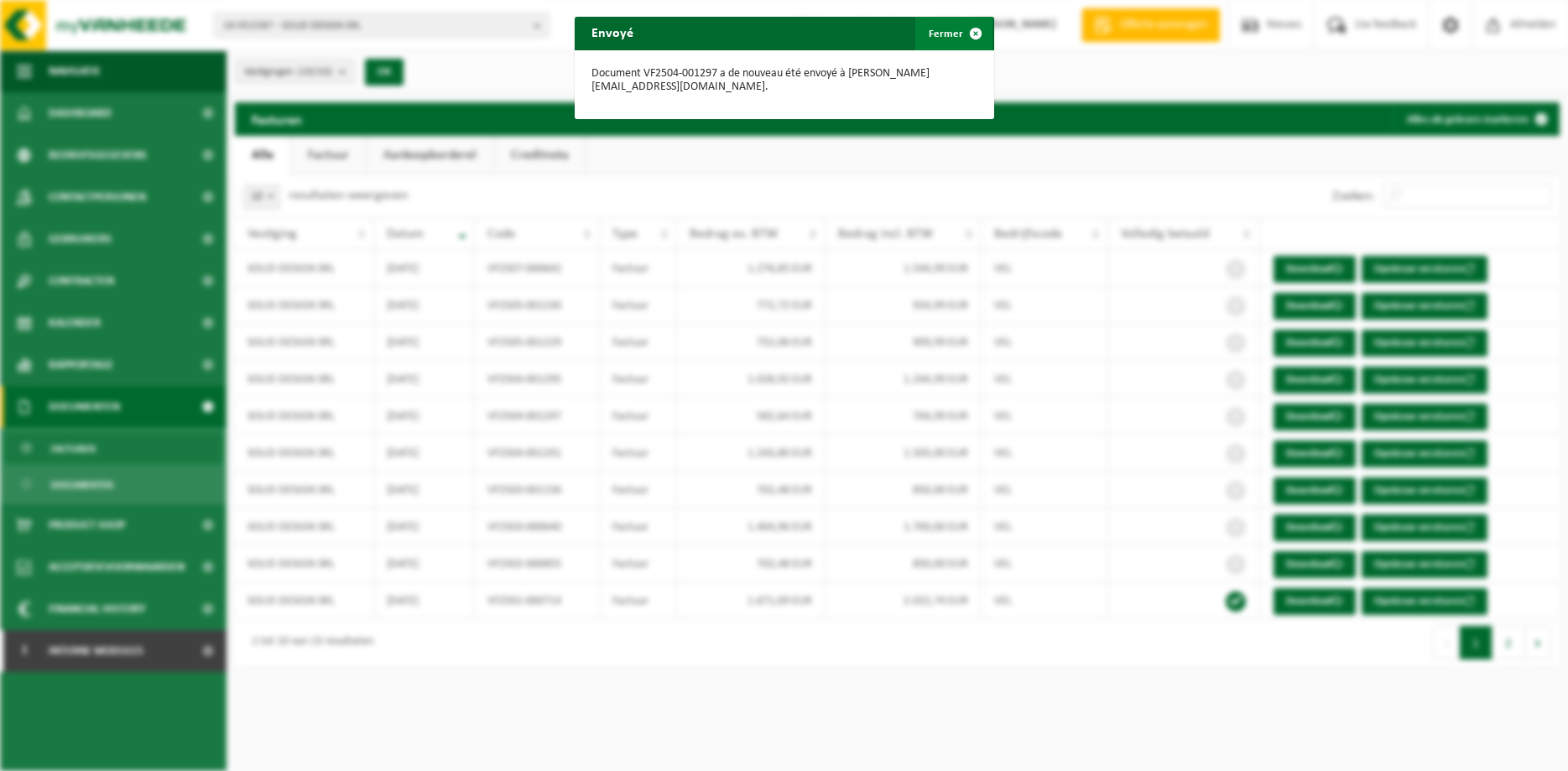
click at [967, 33] on span "button" at bounding box center [975, 33] width 34 height 34
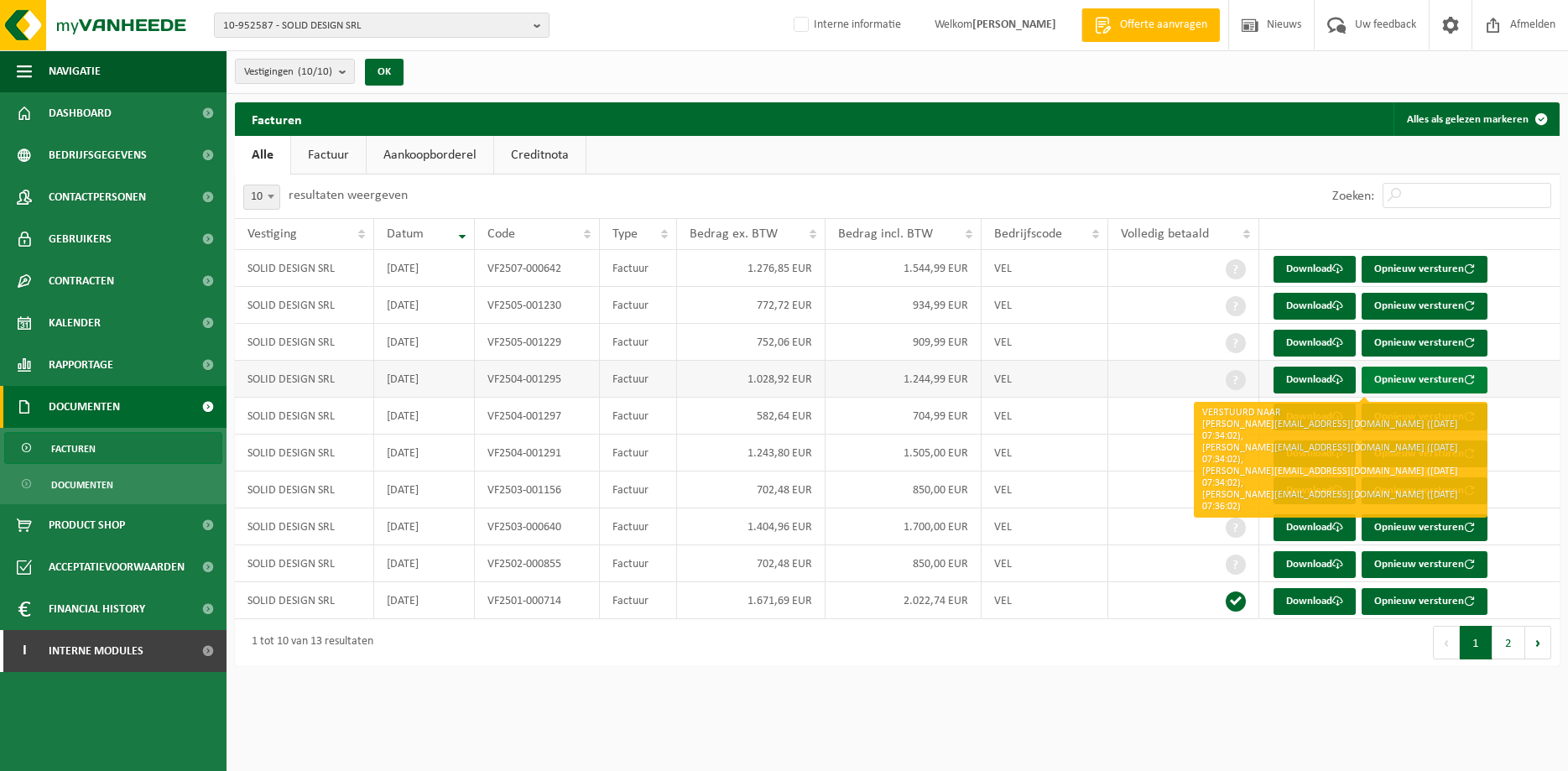
click at [1246, 379] on button "Opnieuw versturen" at bounding box center [1425, 380] width 126 height 27
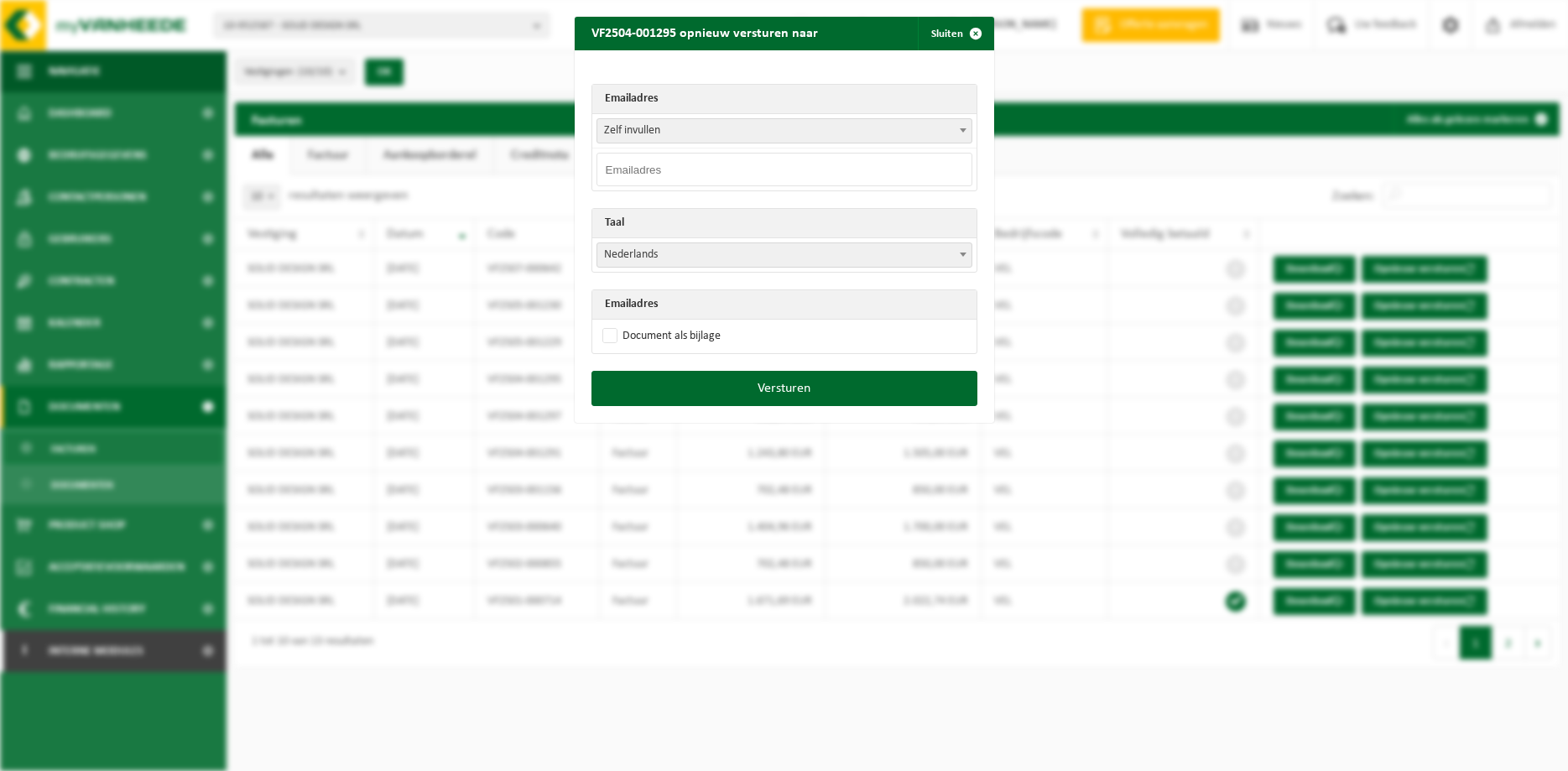
click at [771, 173] on input "email" at bounding box center [784, 169] width 376 height 34
paste input "mathieu@solid-design.be"
type input "mathieu@solid-design.be"
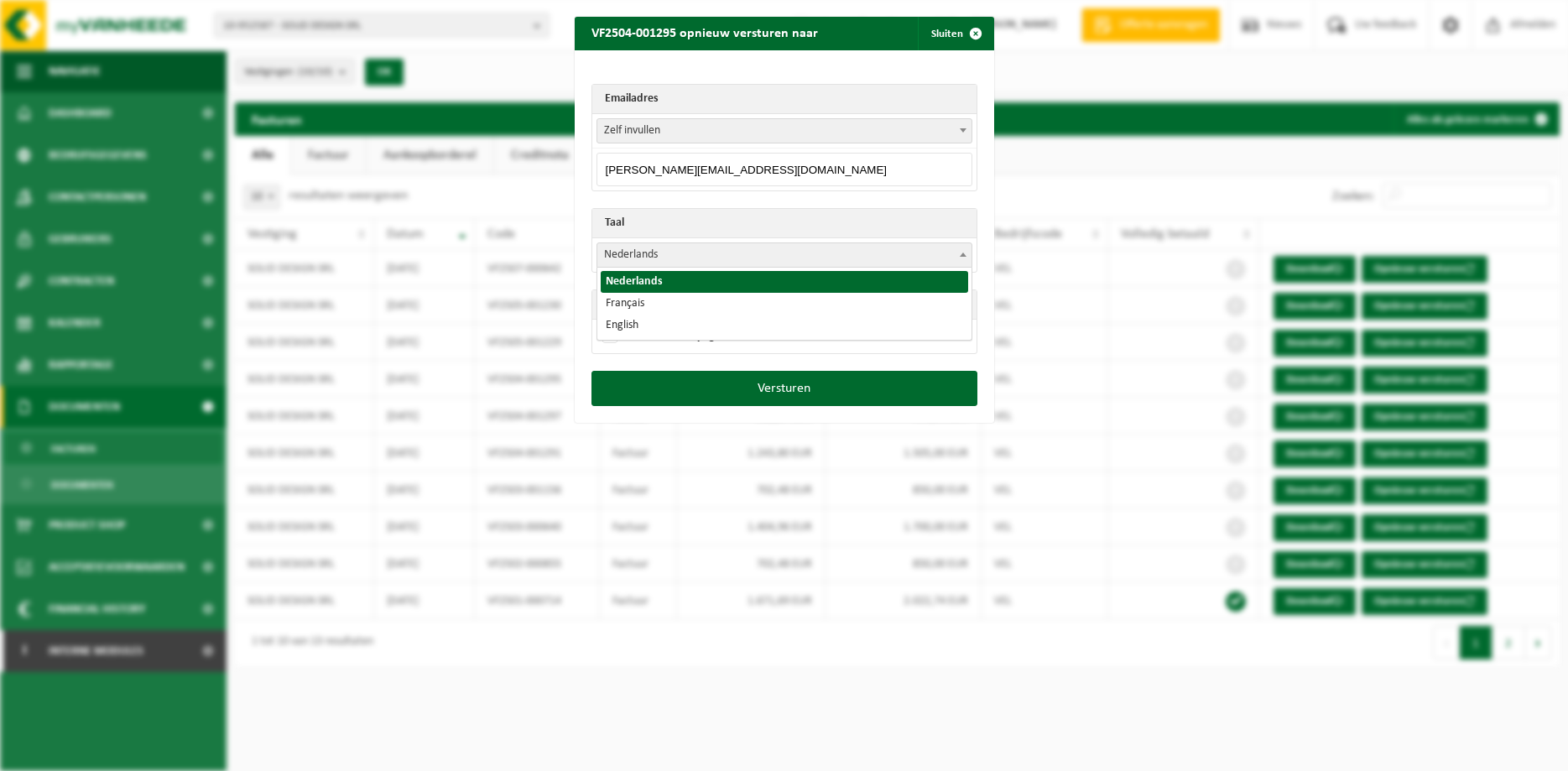
click at [965, 253] on b at bounding box center [963, 255] width 7 height 4
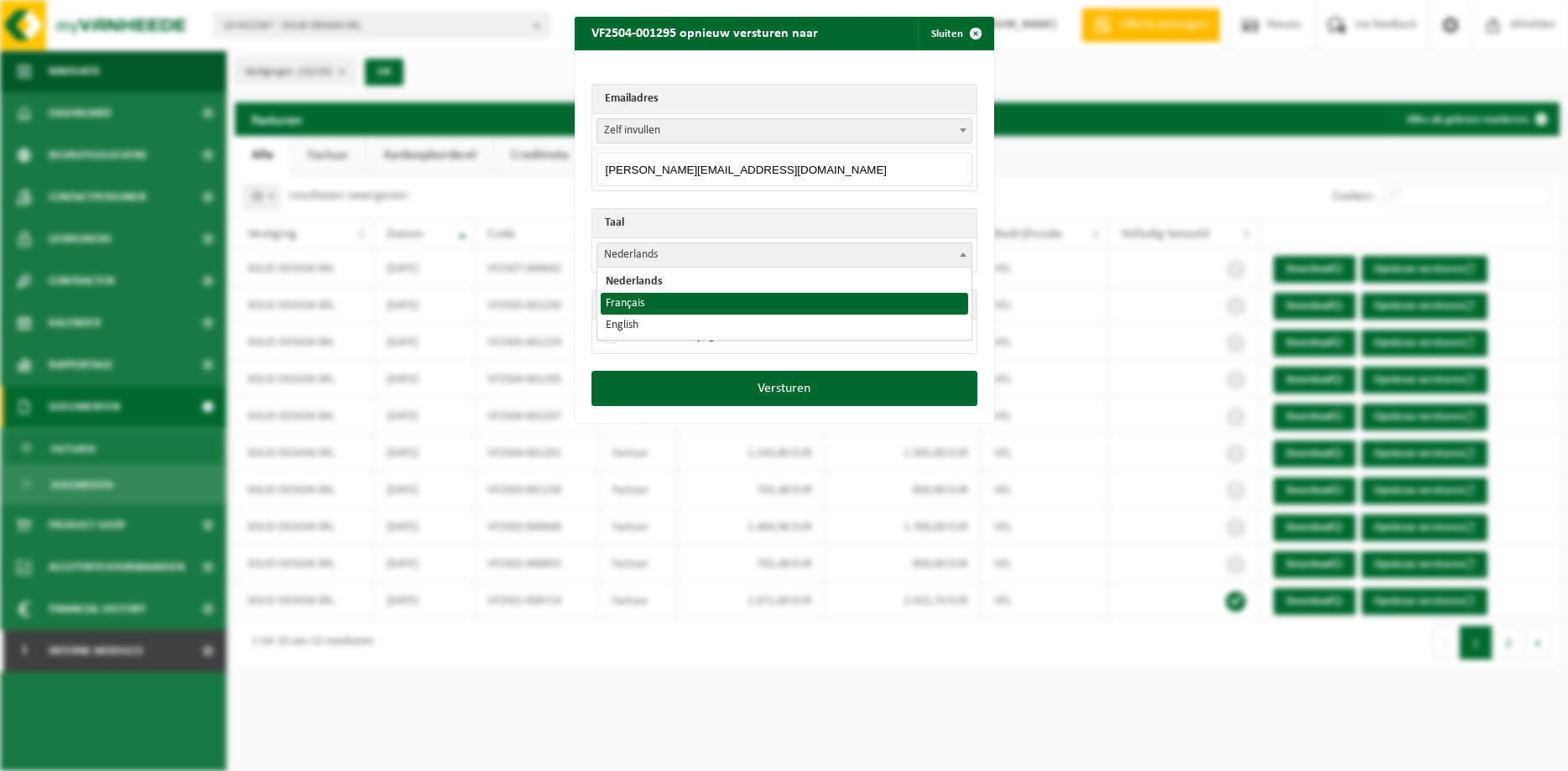
select select "fr"
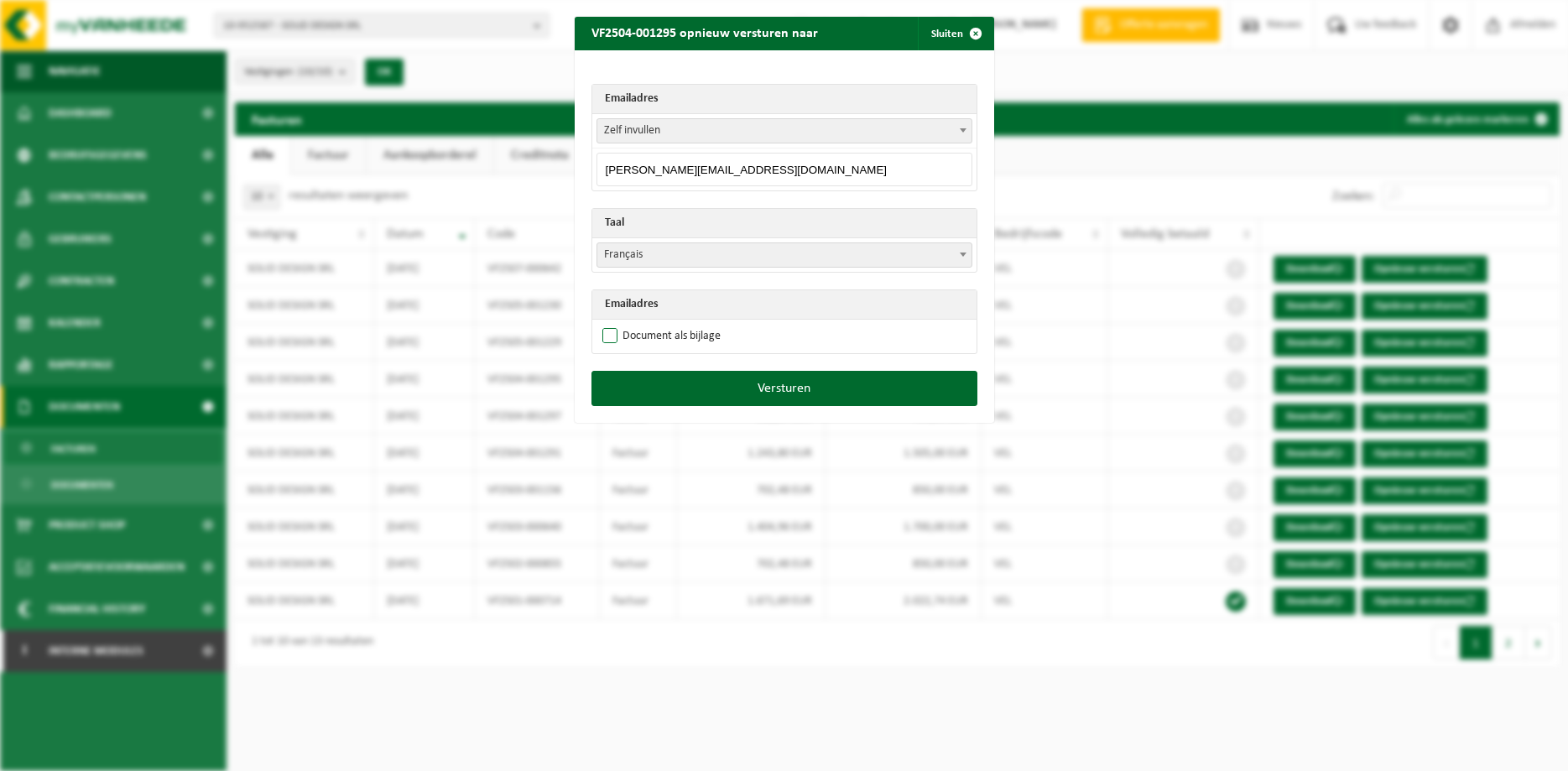
click at [668, 340] on label "Document als bijlage" at bounding box center [660, 336] width 121 height 25
click at [668, 324] on input "Document als bijlage" at bounding box center [805, 323] width 419 height 1
checkbox input "true"
click at [707, 375] on button "Versturen" at bounding box center [784, 388] width 386 height 36
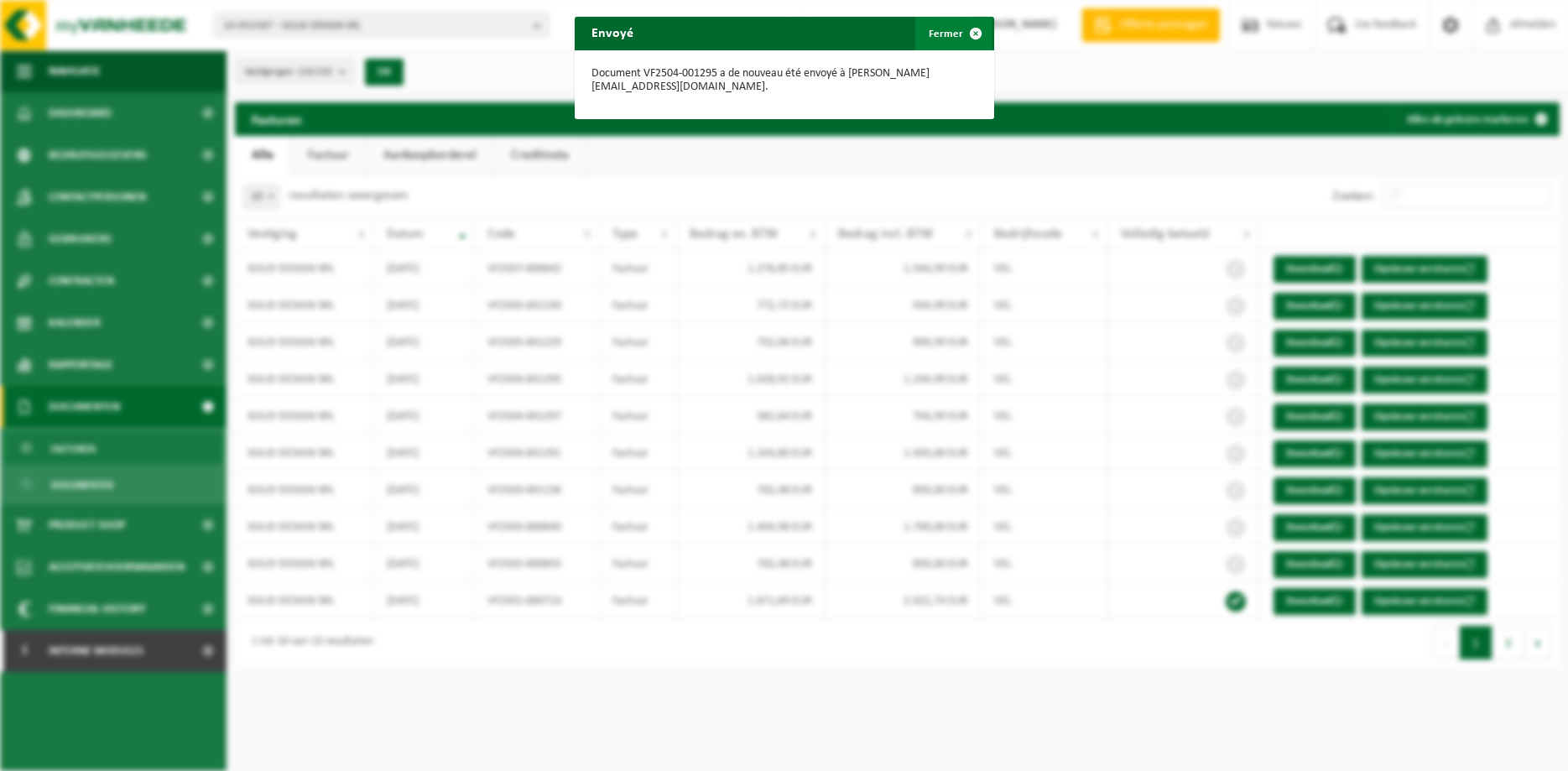
click at [979, 25] on span "button" at bounding box center [975, 33] width 34 height 34
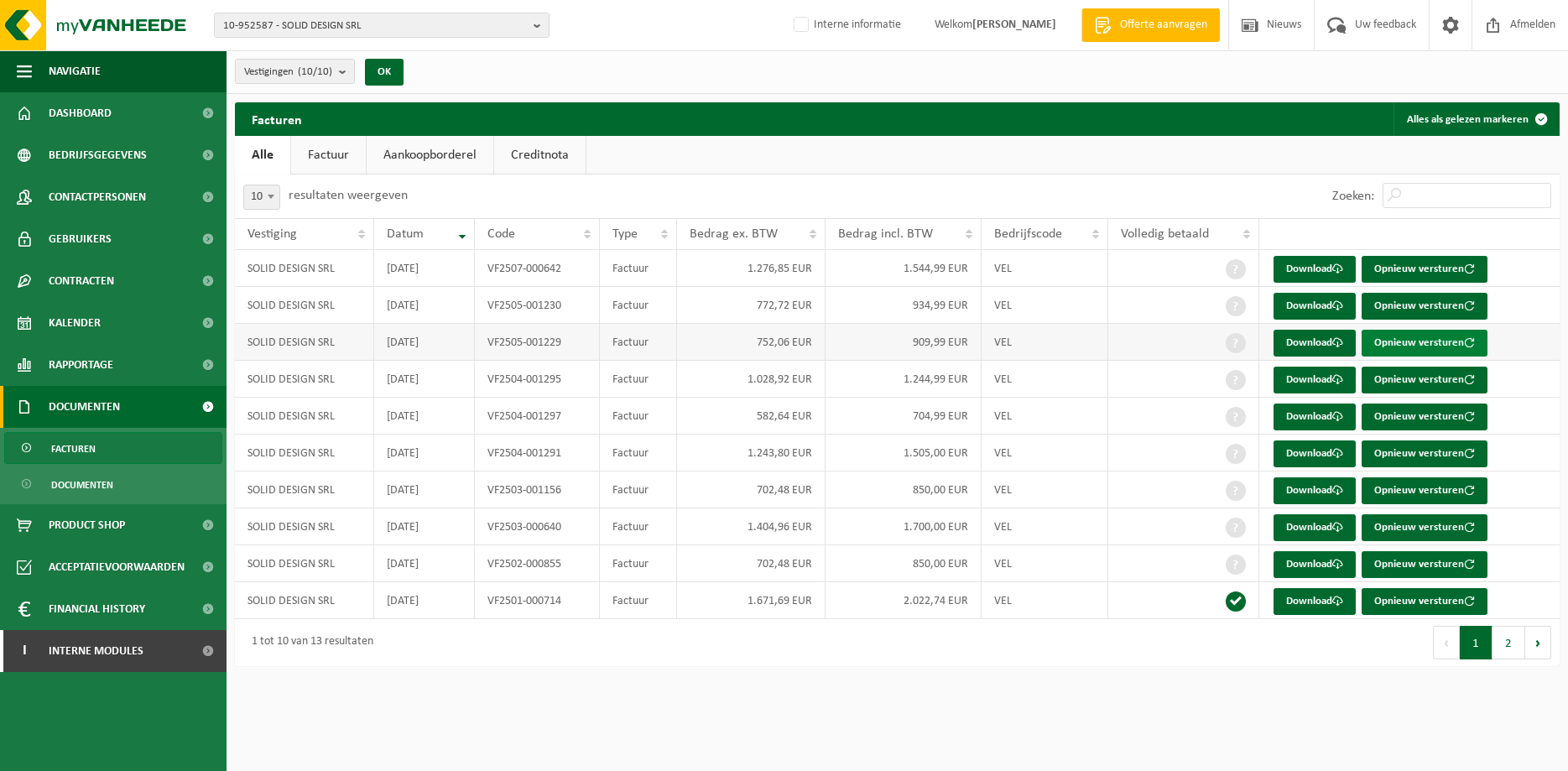
click at [1246, 335] on button "Opnieuw versturen" at bounding box center [1425, 343] width 126 height 27
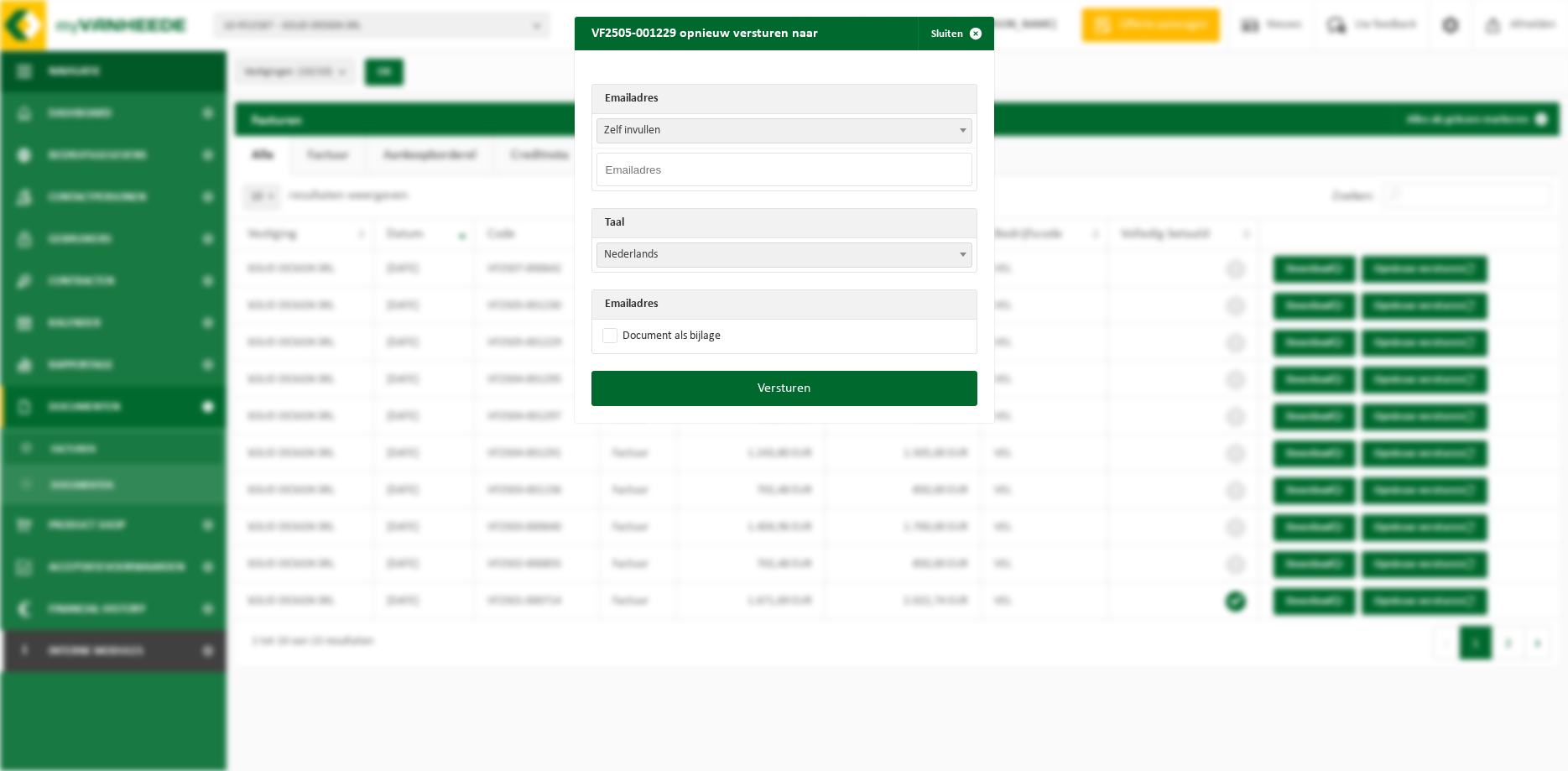
click at [740, 162] on input "email" at bounding box center [784, 169] width 376 height 34
paste input "mathieu@solid-design.be"
type input "mathieu@solid-design.be"
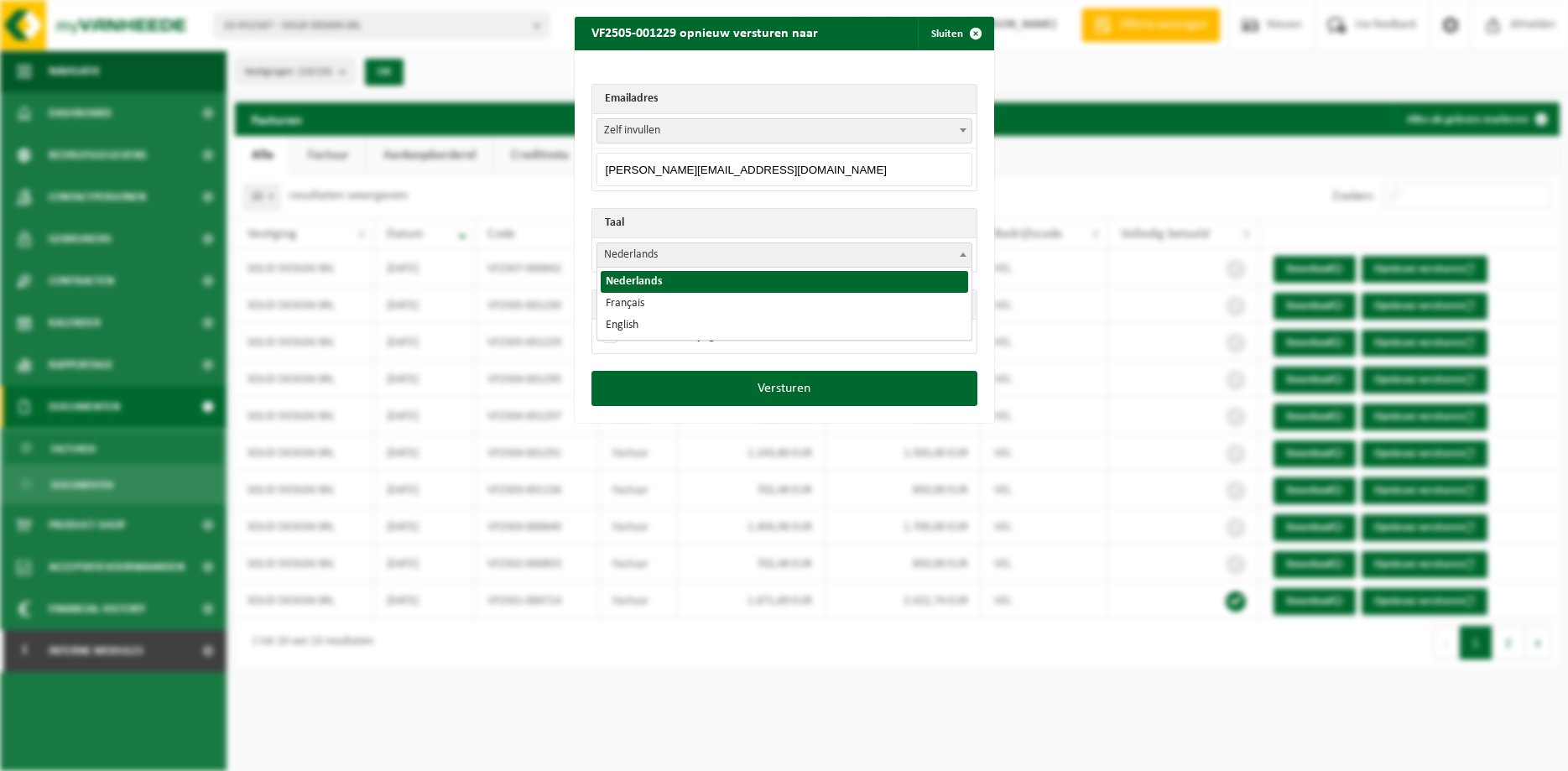
click at [961, 259] on span at bounding box center [963, 254] width 16 height 22
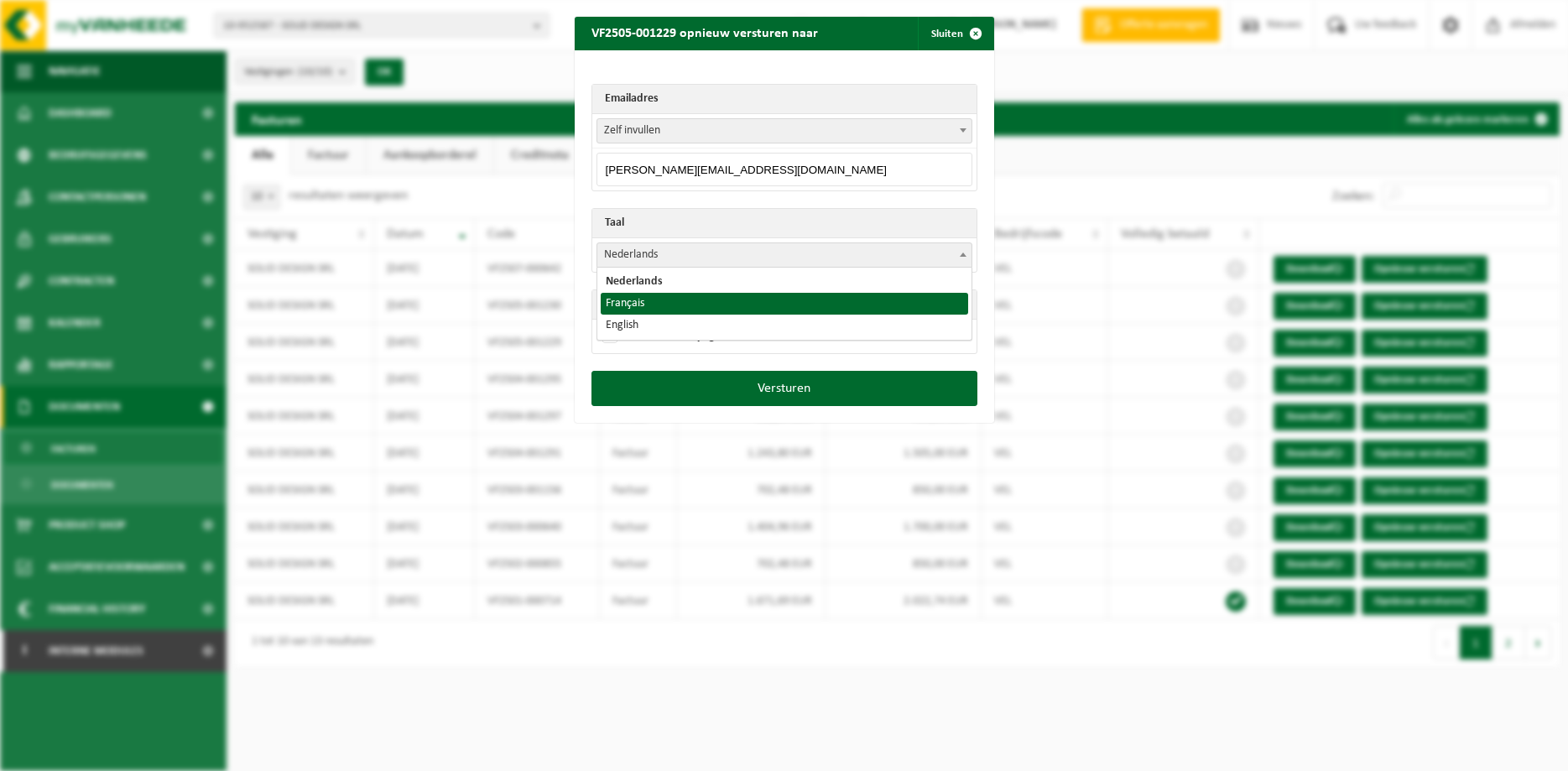
select select "fr"
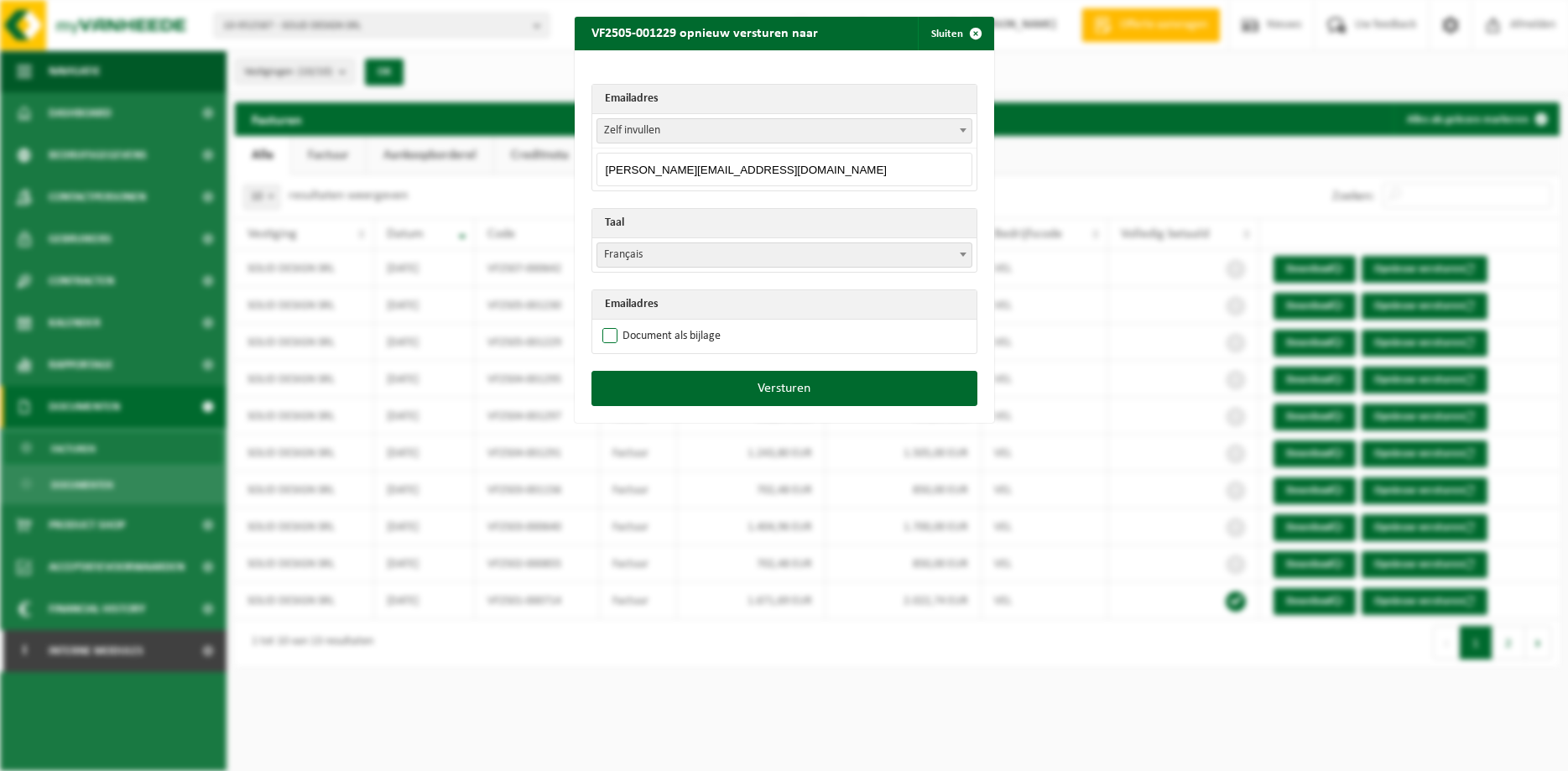
click at [706, 340] on label "Document als bijlage" at bounding box center [660, 336] width 121 height 25
click at [706, 324] on input "Document als bijlage" at bounding box center [805, 323] width 419 height 1
checkbox input "true"
click at [729, 385] on button "Versturen" at bounding box center [784, 388] width 386 height 36
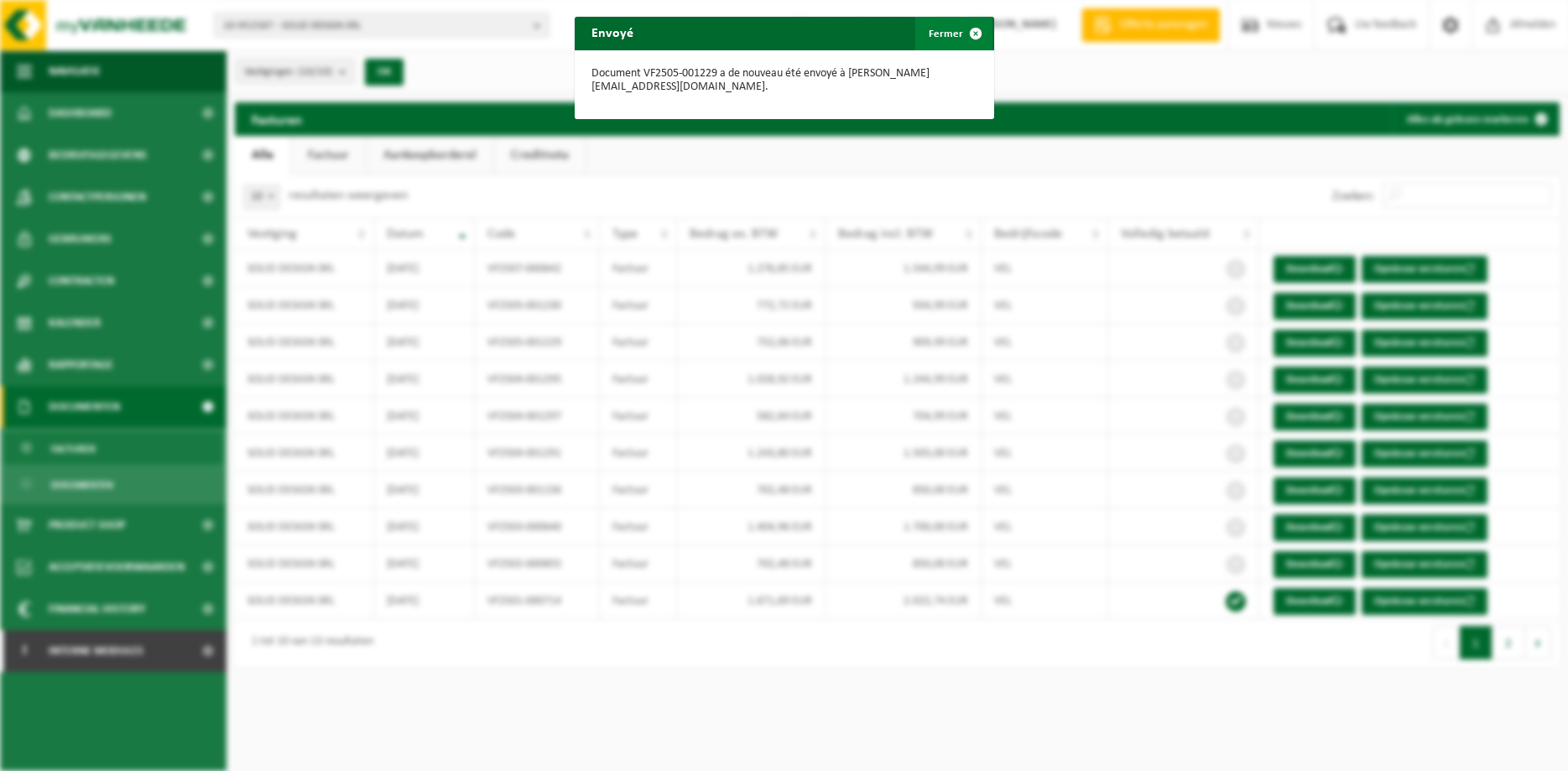
click at [975, 26] on span "button" at bounding box center [975, 33] width 34 height 34
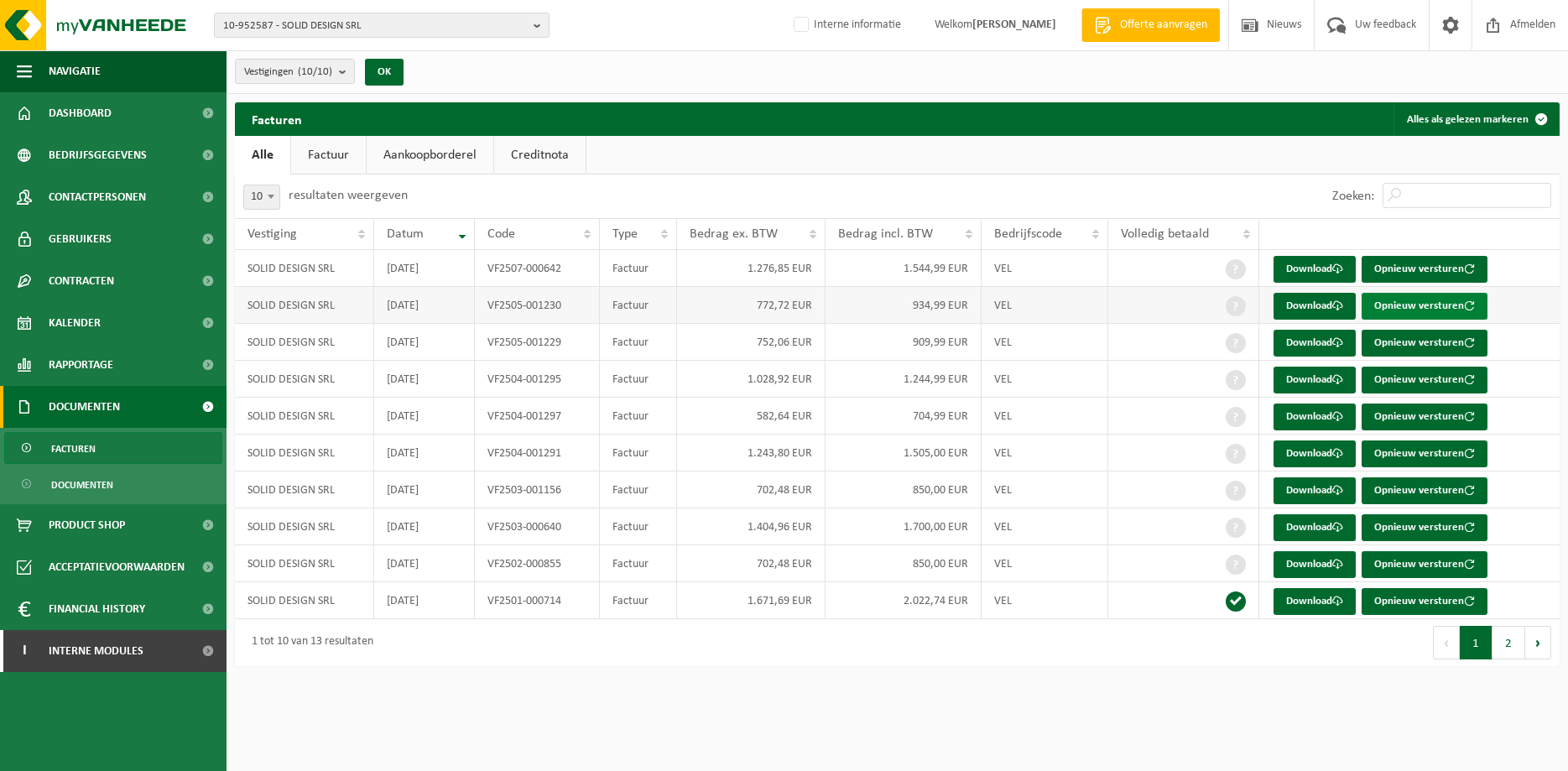
click at [1246, 302] on button "Opnieuw versturen" at bounding box center [1425, 306] width 126 height 27
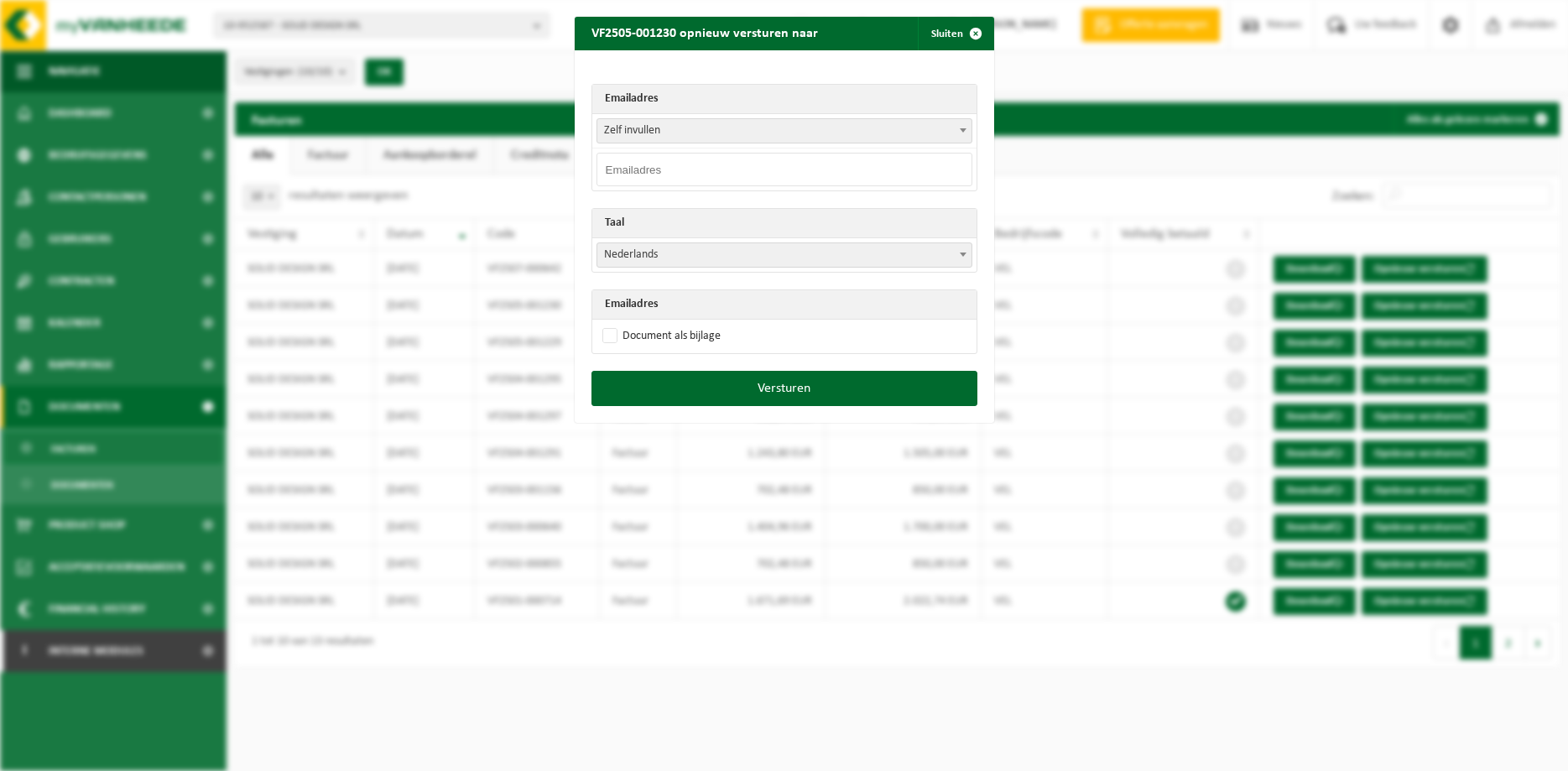
click at [795, 174] on input "email" at bounding box center [784, 169] width 376 height 34
paste input "mathieu@solid-design.be"
type input "mathieu@solid-design.be"
click at [964, 256] on b at bounding box center [963, 255] width 7 height 4
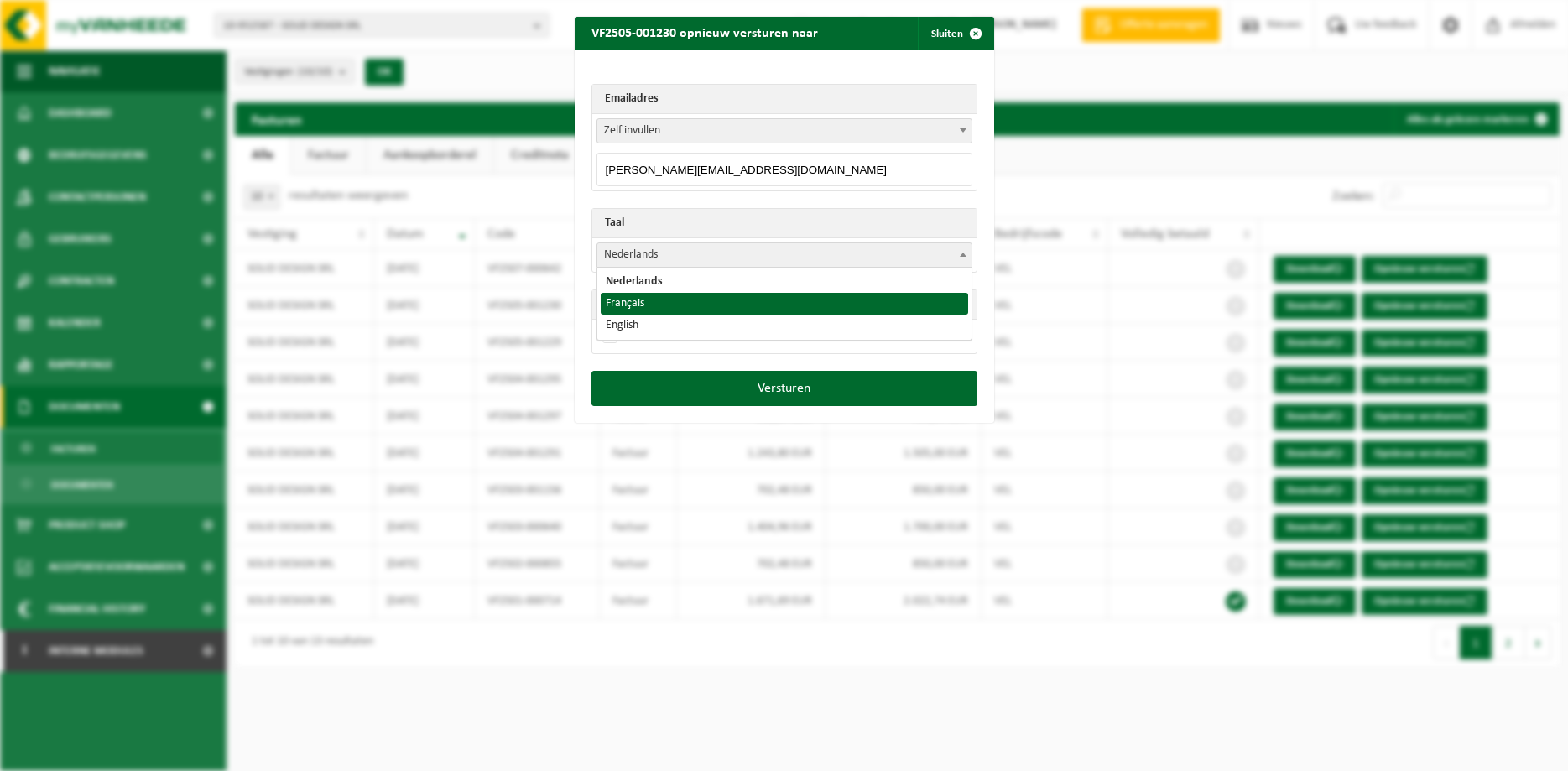
select select "fr"
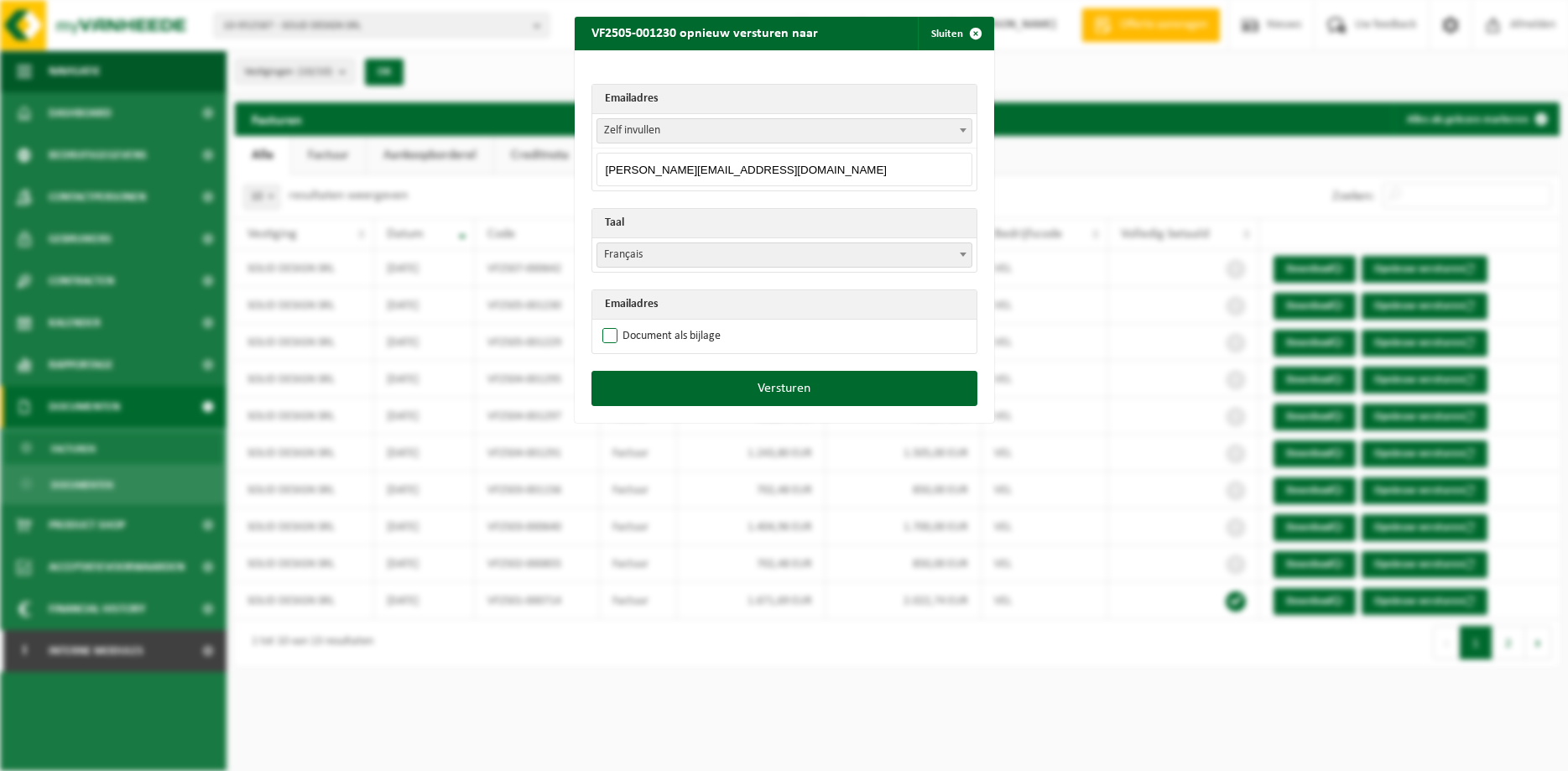
click at [682, 331] on label "Document als bijlage" at bounding box center [660, 336] width 121 height 25
click at [682, 324] on input "Document als bijlage" at bounding box center [805, 323] width 419 height 1
checkbox input "true"
click at [755, 385] on button "Versturen" at bounding box center [784, 388] width 386 height 36
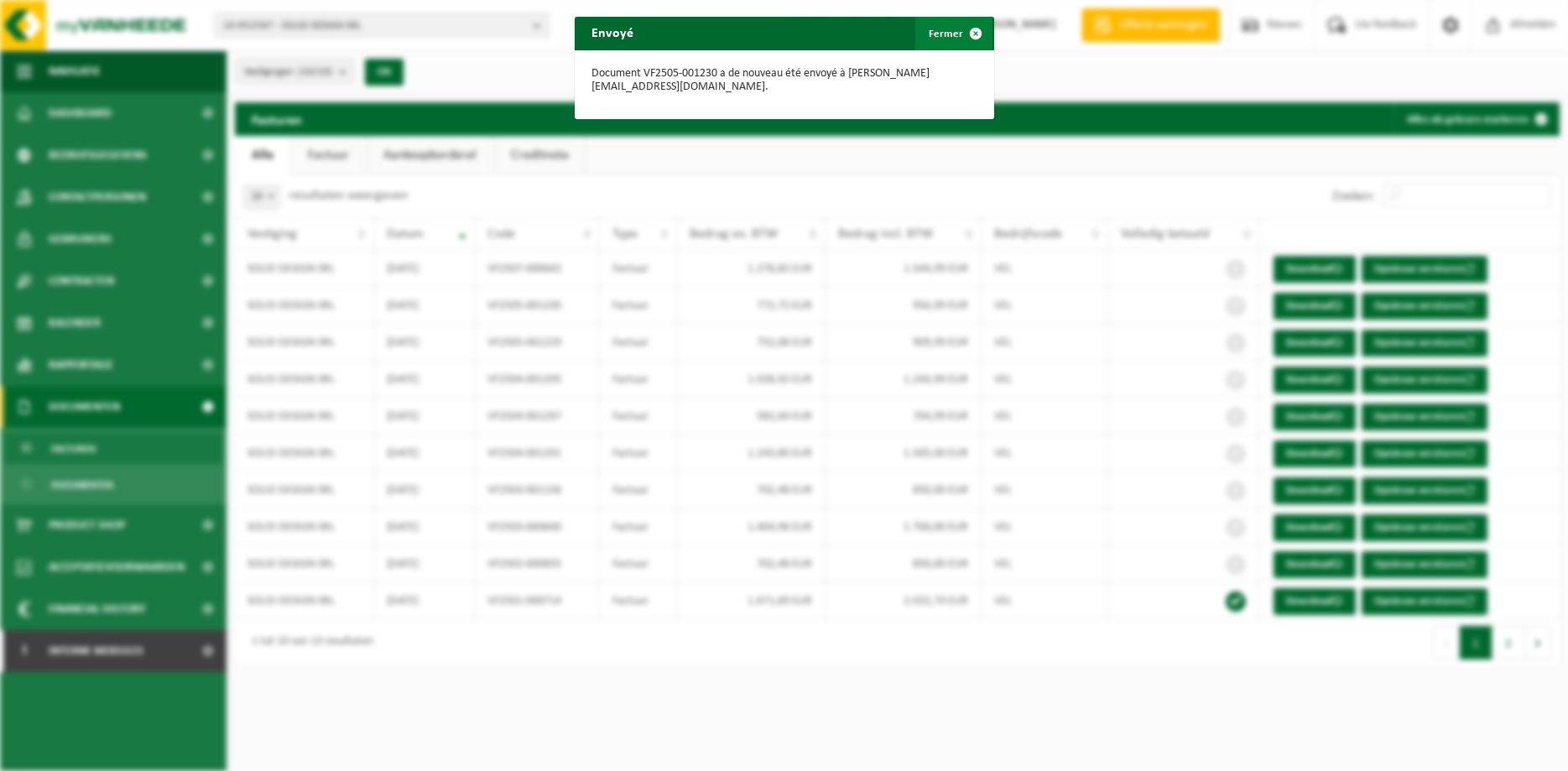
click at [974, 31] on span "button" at bounding box center [975, 33] width 34 height 34
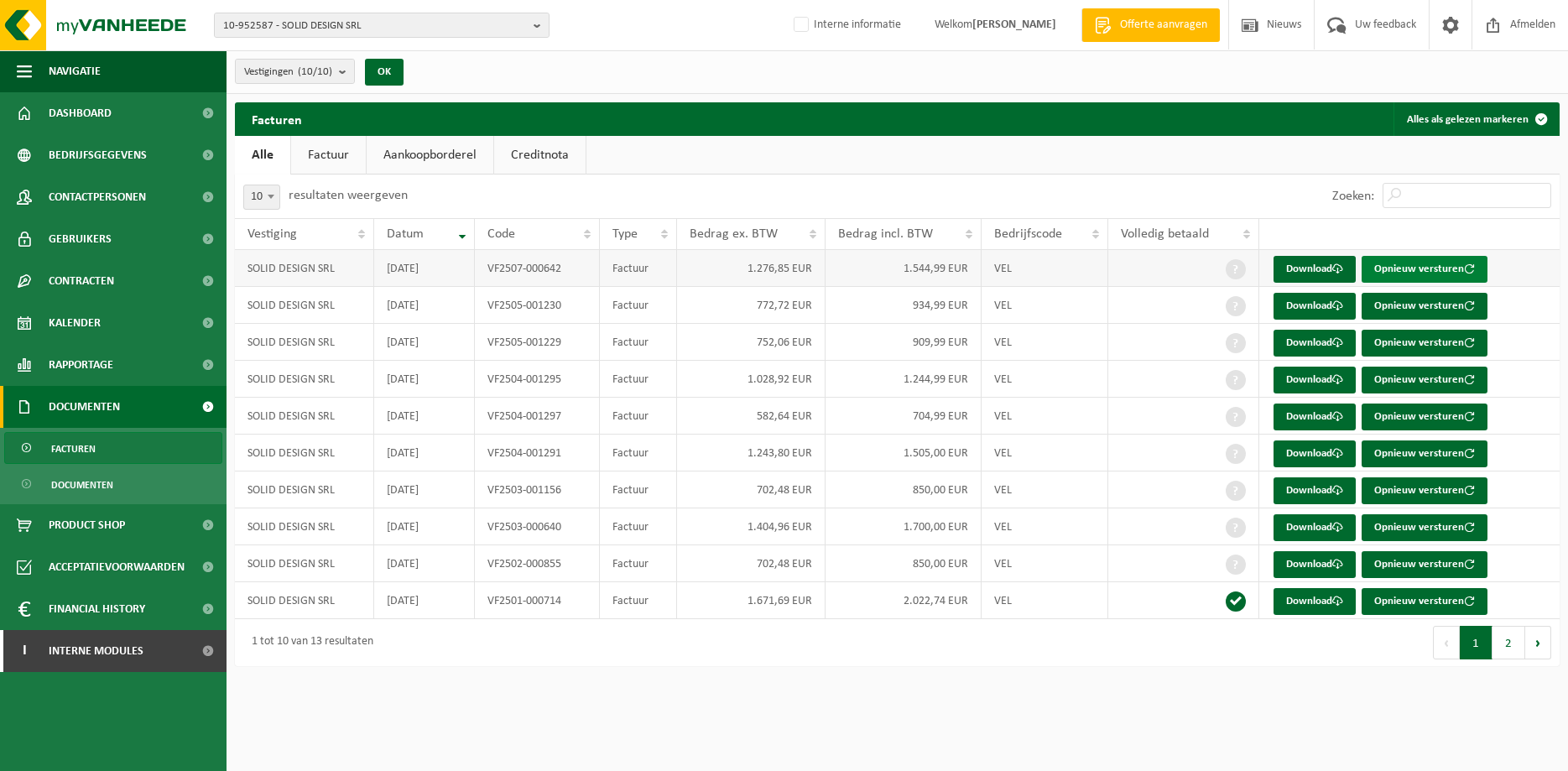
click at [1246, 265] on button "Opnieuw versturen" at bounding box center [1425, 269] width 126 height 27
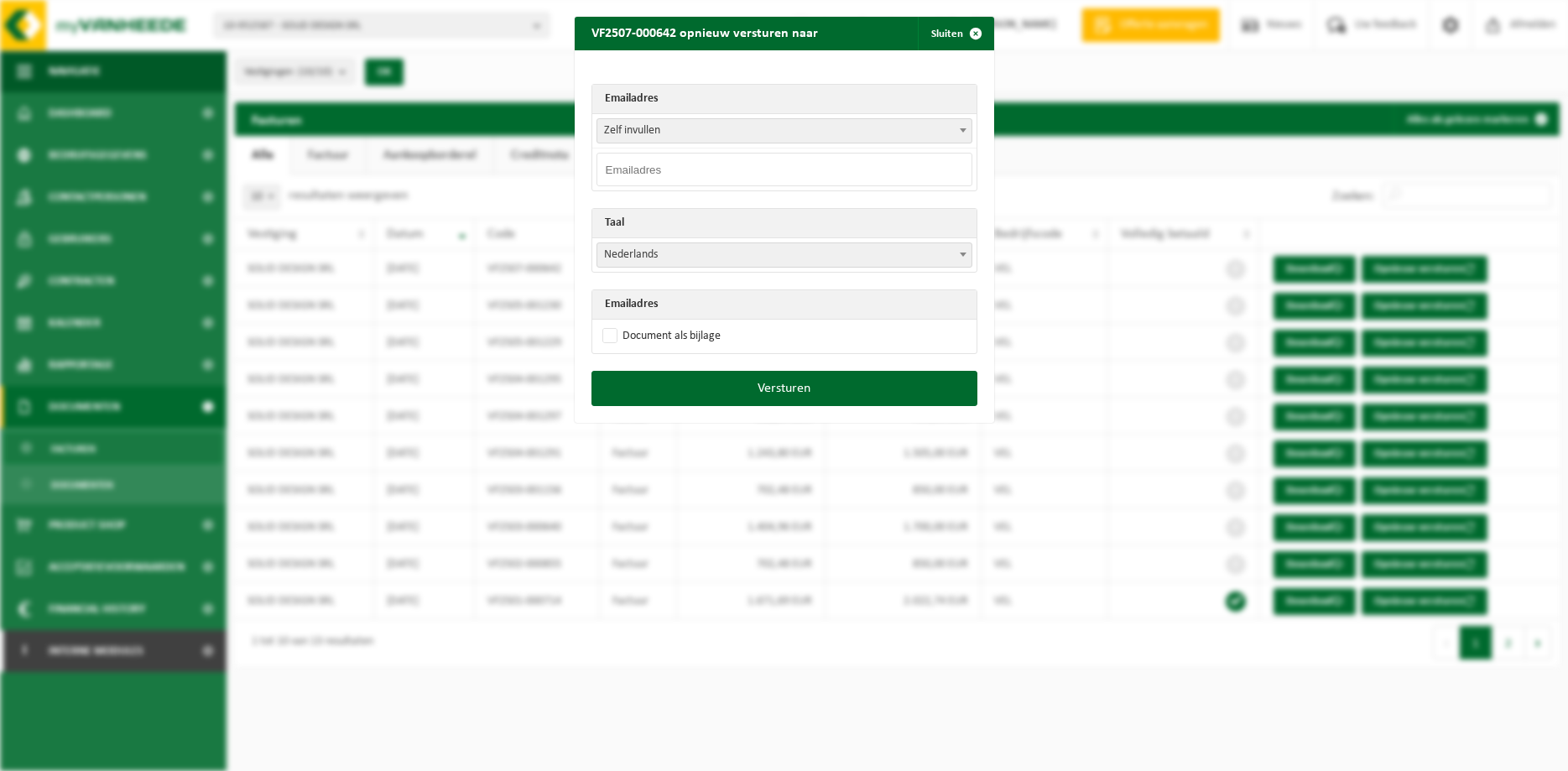
click at [961, 126] on span at bounding box center [963, 130] width 16 height 22
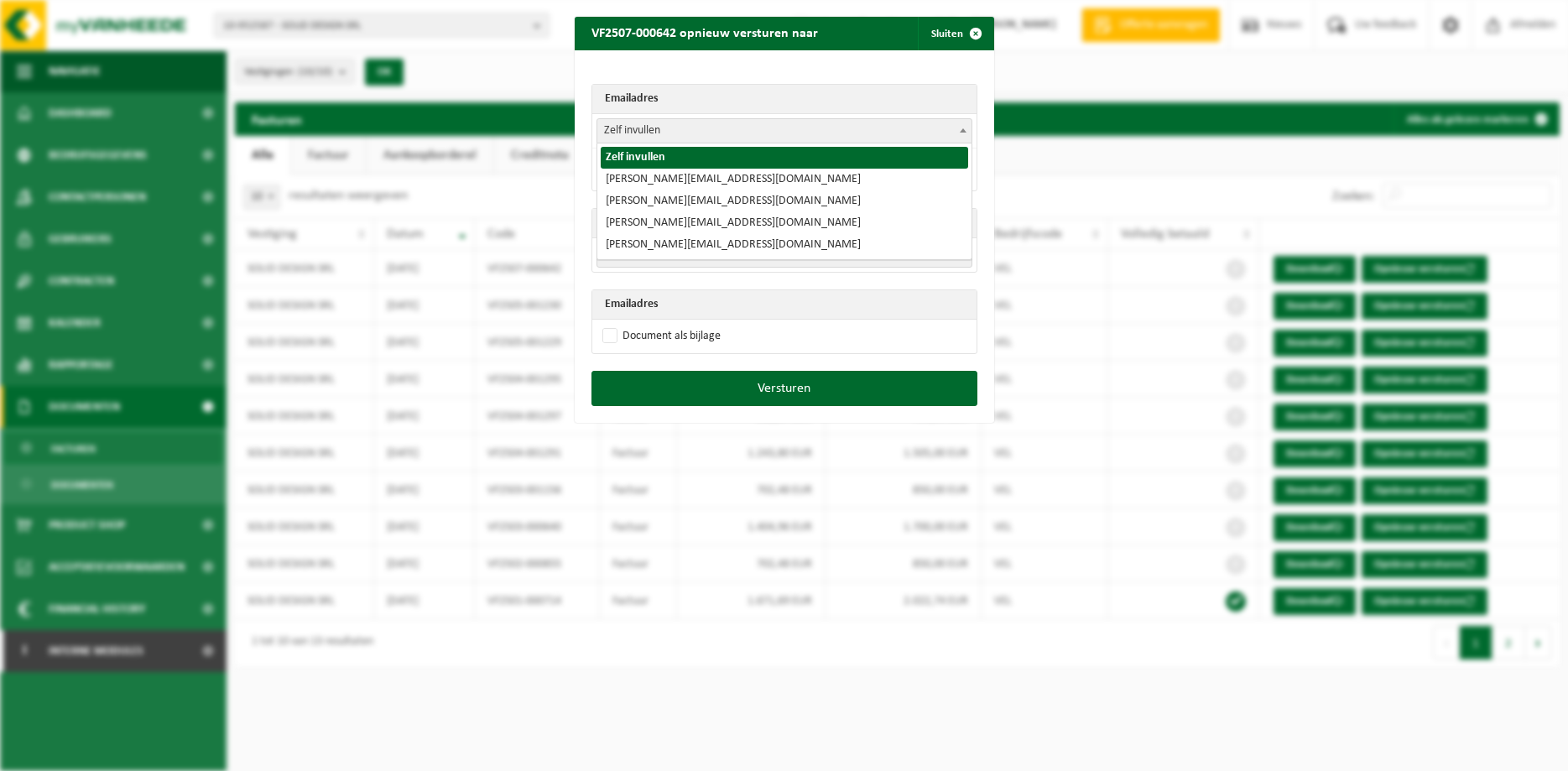
click at [884, 88] on th "Emailadres" at bounding box center [785, 99] width 385 height 30
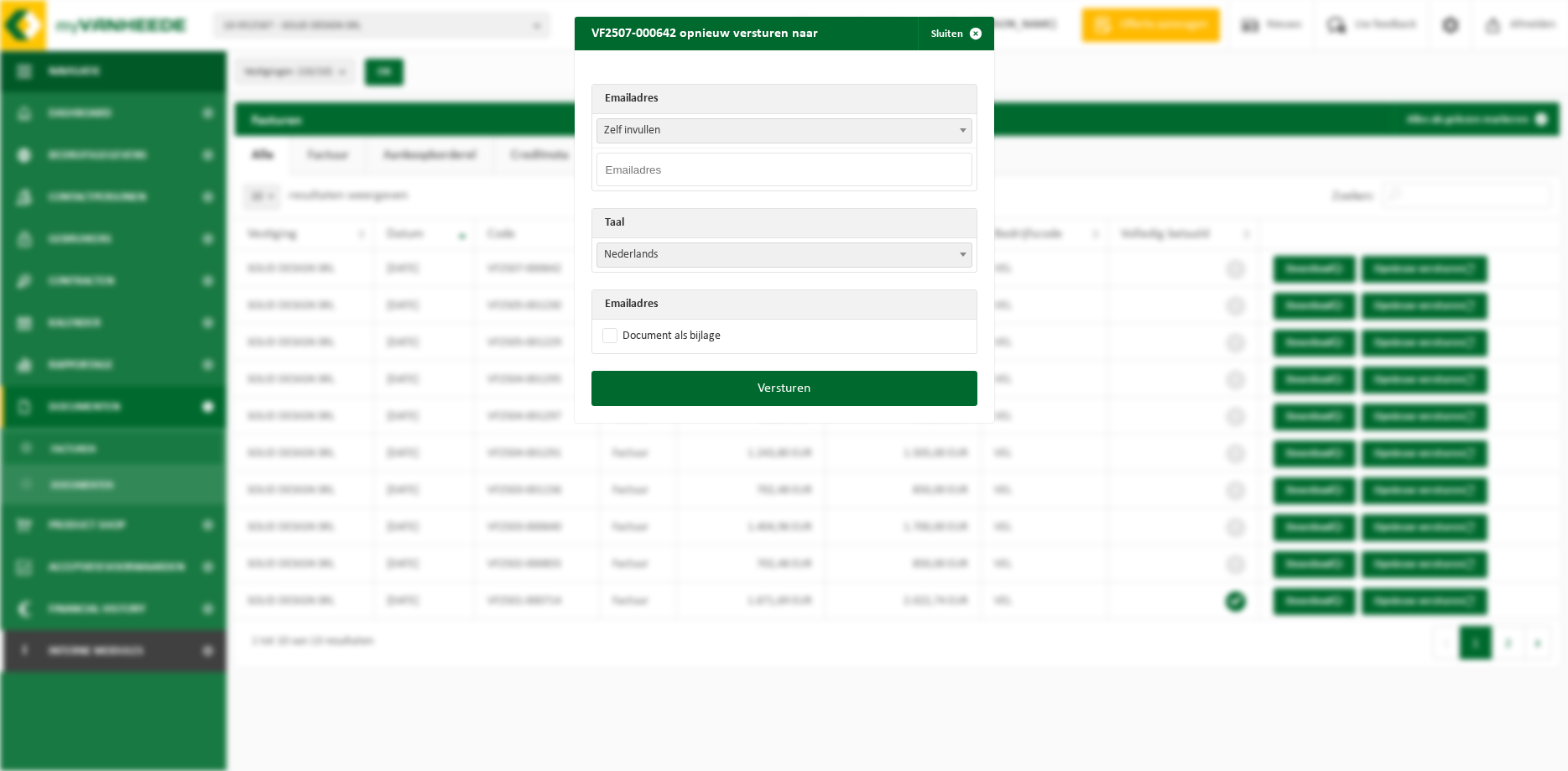
click at [727, 169] on input "email" at bounding box center [784, 169] width 376 height 34
paste input "mathieu@solid-design.be"
type input "mathieu@solid-design.be"
click at [967, 254] on span at bounding box center [963, 254] width 16 height 22
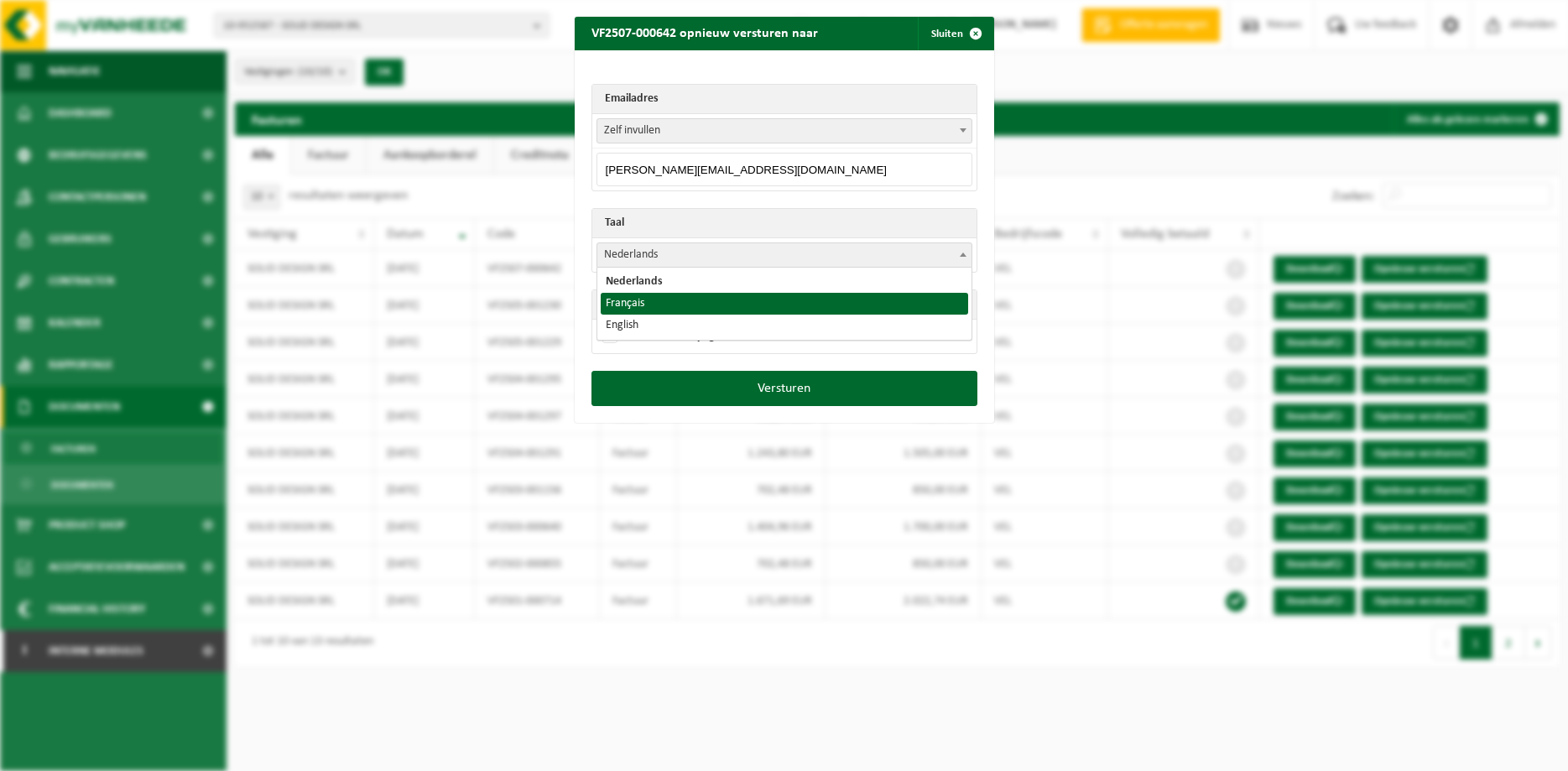
select select "fr"
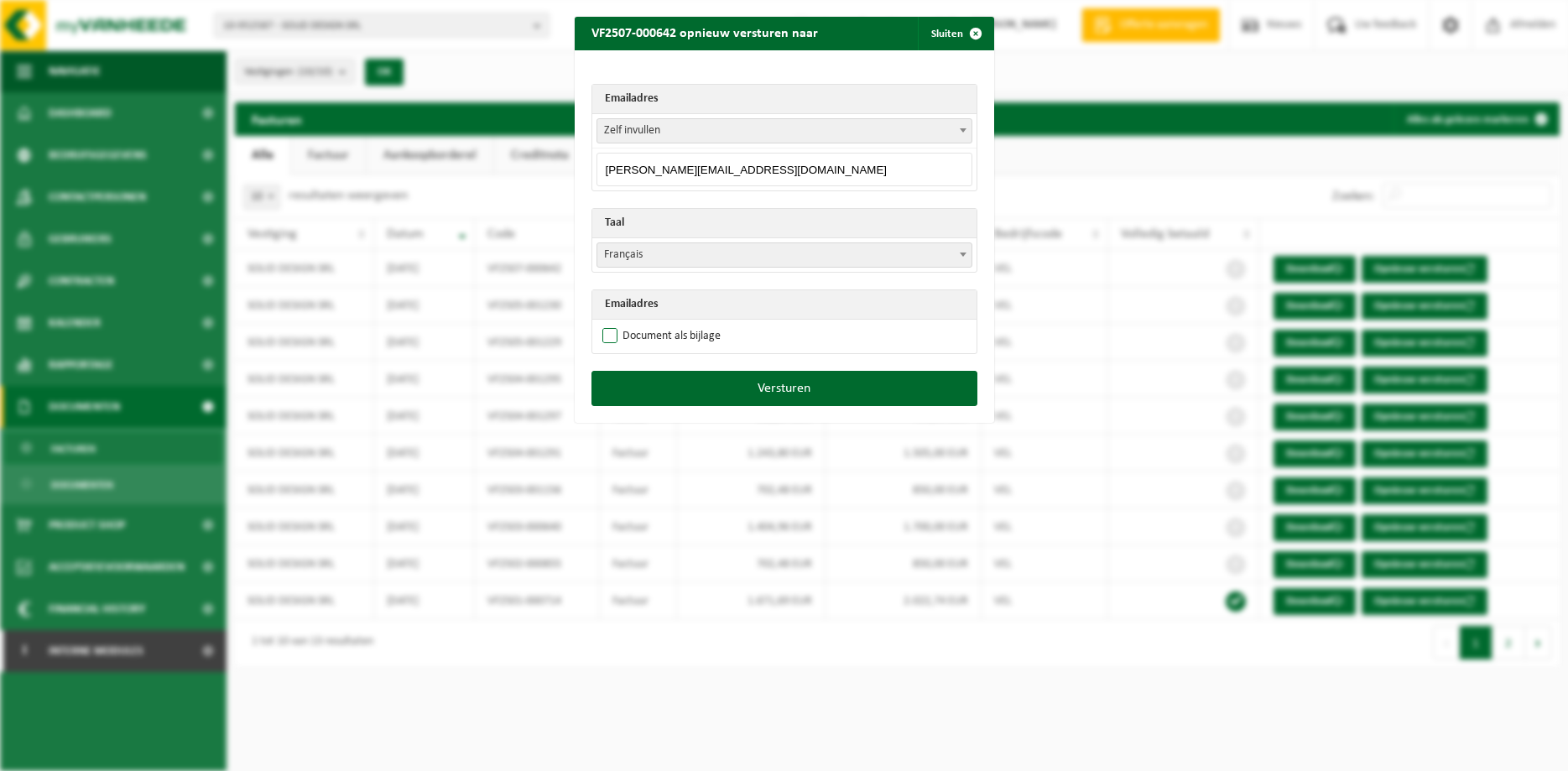
click at [687, 336] on label "Document als bijlage" at bounding box center [660, 336] width 121 height 25
click at [687, 324] on input "Document als bijlage" at bounding box center [805, 323] width 419 height 1
checkbox input "true"
click at [759, 380] on button "Versturen" at bounding box center [784, 388] width 386 height 36
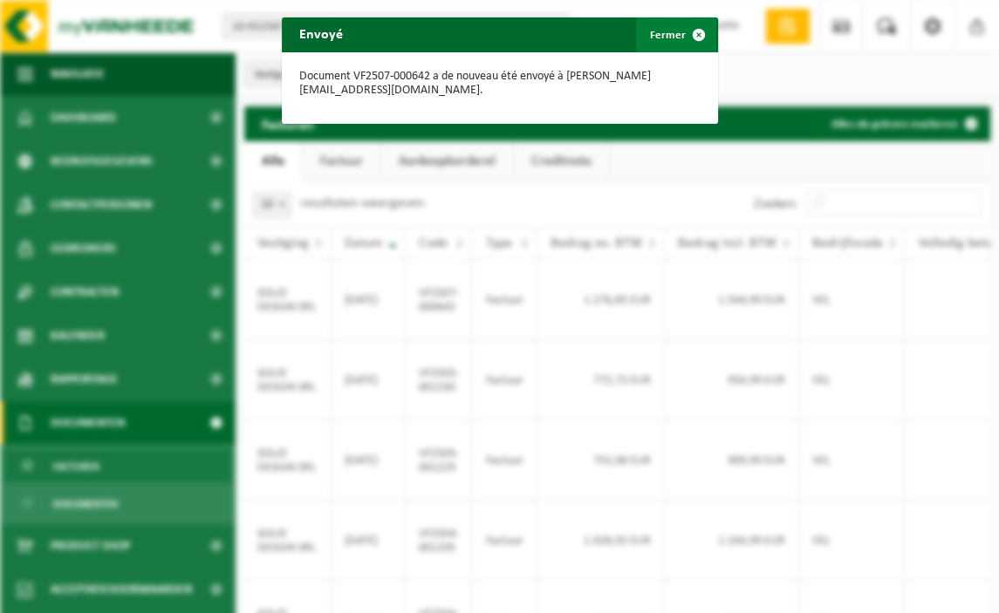
click at [699, 41] on span "button" at bounding box center [698, 34] width 35 height 35
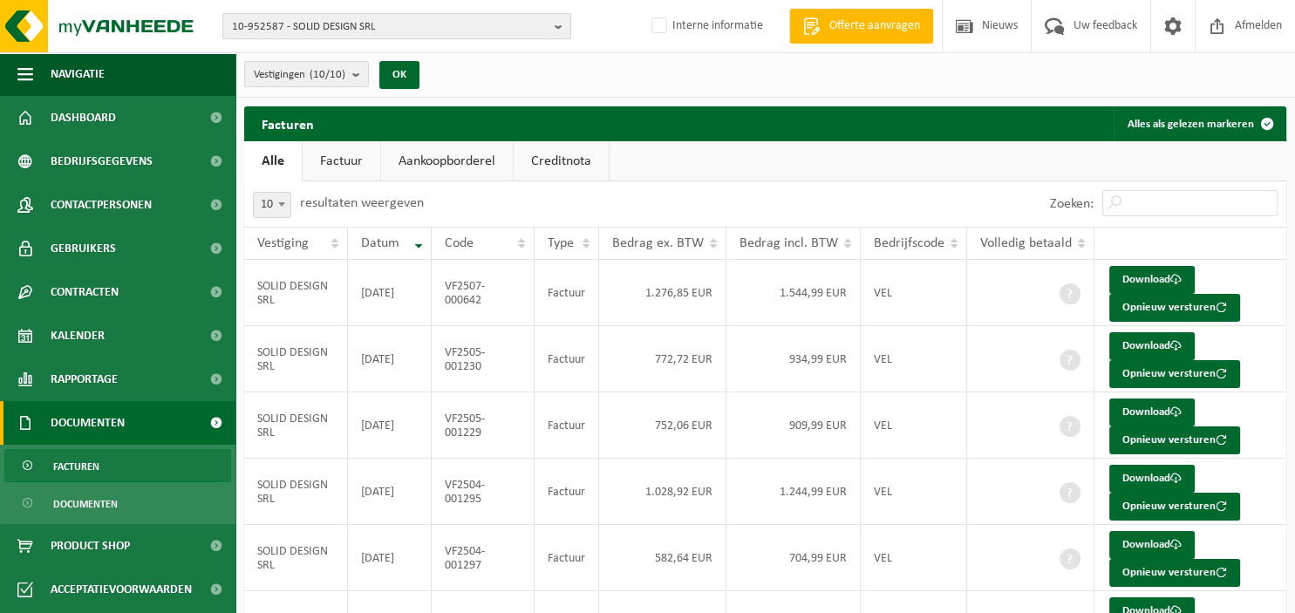
click at [565, 31] on b "button" at bounding box center [563, 26] width 16 height 24
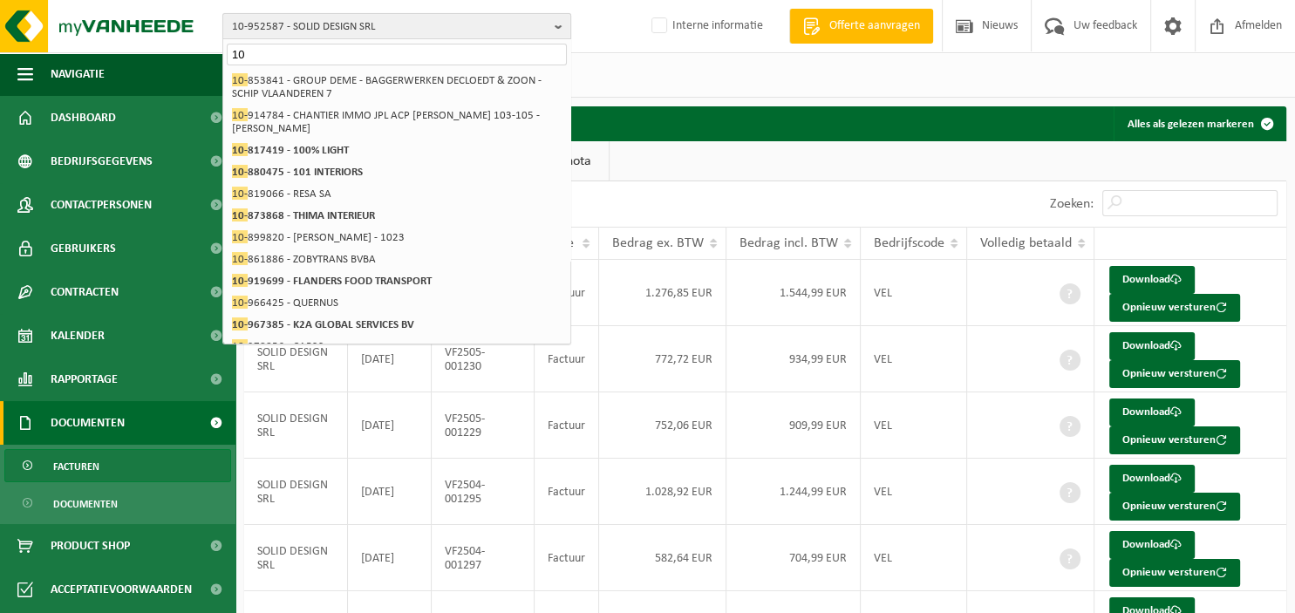
type input "1"
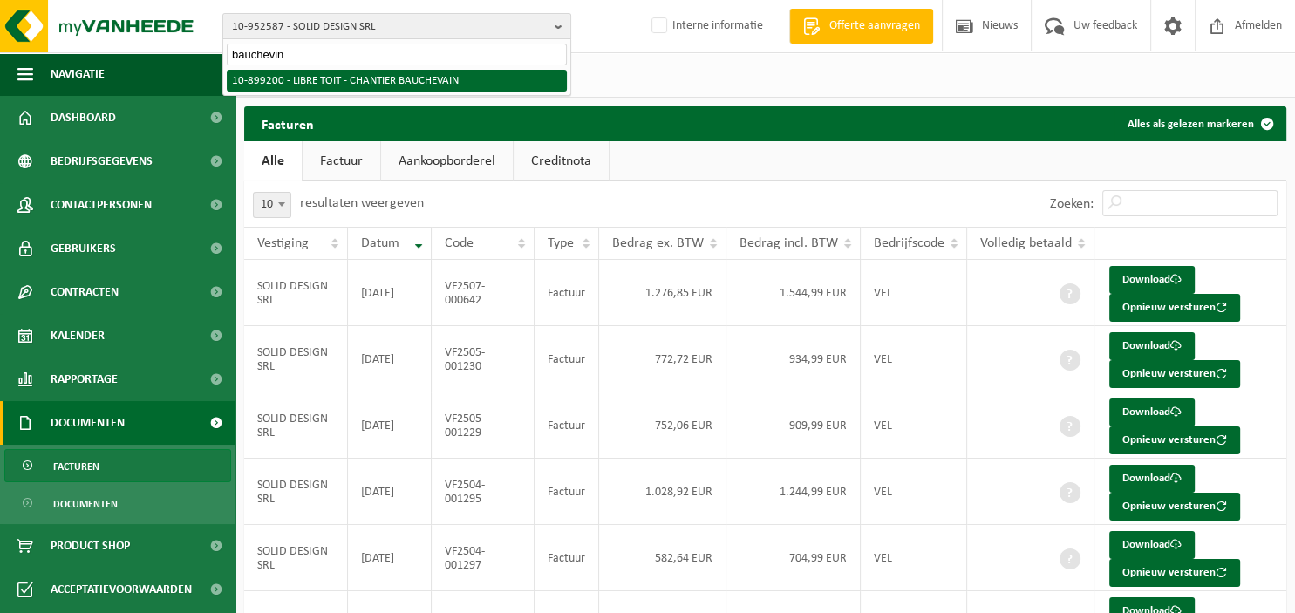
type input "bauchevin"
click at [384, 80] on li "10-899200 - LIBRE TOIT - CHANTIER BAUCHEVAIN" at bounding box center [397, 81] width 340 height 22
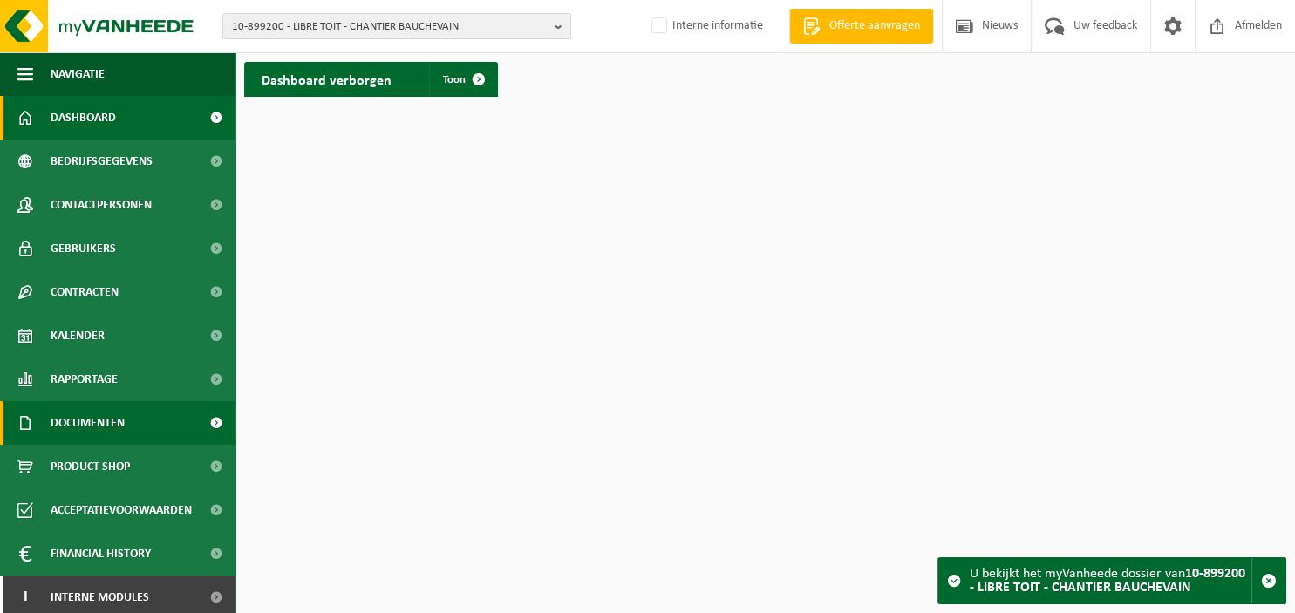
click at [154, 430] on link "Documenten" at bounding box center [118, 423] width 236 height 44
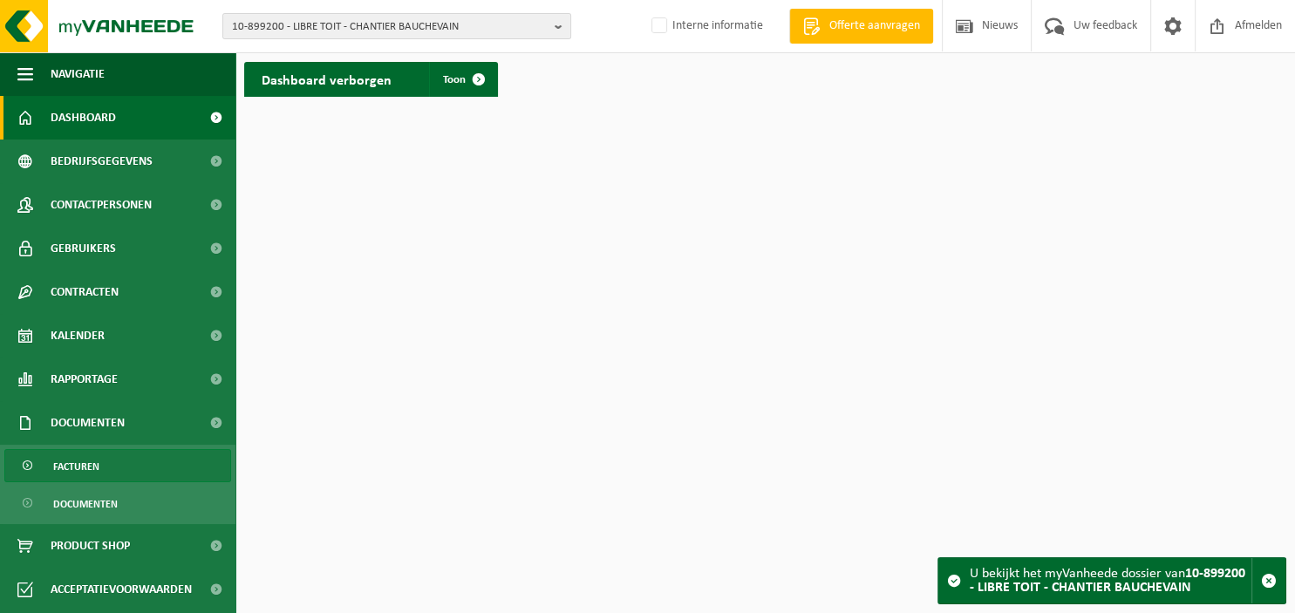
click at [150, 463] on link "Facturen" at bounding box center [117, 465] width 227 height 33
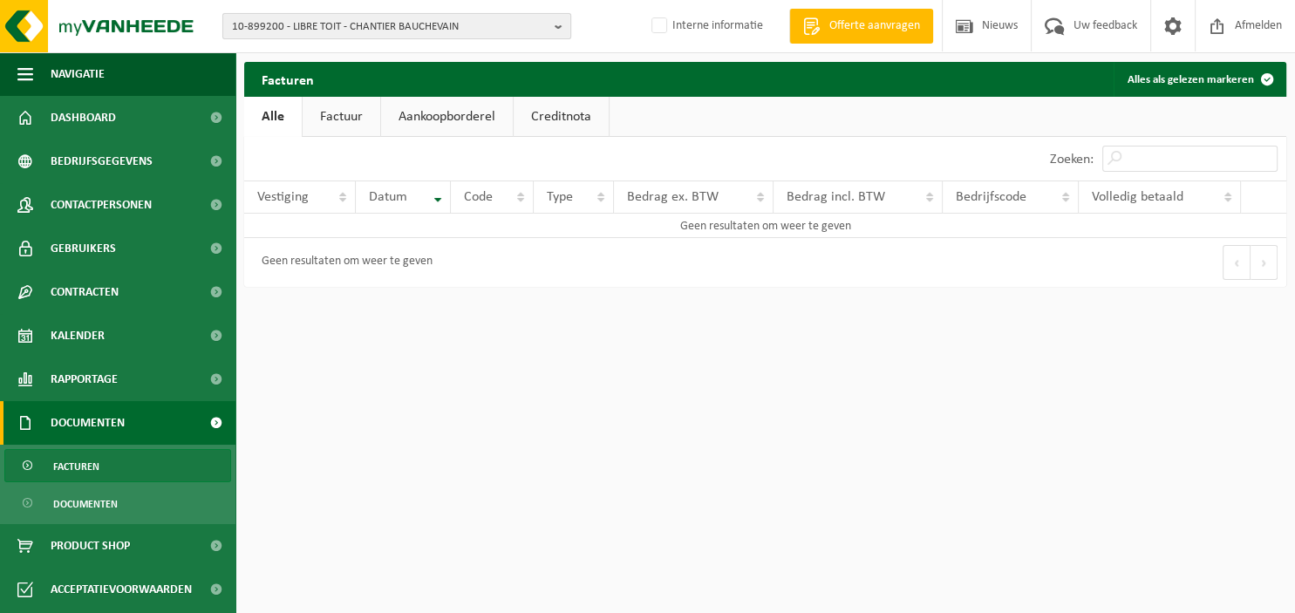
click at [561, 25] on b "button" at bounding box center [563, 26] width 16 height 24
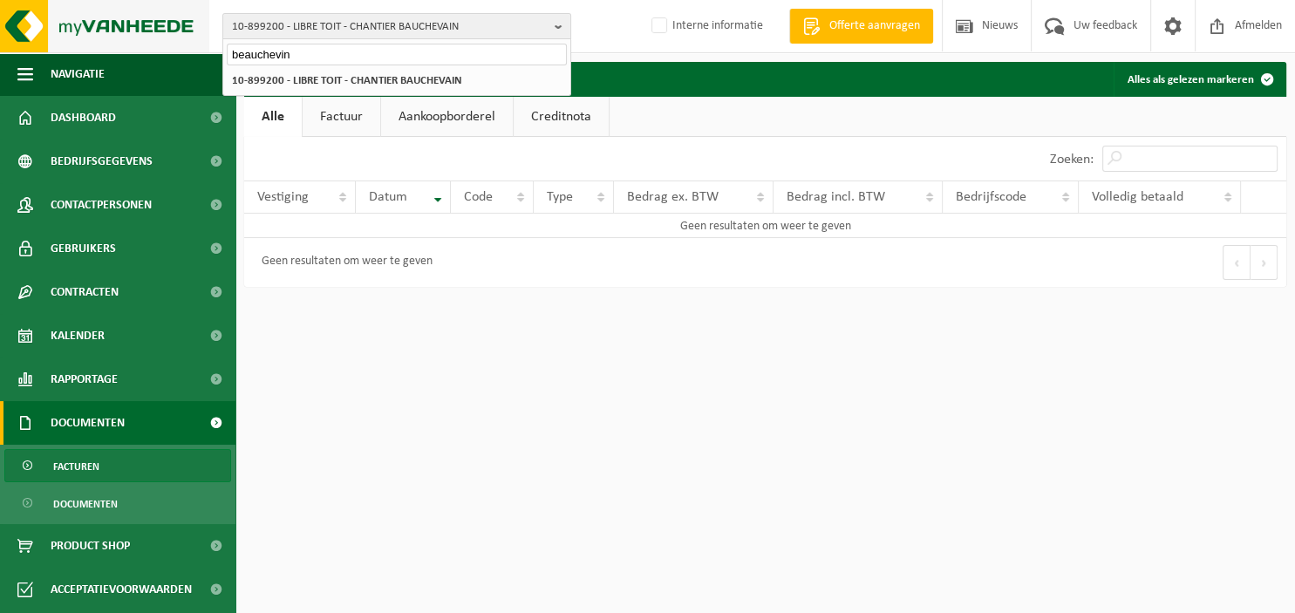
drag, startPoint x: 379, startPoint y: 57, endPoint x: 31, endPoint y: 45, distance: 347.4
click at [227, 47] on input "beauchevin" at bounding box center [397, 55] width 340 height 22
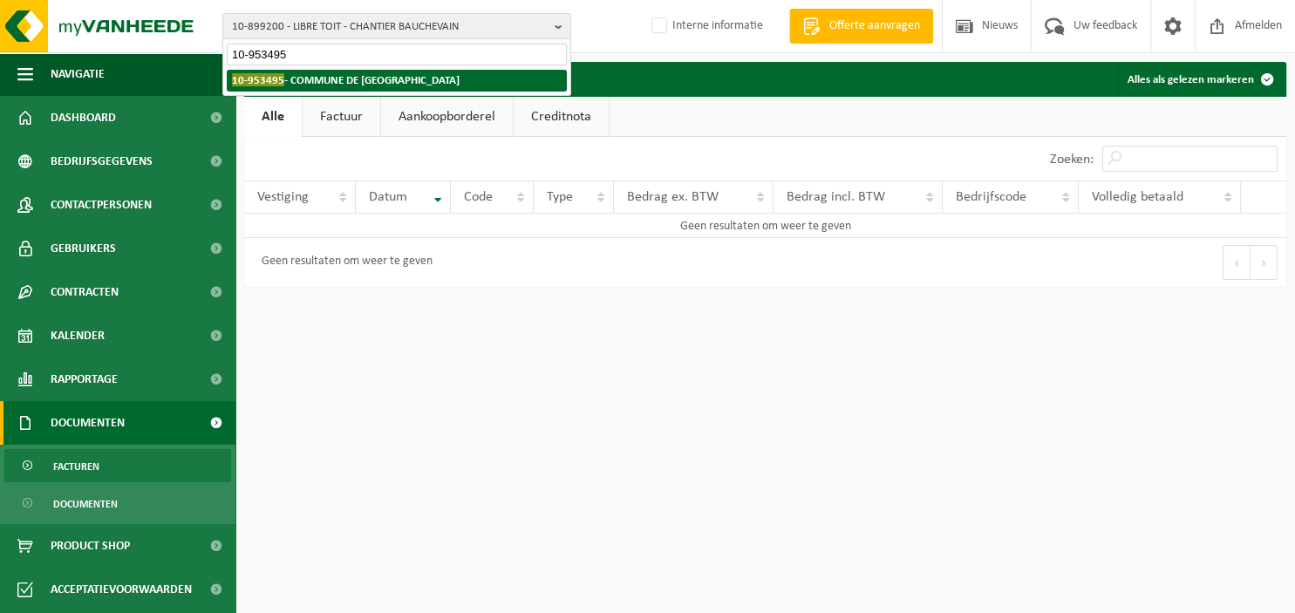
type input "10-953495"
click at [249, 79] on span "10-953495" at bounding box center [258, 79] width 52 height 13
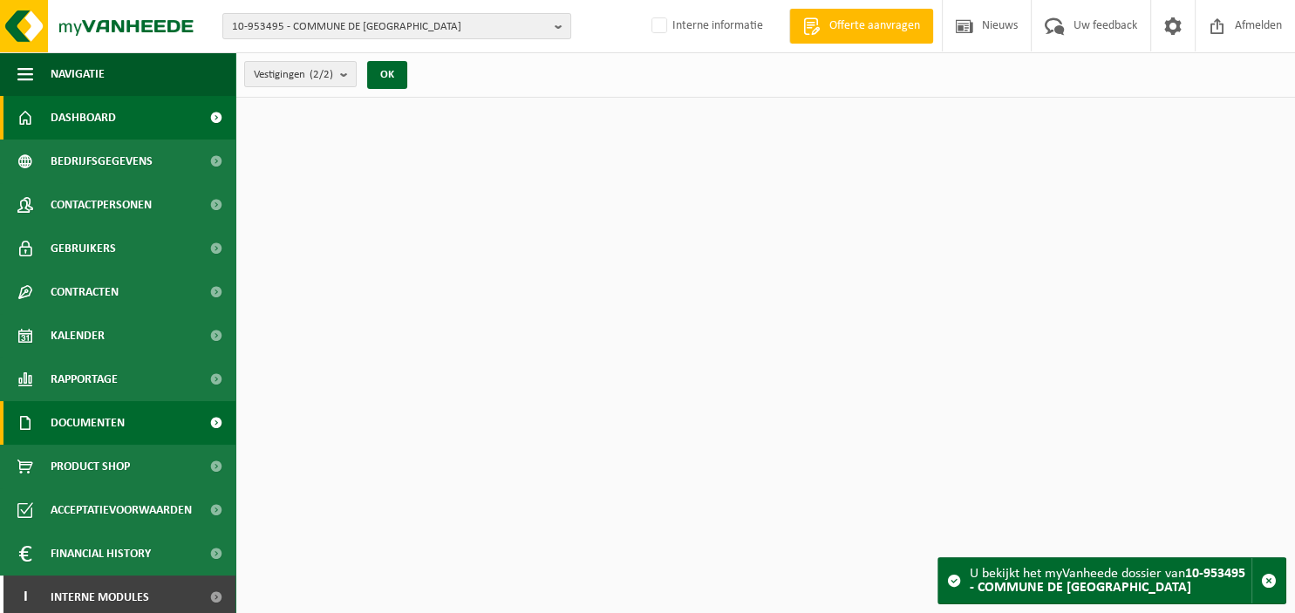
click at [103, 433] on span "Documenten" at bounding box center [88, 423] width 74 height 44
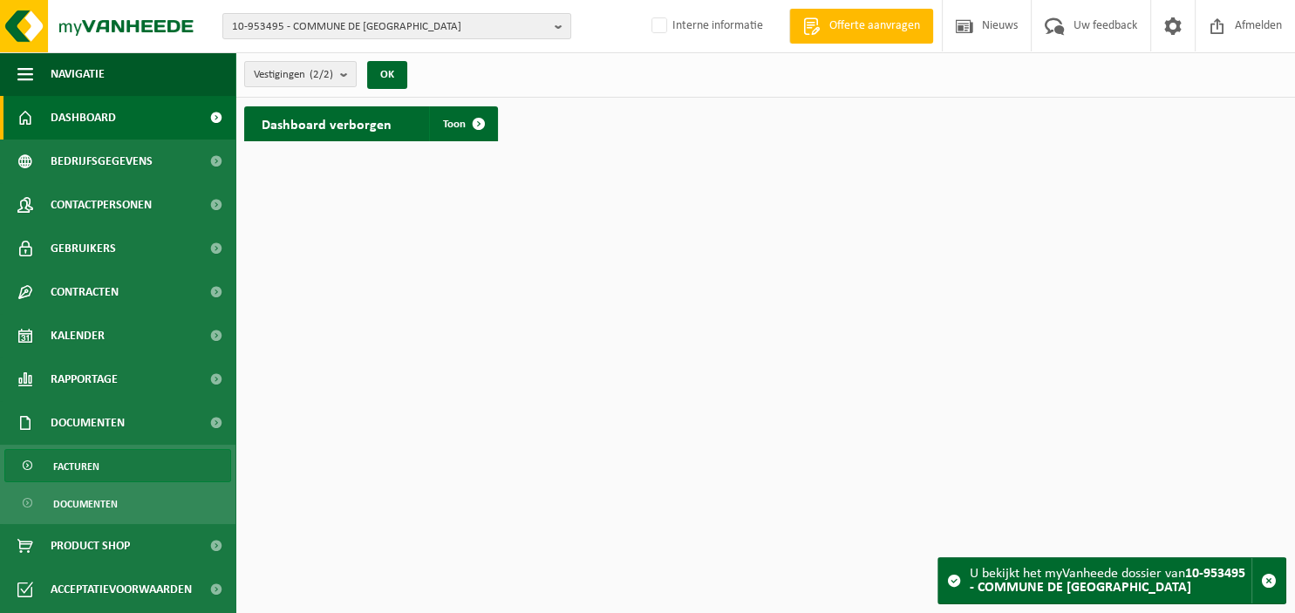
click at [106, 466] on link "Facturen" at bounding box center [117, 465] width 227 height 33
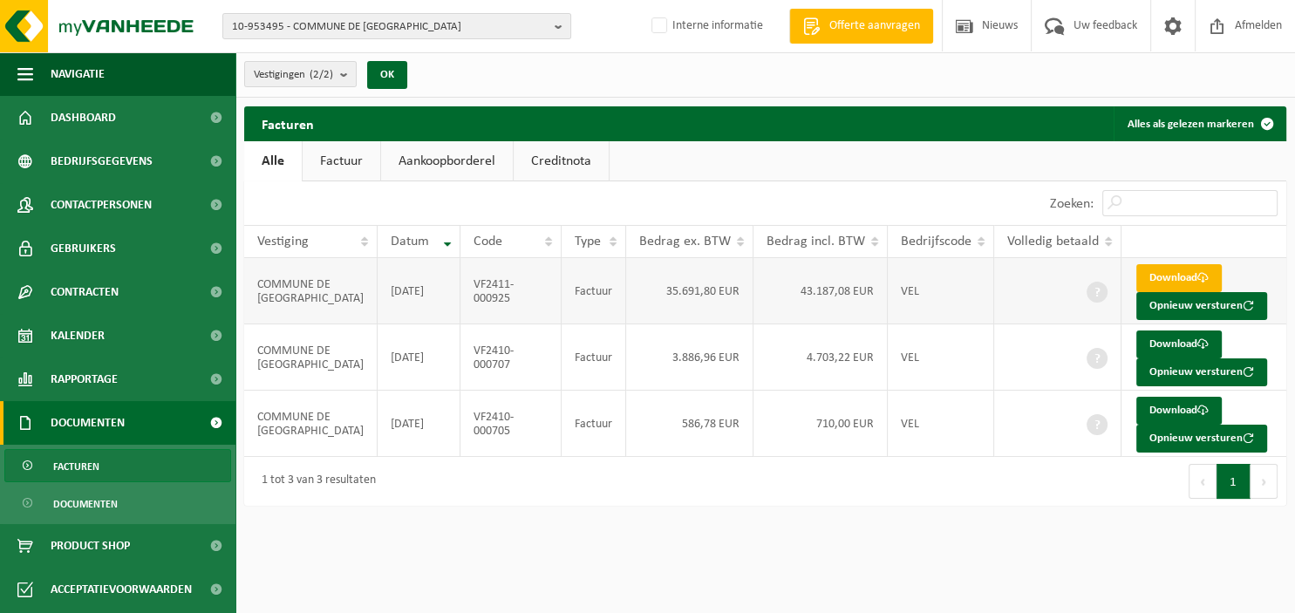
click at [1179, 277] on link "Download" at bounding box center [1179, 278] width 85 height 28
click at [1187, 346] on link "Download" at bounding box center [1179, 345] width 85 height 28
click at [1180, 410] on link "Download" at bounding box center [1179, 411] width 85 height 28
click at [564, 26] on b "button" at bounding box center [563, 26] width 16 height 24
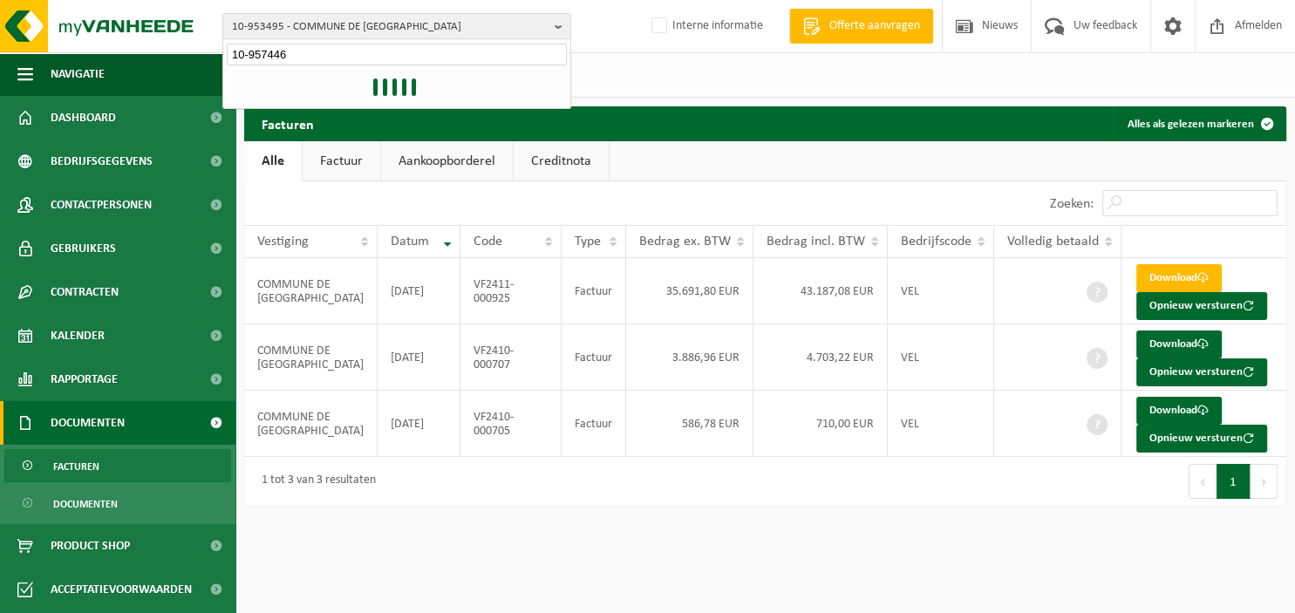
type input "10-957446"
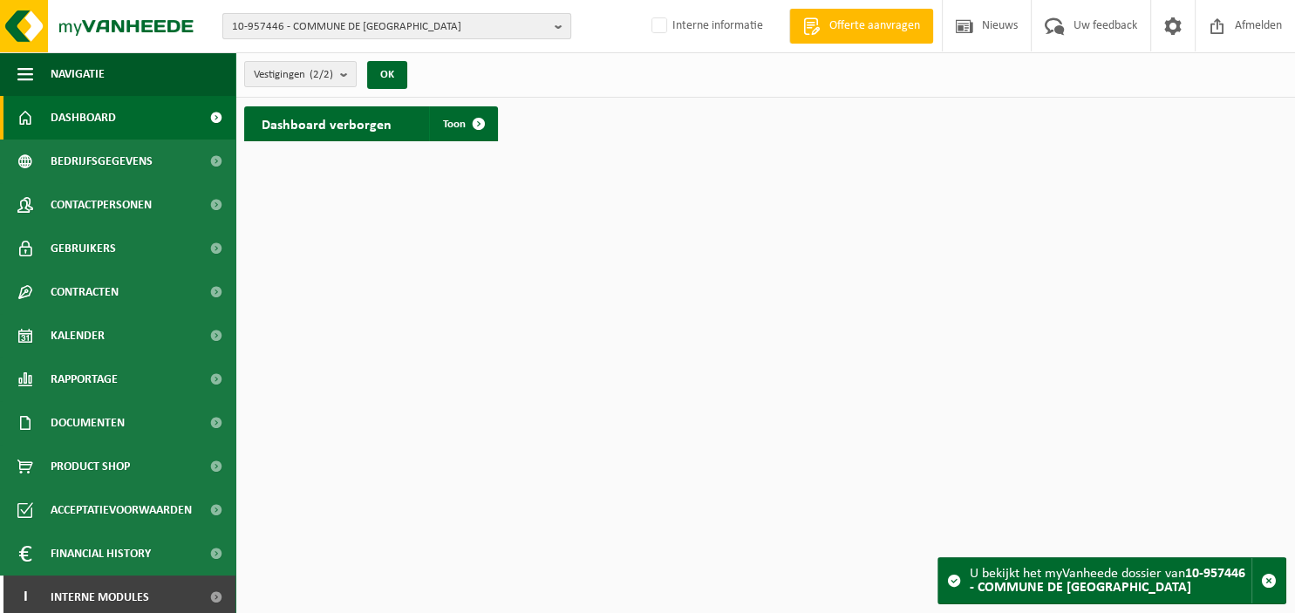
click at [413, 33] on span "10-957446 - COMMUNE DE [GEOGRAPHIC_DATA]" at bounding box center [390, 27] width 316 height 26
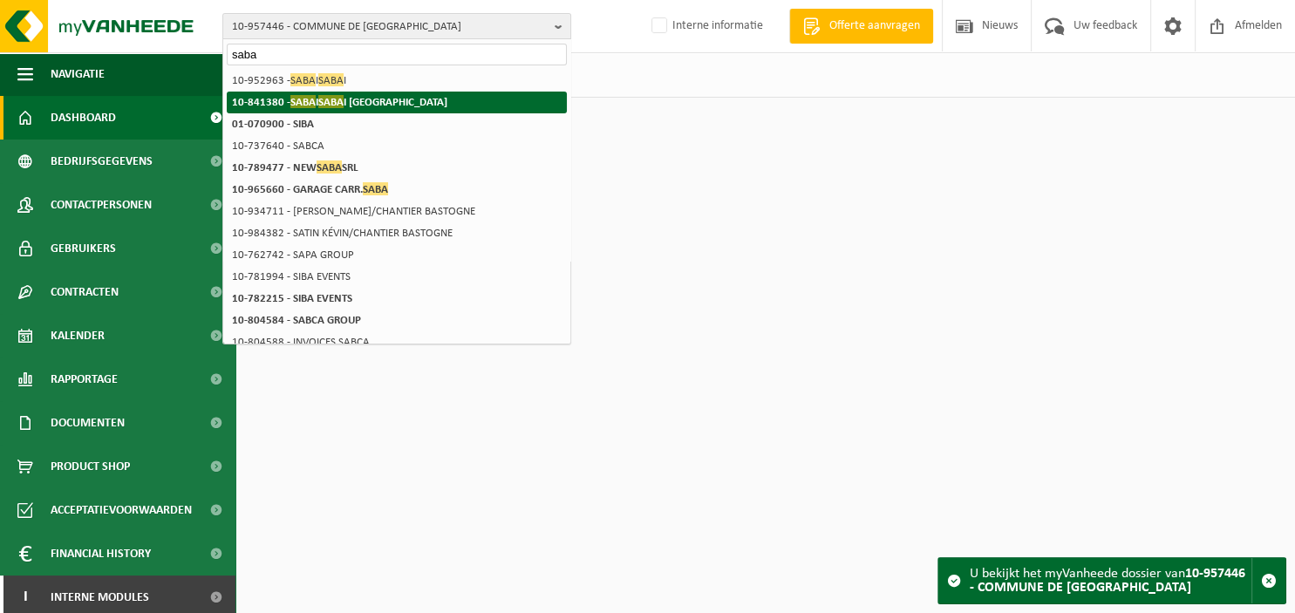
type input "saba"
click at [323, 104] on span "SABA" at bounding box center [330, 101] width 25 height 13
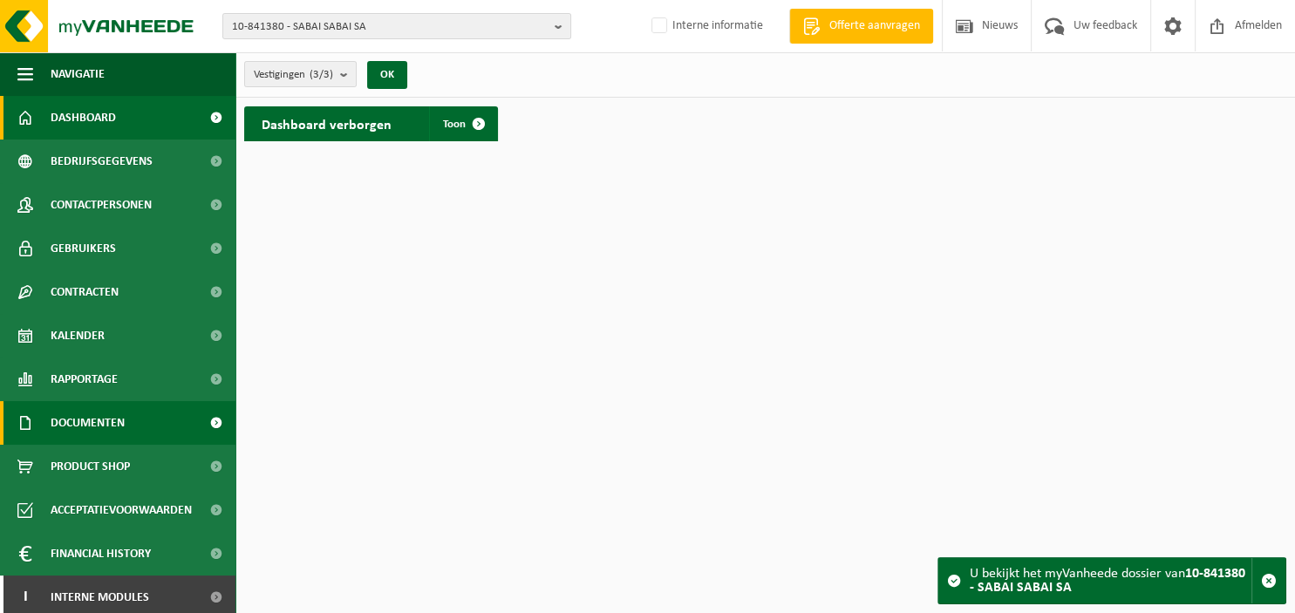
click at [105, 420] on span "Documenten" at bounding box center [88, 423] width 74 height 44
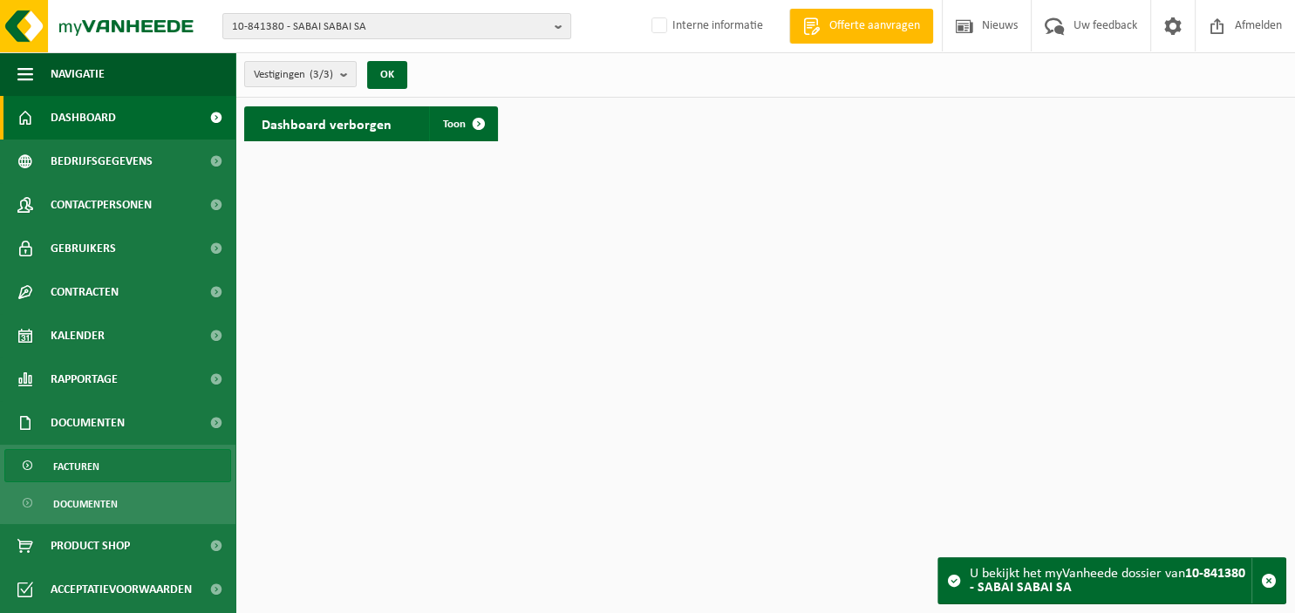
click at [101, 466] on link "Facturen" at bounding box center [117, 465] width 227 height 33
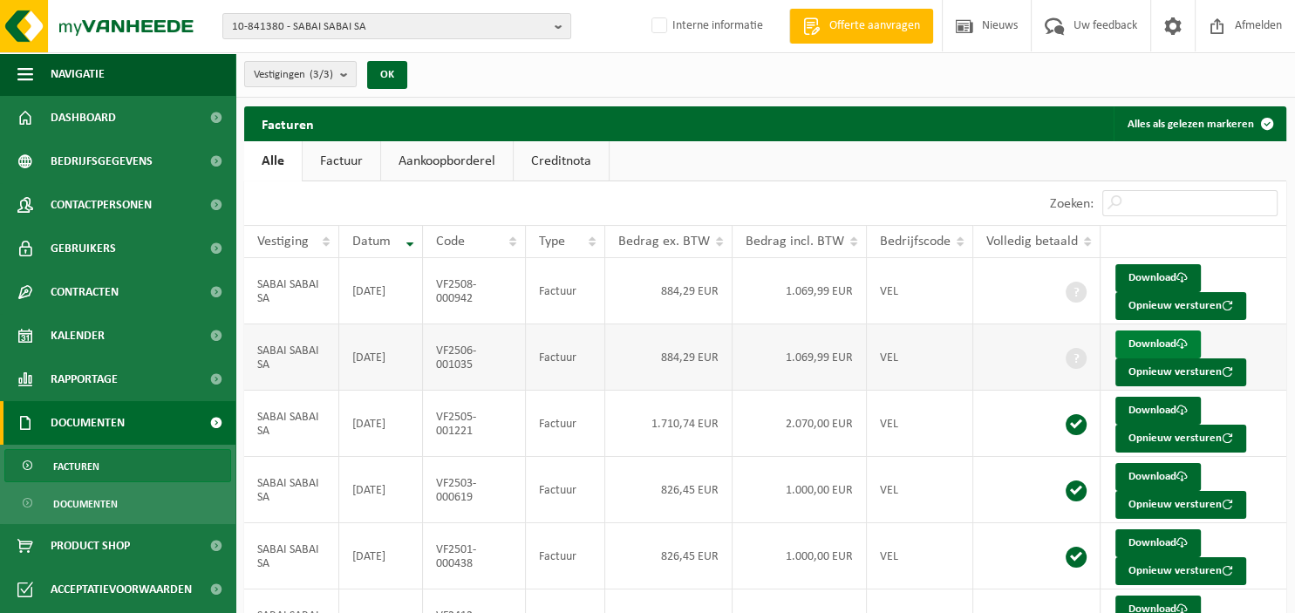
click at [1147, 342] on link "Download" at bounding box center [1158, 345] width 85 height 28
click at [1143, 279] on link "Download" at bounding box center [1158, 278] width 85 height 28
click at [1159, 347] on link "Download" at bounding box center [1158, 345] width 85 height 28
